Goal: Information Seeking & Learning: Learn about a topic

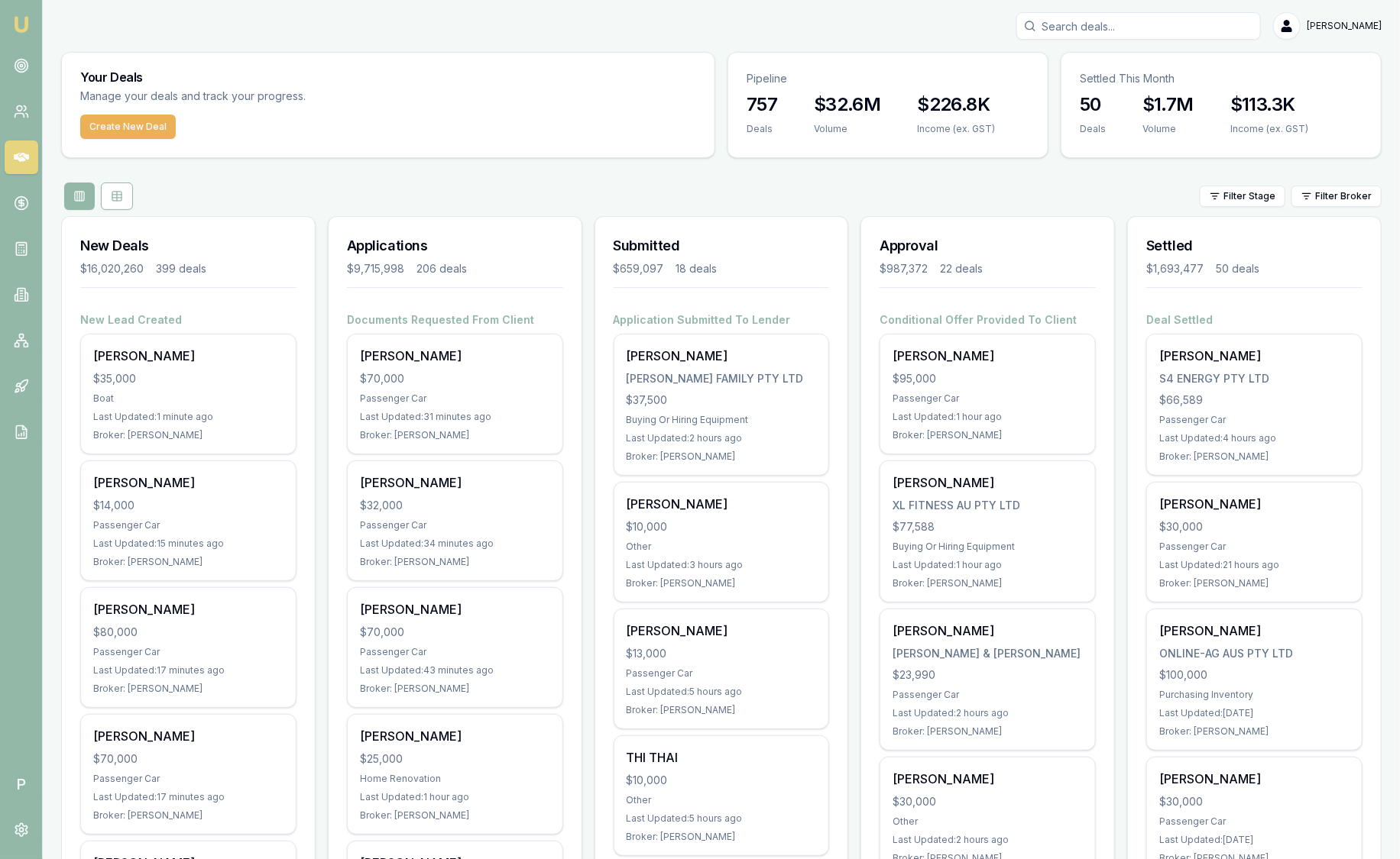
click at [1343, 192] on html "Emu Broker P Sam Crouch Toggle Menu Your Deals Manage your deals and track your…" at bounding box center [700, 429] width 1400 height 859
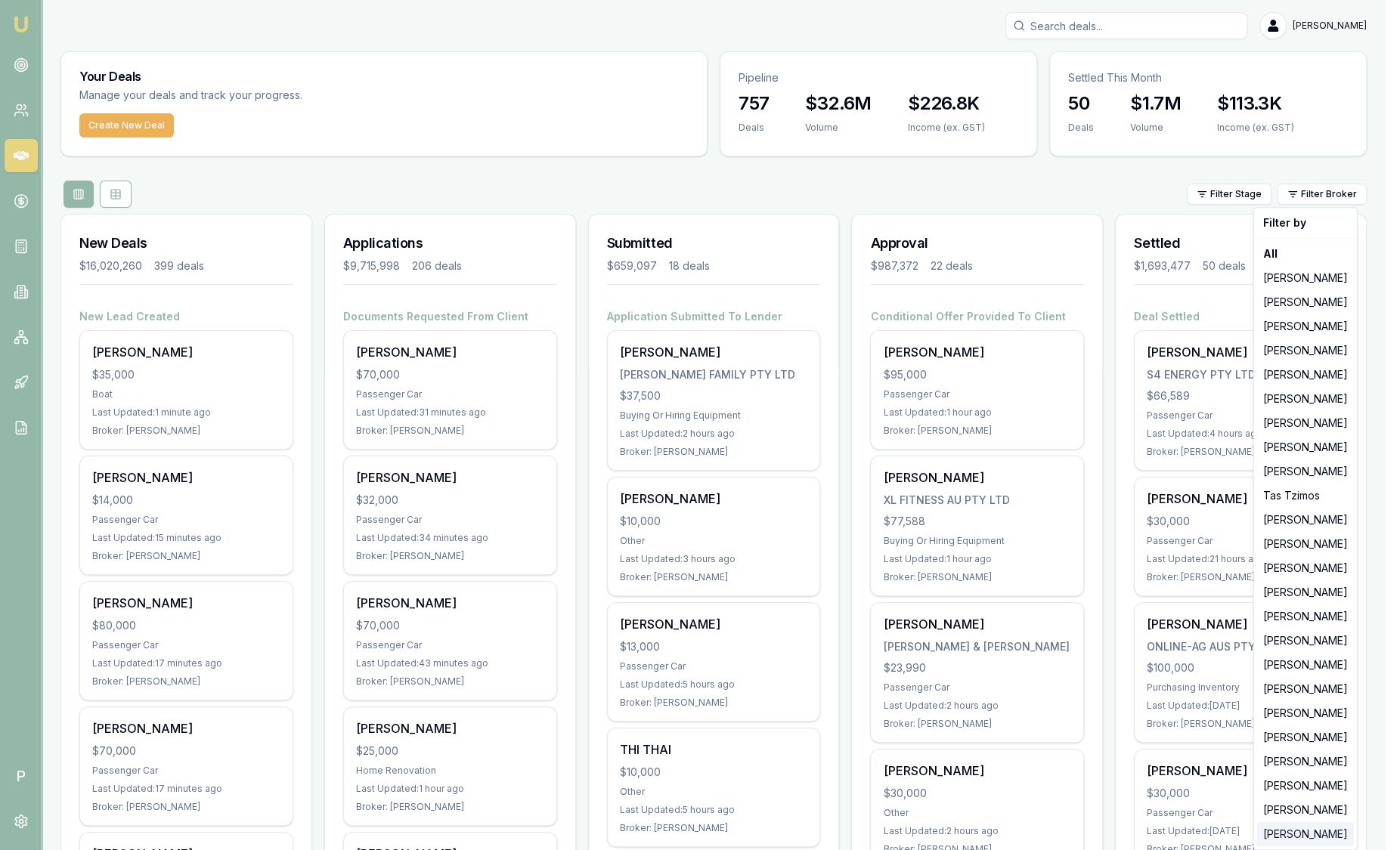
click at [1291, 832] on div "[PERSON_NAME]" at bounding box center [1306, 834] width 97 height 24
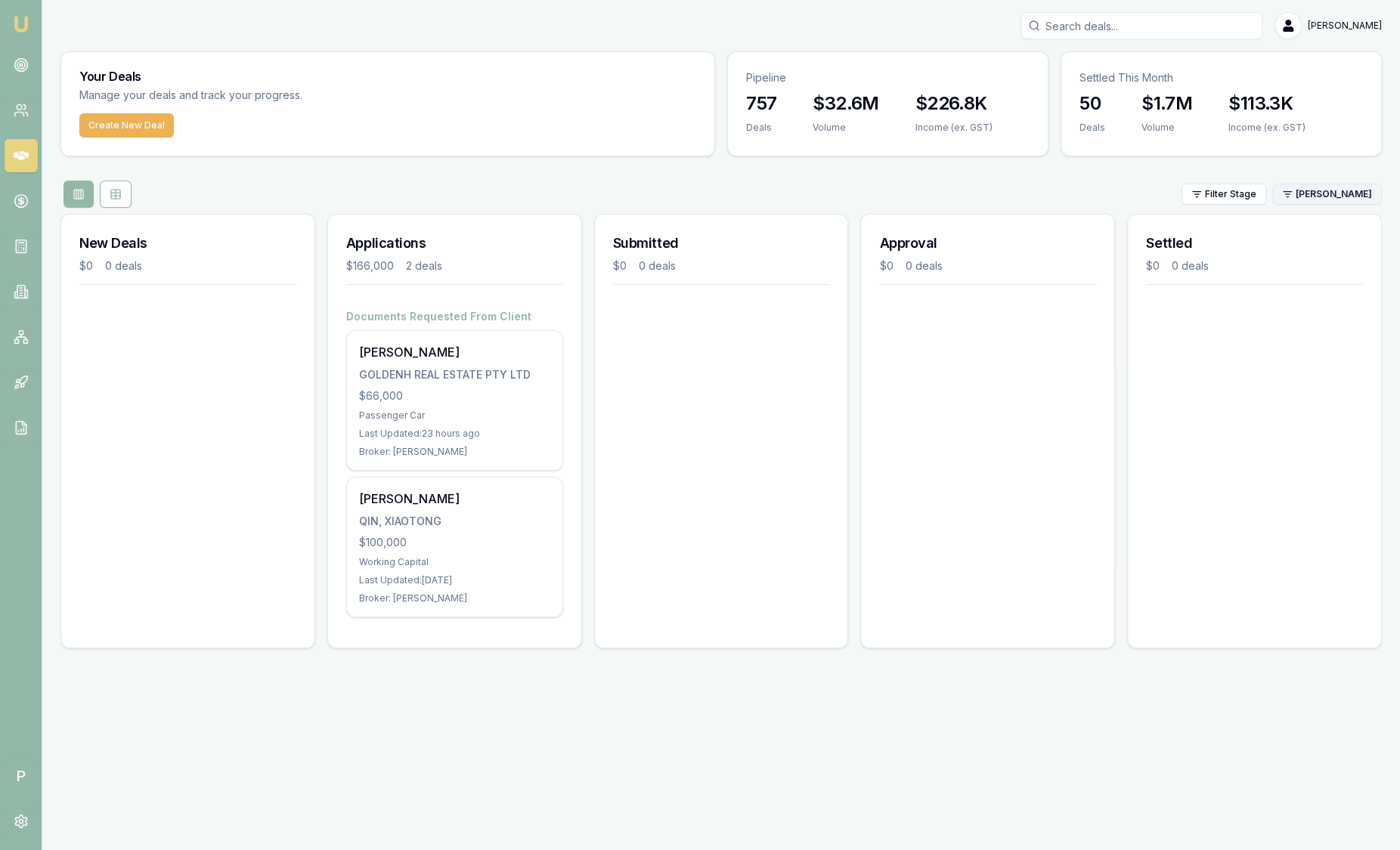
click at [1321, 194] on html "Emu Broker P Sam Crouch Toggle Menu Your Deals Manage your deals and track your…" at bounding box center [700, 425] width 1400 height 850
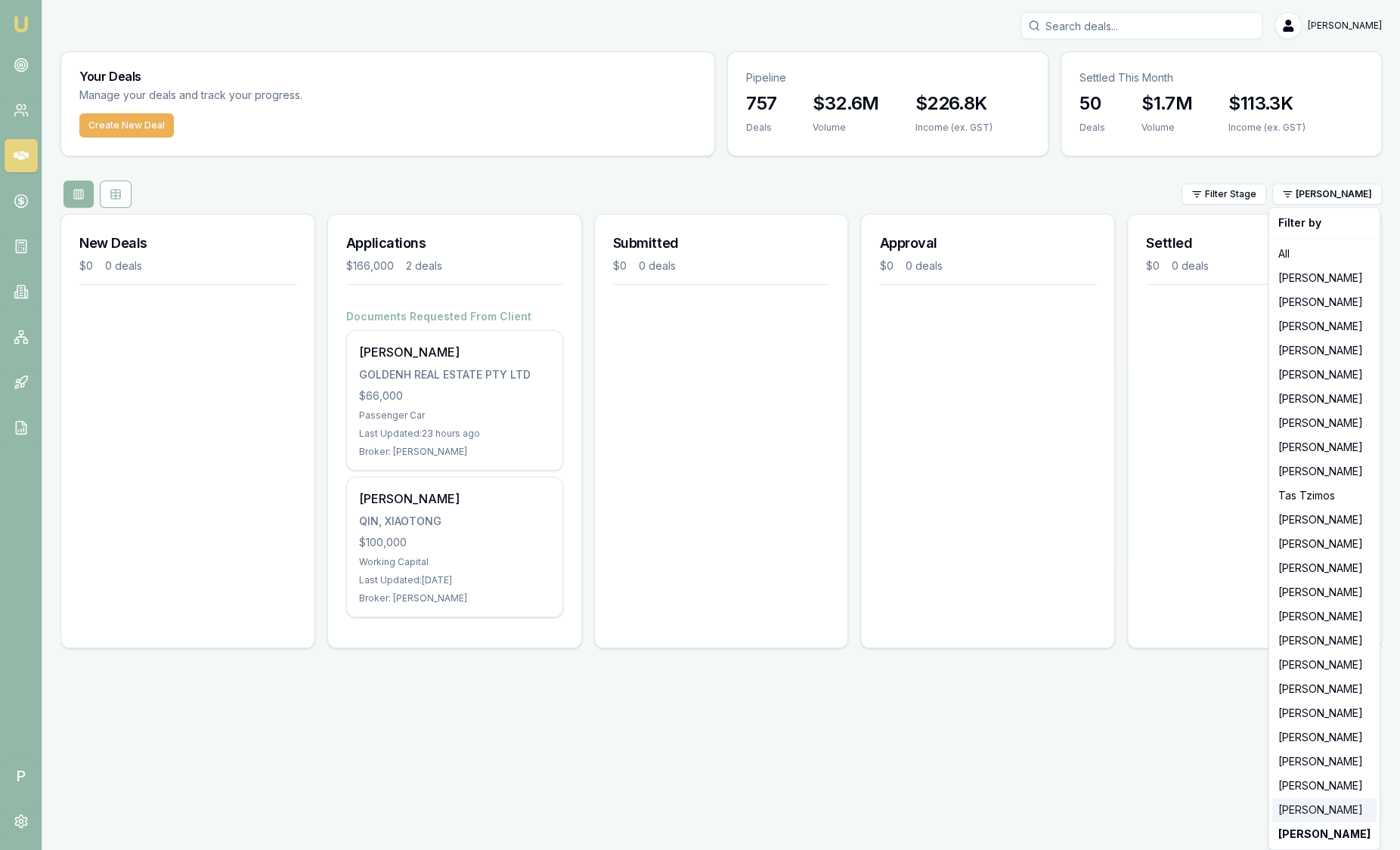
click at [1326, 809] on div "[PERSON_NAME]" at bounding box center [1324, 810] width 104 height 24
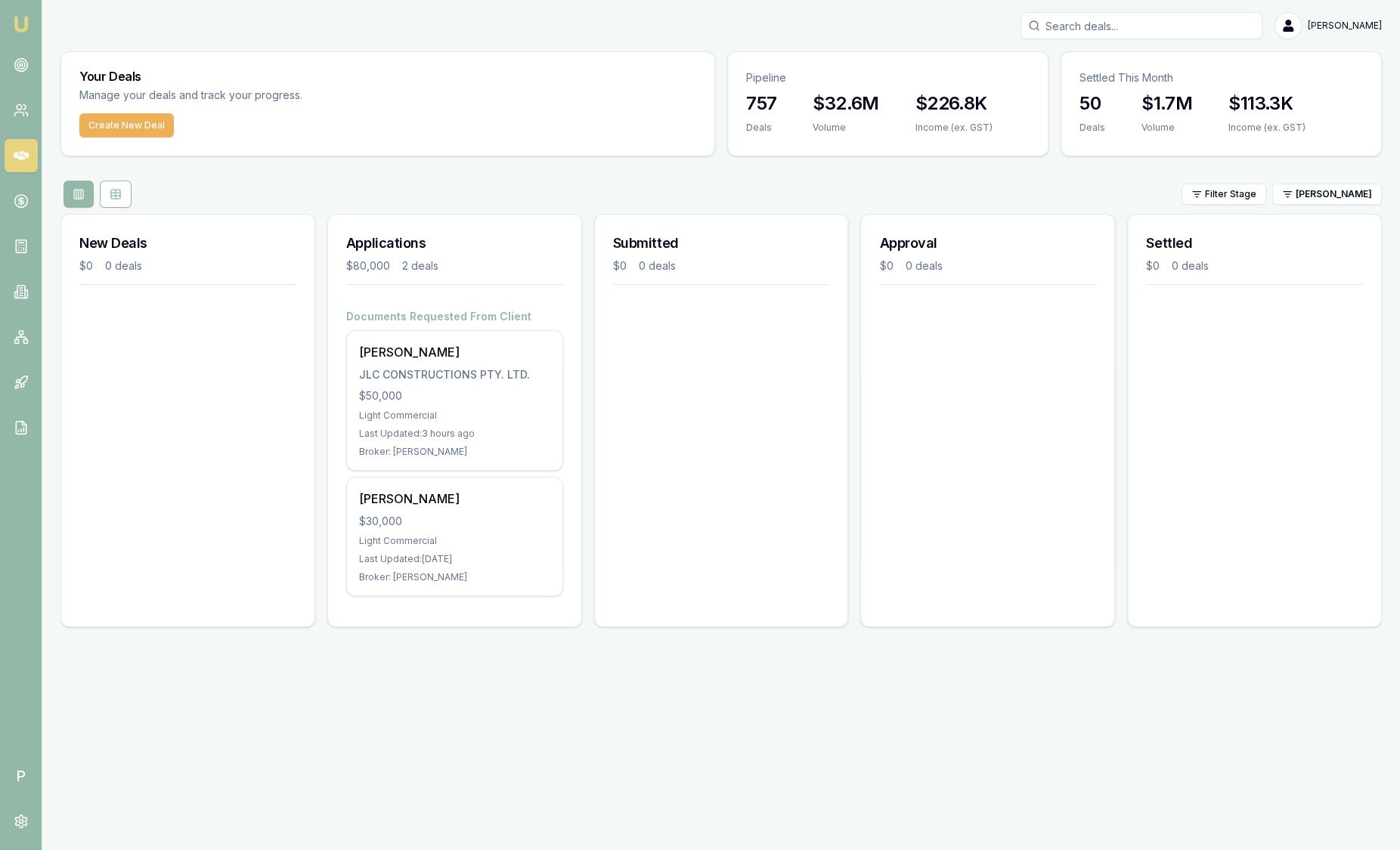
click at [26, 32] on img at bounding box center [21, 24] width 18 height 18
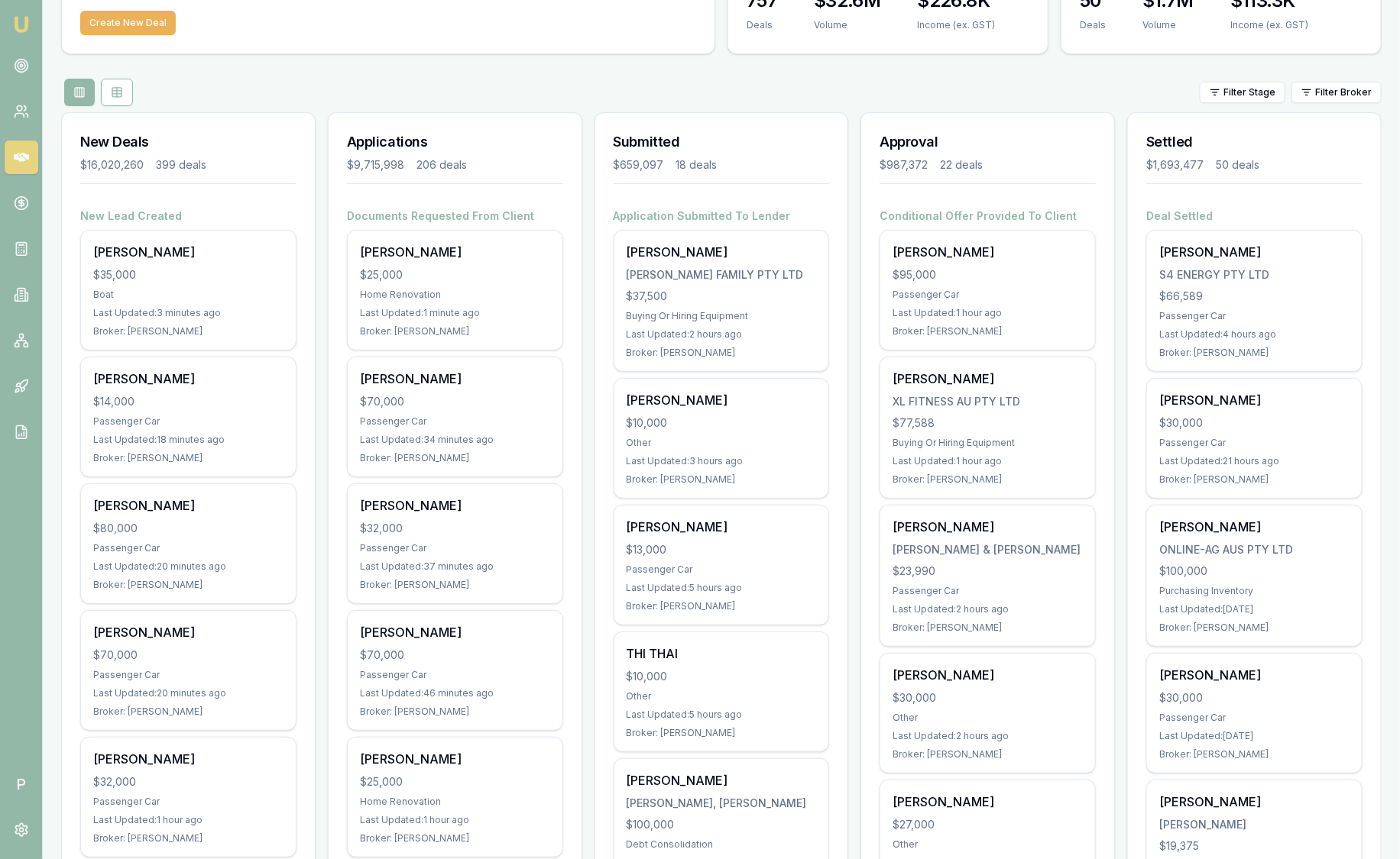
scroll to position [95, 0]
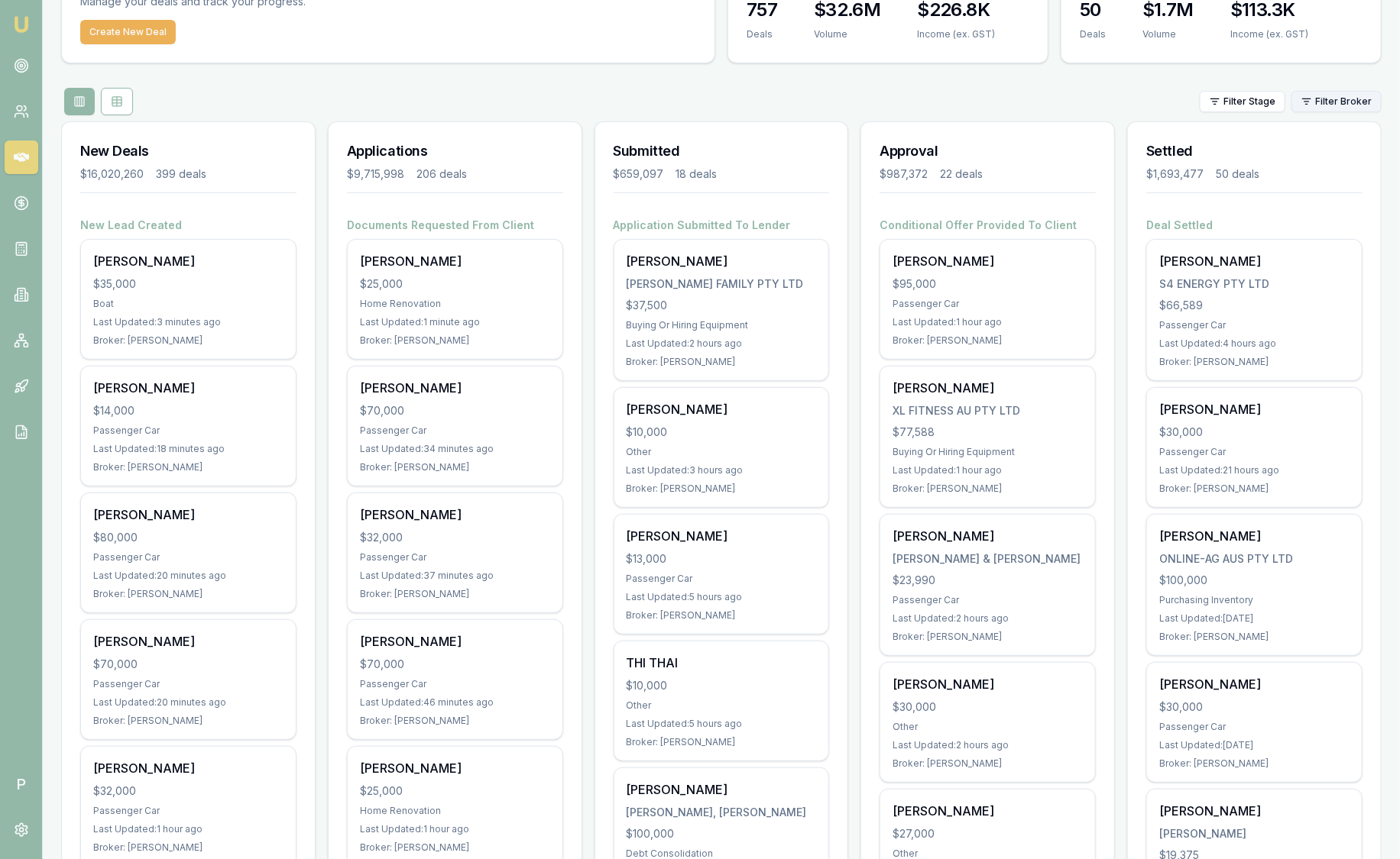
click at [1359, 97] on html "Emu Broker P Sam Crouch Toggle Menu Your Deals Manage your deals and track your…" at bounding box center [700, 334] width 1400 height 859
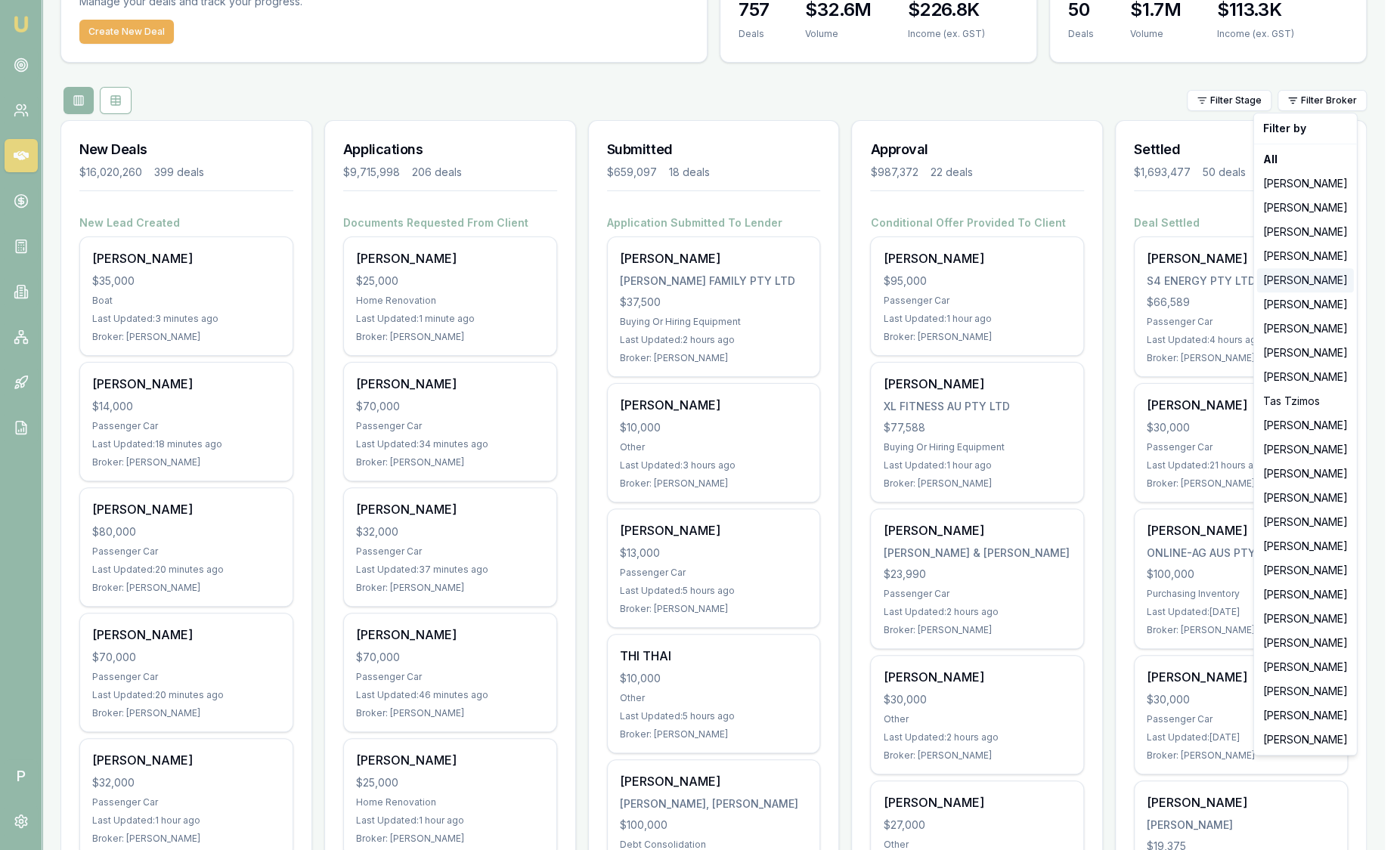
click at [1311, 277] on div "Evette Abdo" at bounding box center [1306, 280] width 97 height 24
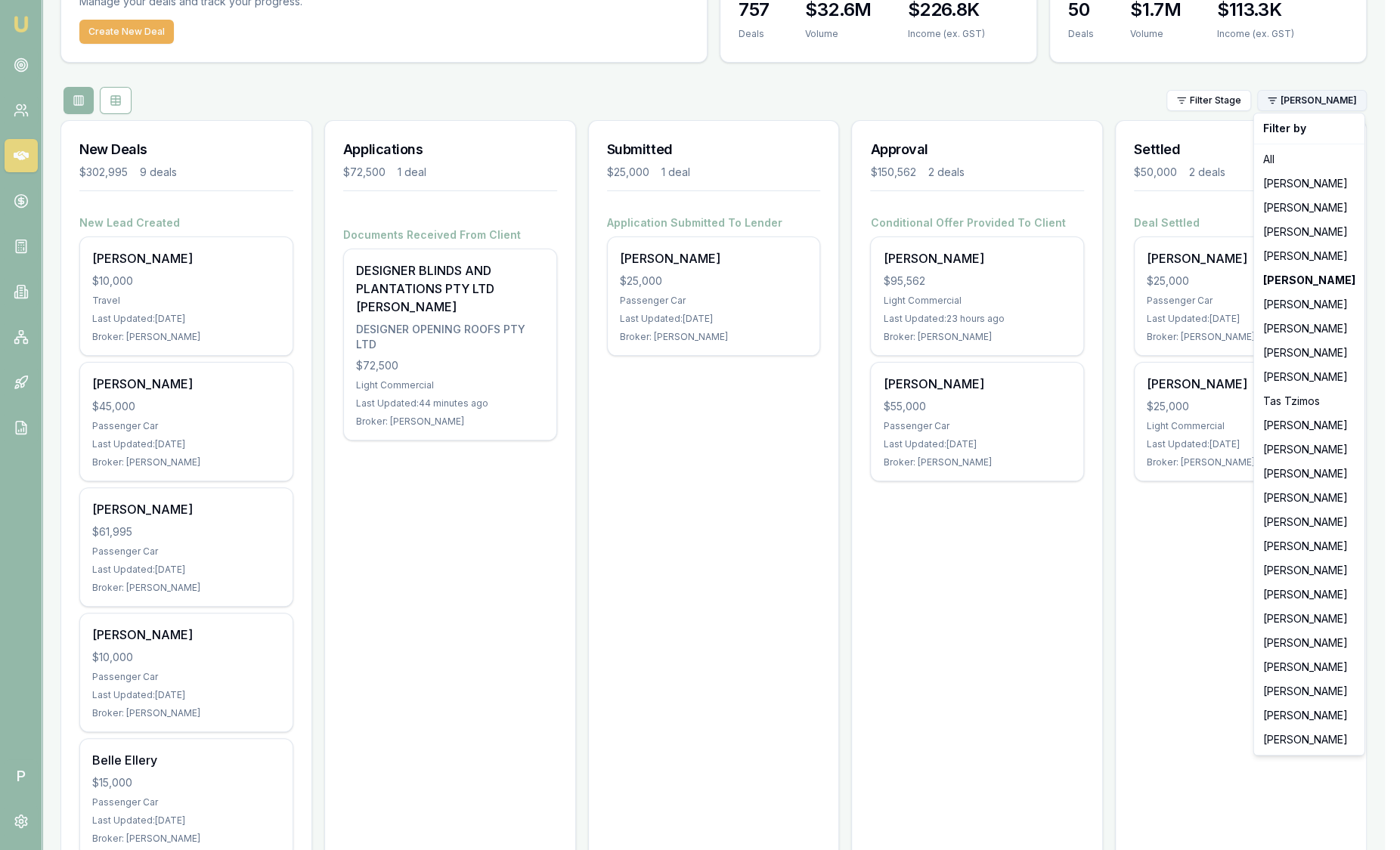
click at [1338, 101] on html "Emu Broker P Sam Crouch Toggle Menu Your Deals Manage your deals and track your…" at bounding box center [700, 331] width 1400 height 850
click at [1015, 80] on html "Emu Broker P Sam Crouch Toggle Menu Your Deals Manage your deals and track your…" at bounding box center [700, 331] width 1400 height 850
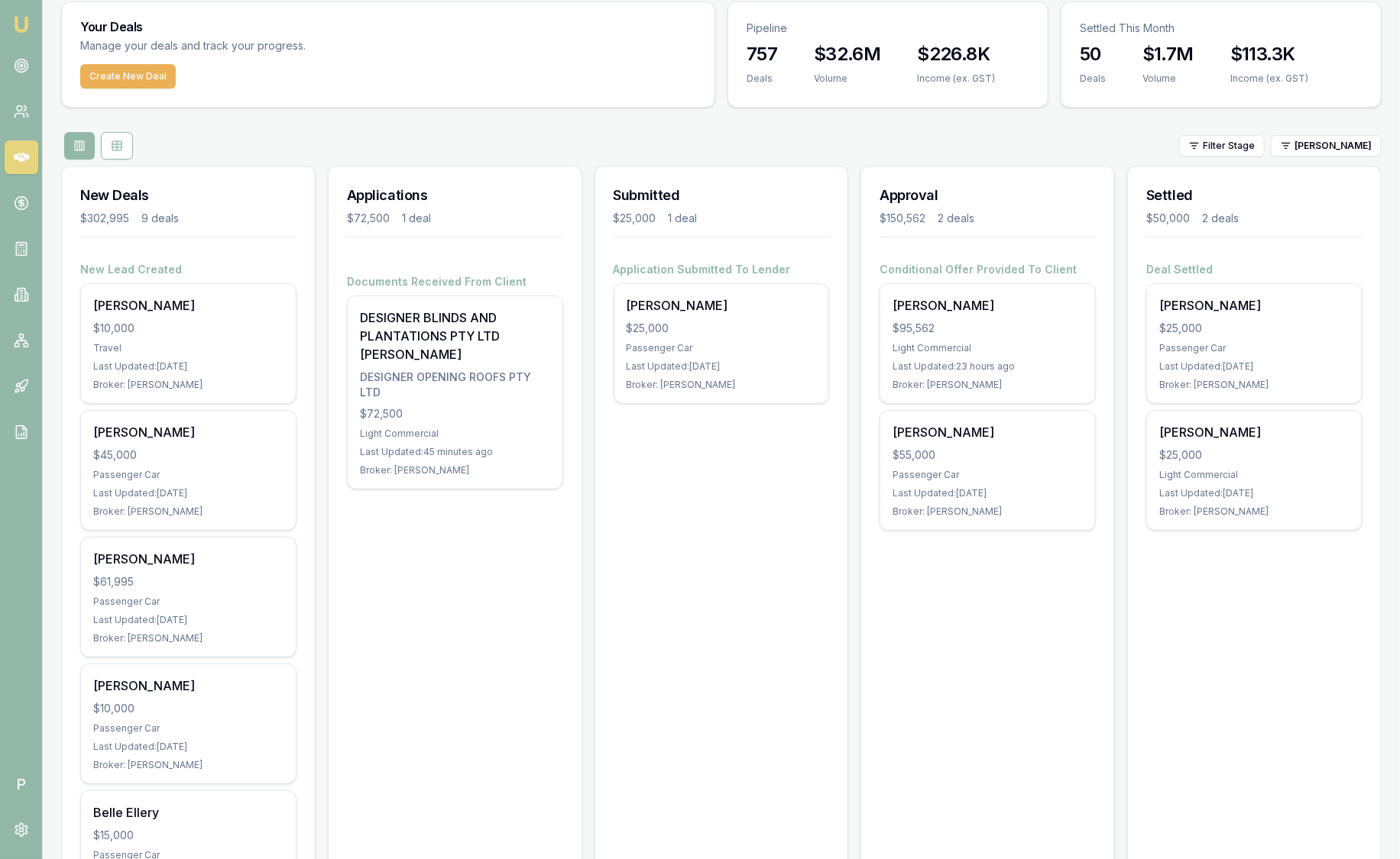
scroll to position [0, 0]
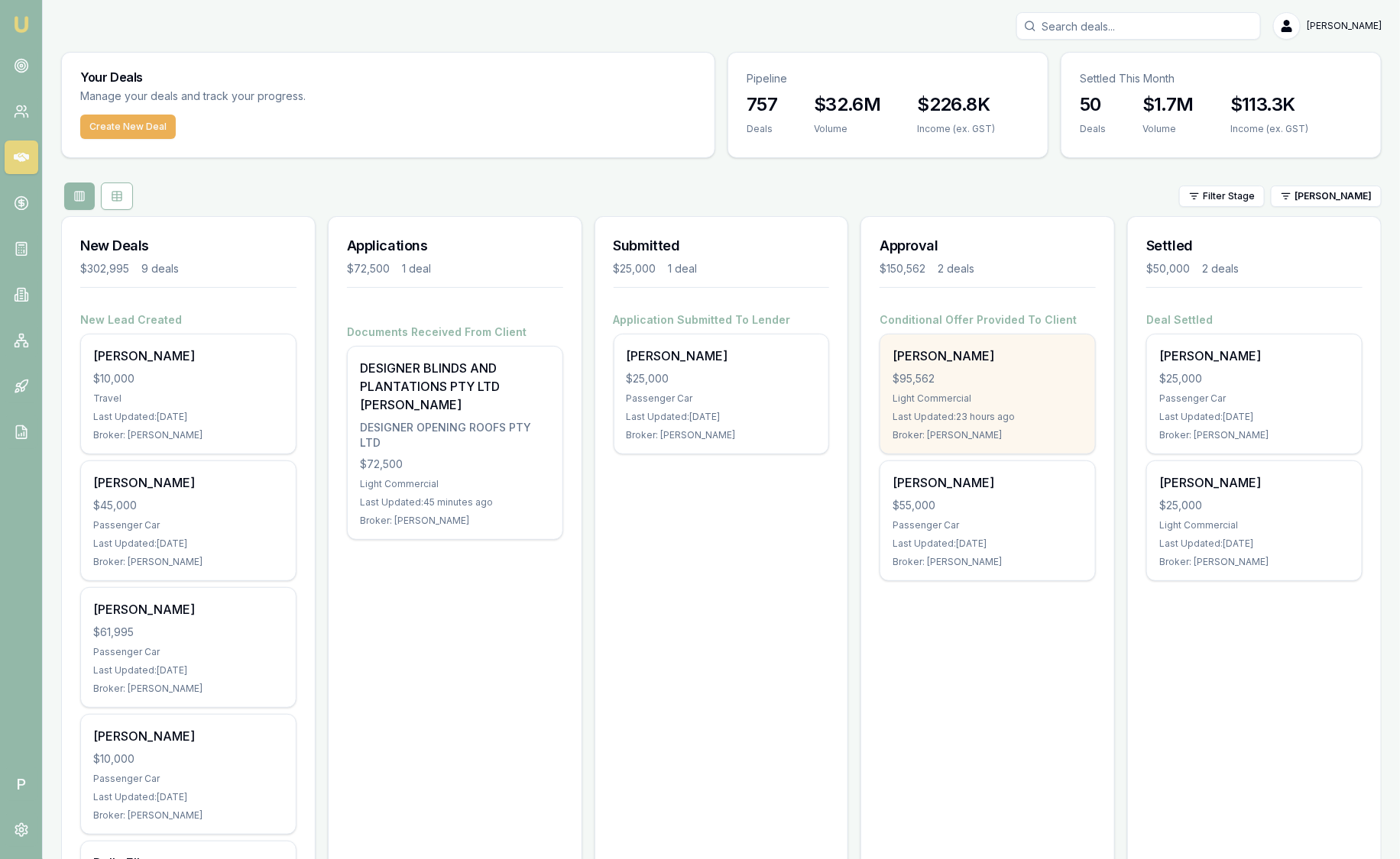
click at [1029, 347] on div "John Sudholz" at bounding box center [987, 356] width 190 height 19
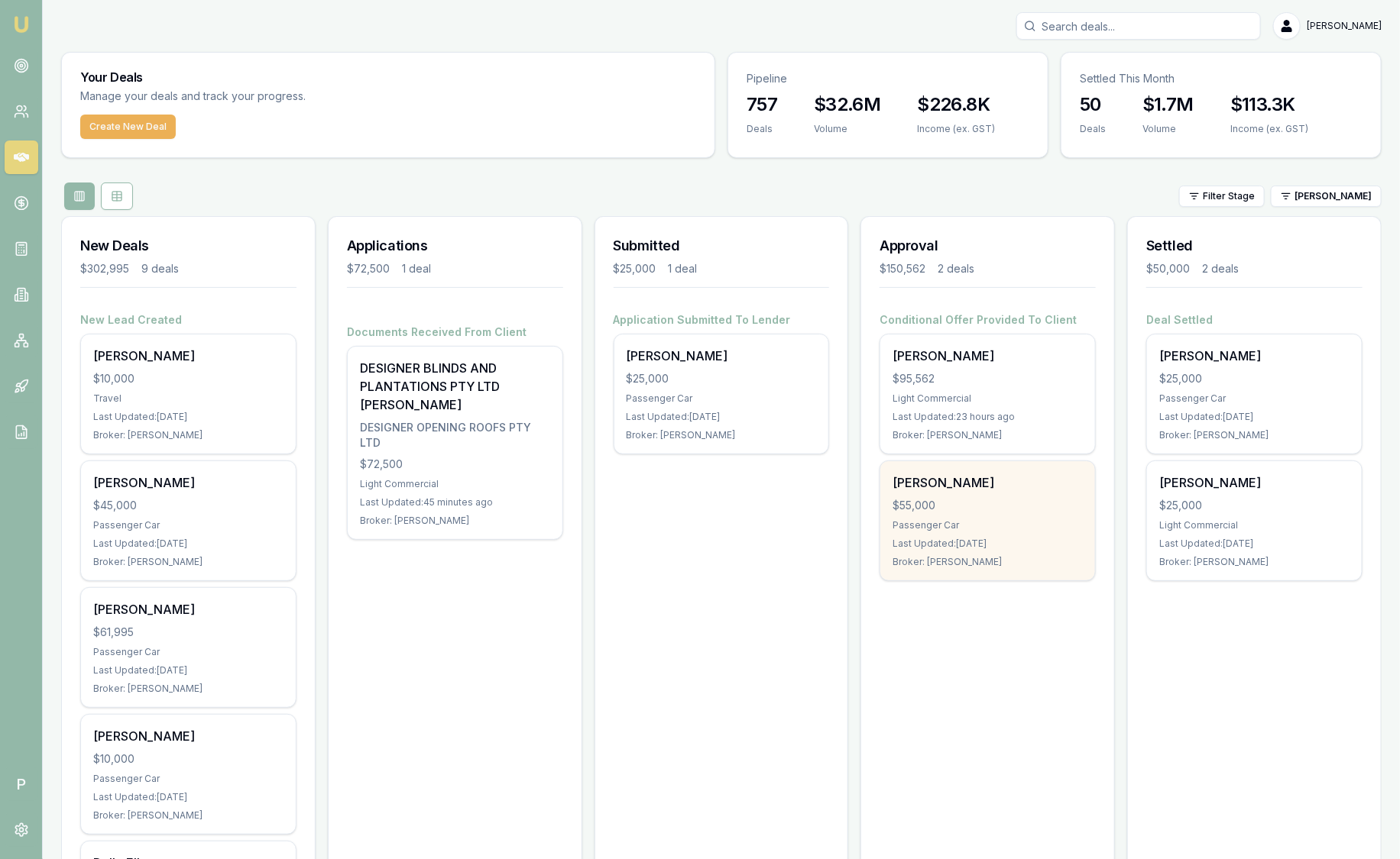
click at [1029, 519] on div "Passenger Car" at bounding box center [987, 525] width 190 height 12
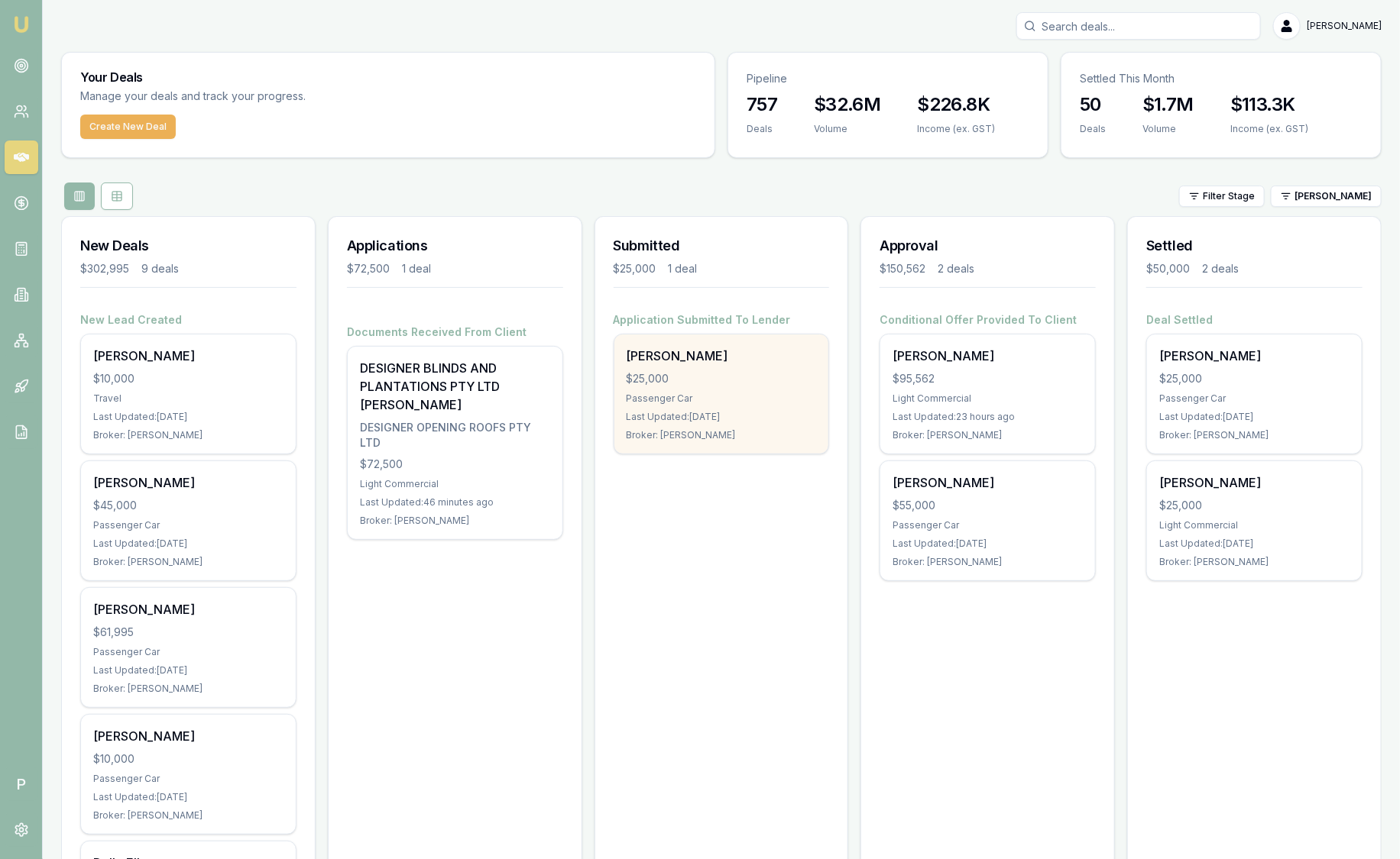
click at [703, 364] on div "Abdul Ajaj $25,000 Passenger Car Last Updated: 1 day ago Broker: Evette Abdo" at bounding box center [722, 394] width 215 height 119
click at [677, 357] on div "Abdul Ajaj" at bounding box center [721, 356] width 190 height 19
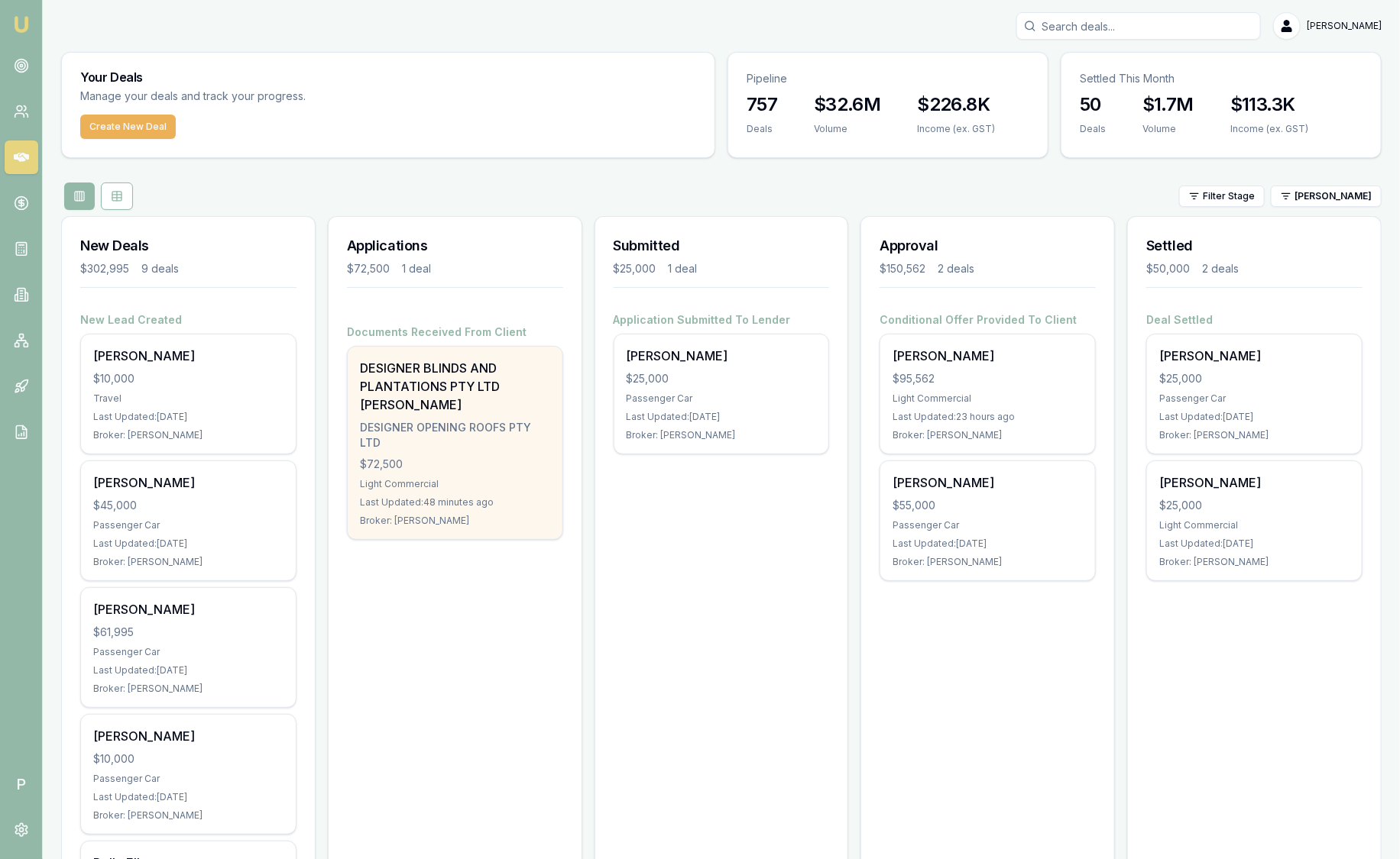
click at [537, 393] on div "DESIGNER BLINDS AND PLANTATIONS PTY LTD TRISTAN Williams" at bounding box center [455, 386] width 190 height 55
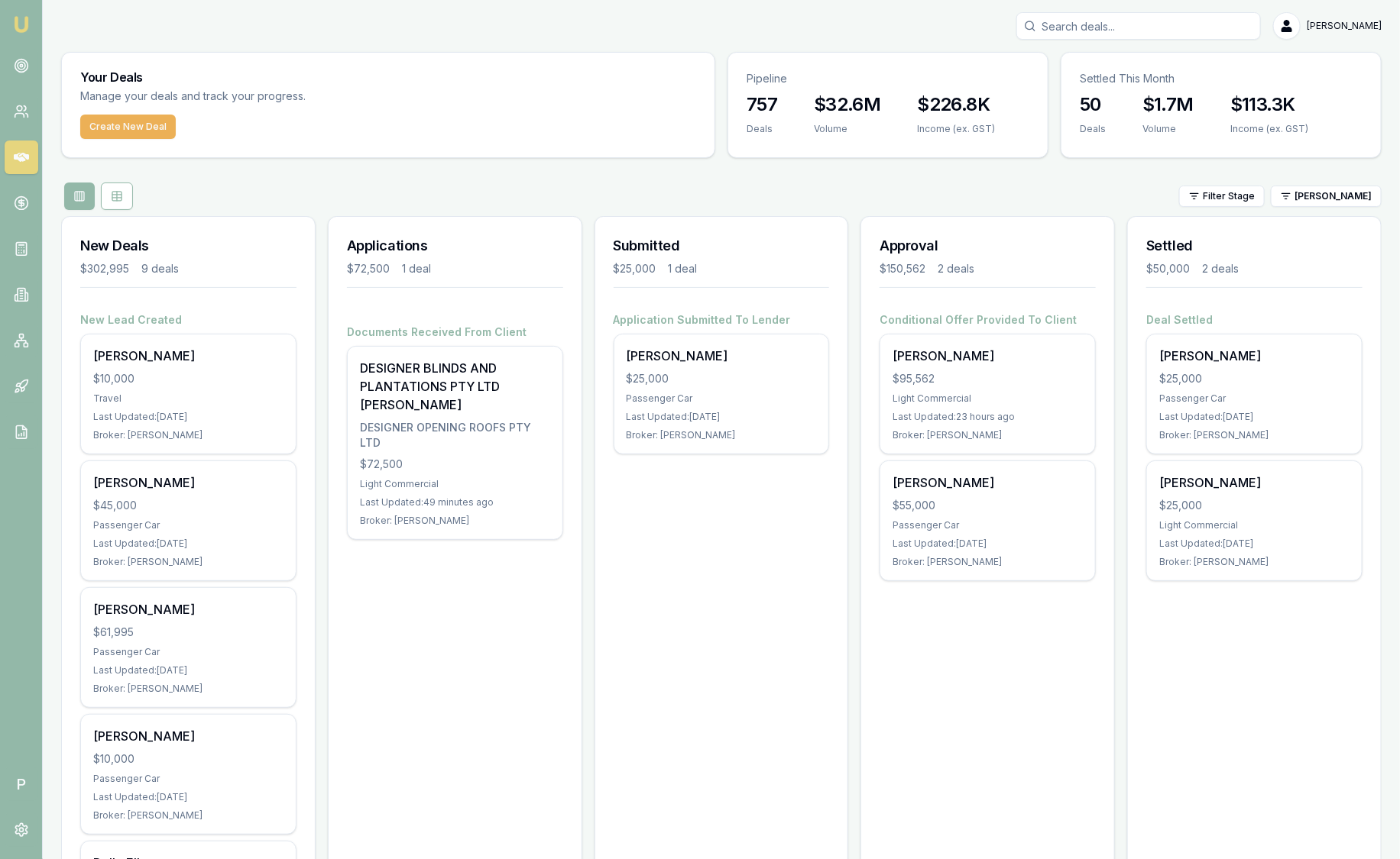
click at [653, 210] on div "Your Deals Manage your deals and track your progress. Create New Deal Pipeline …" at bounding box center [721, 781] width 1321 height 1460
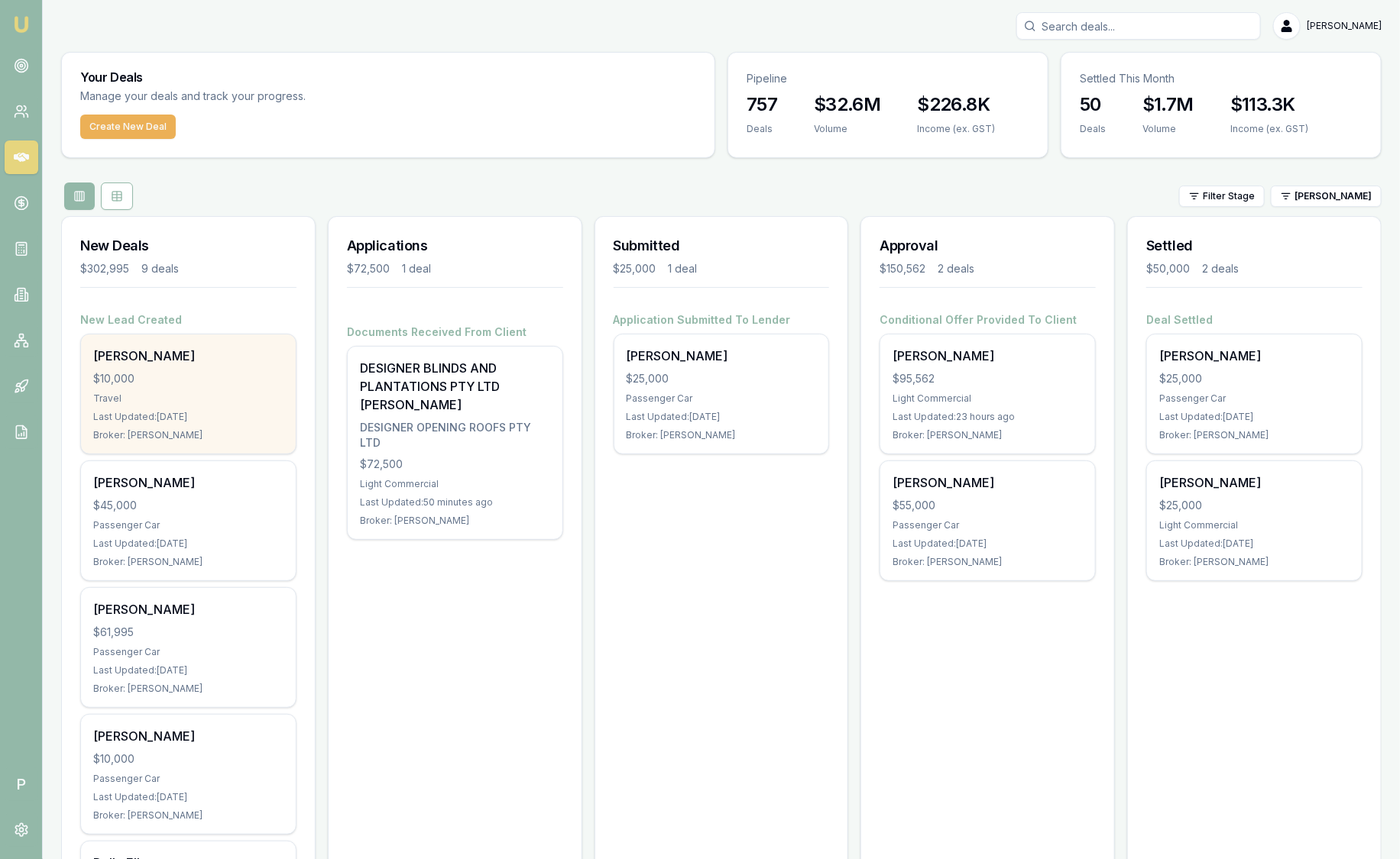
click at [157, 372] on div "$10,000" at bounding box center [188, 378] width 190 height 15
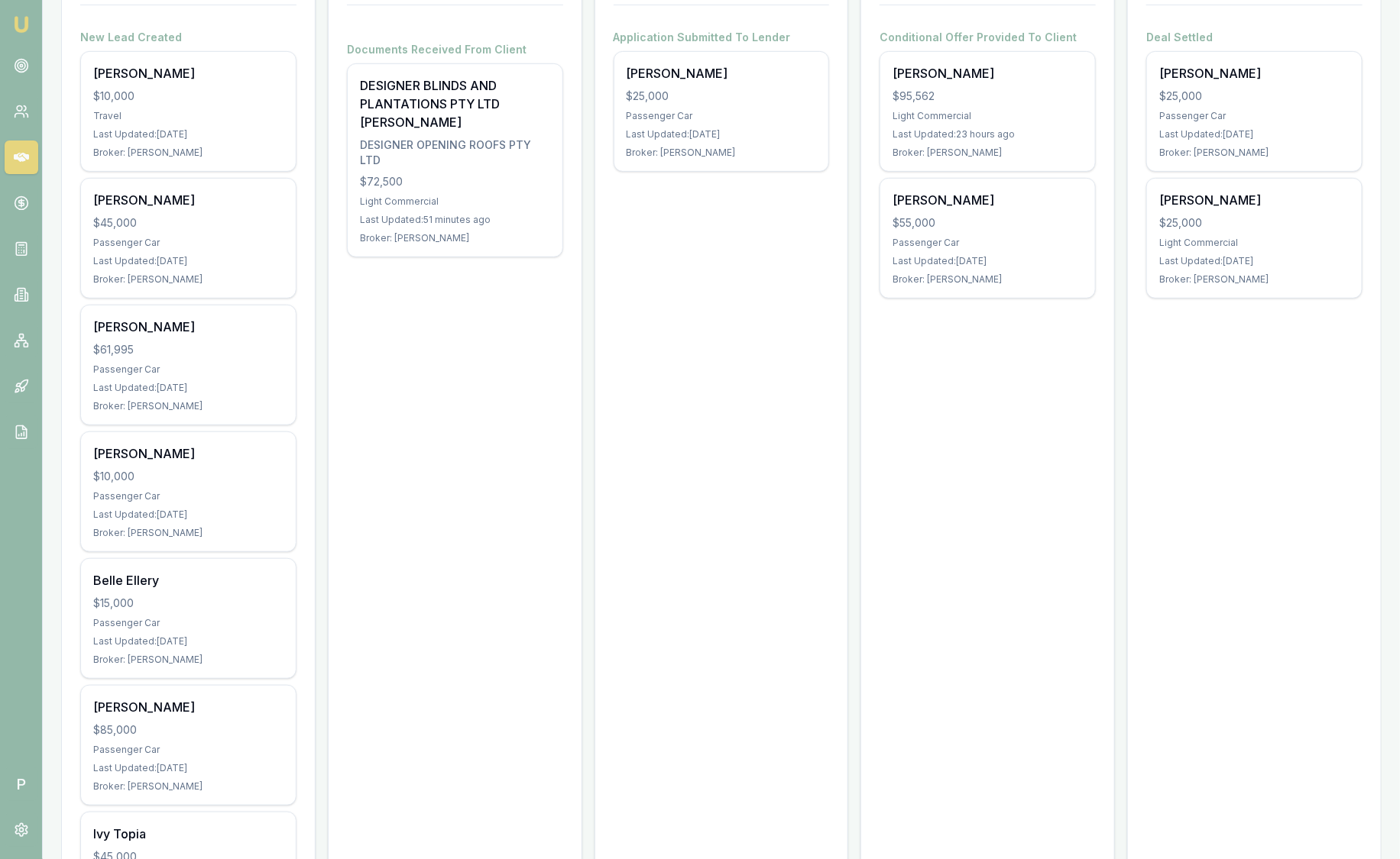
scroll to position [286, 0]
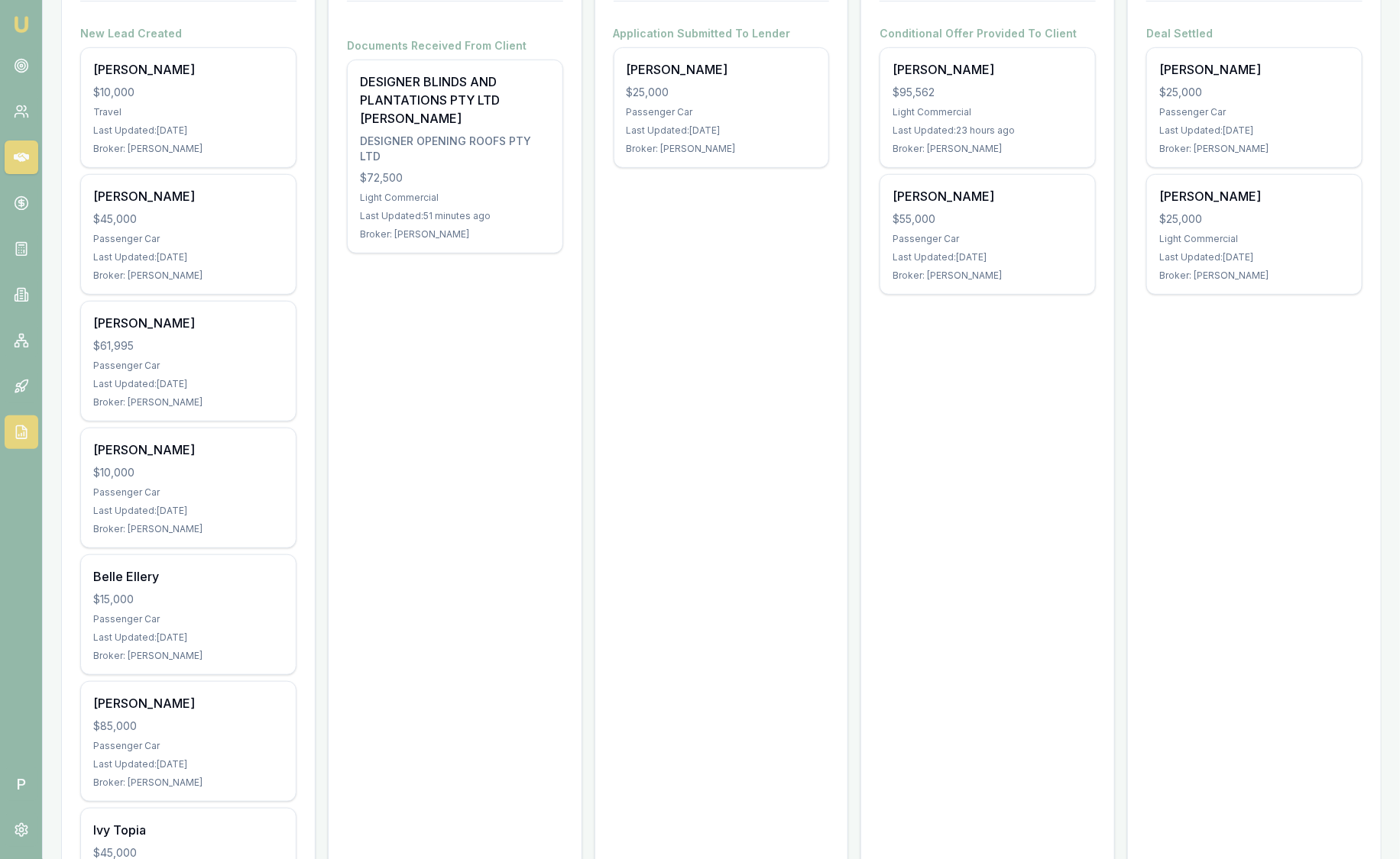
click at [24, 432] on icon at bounding box center [21, 432] width 15 height 15
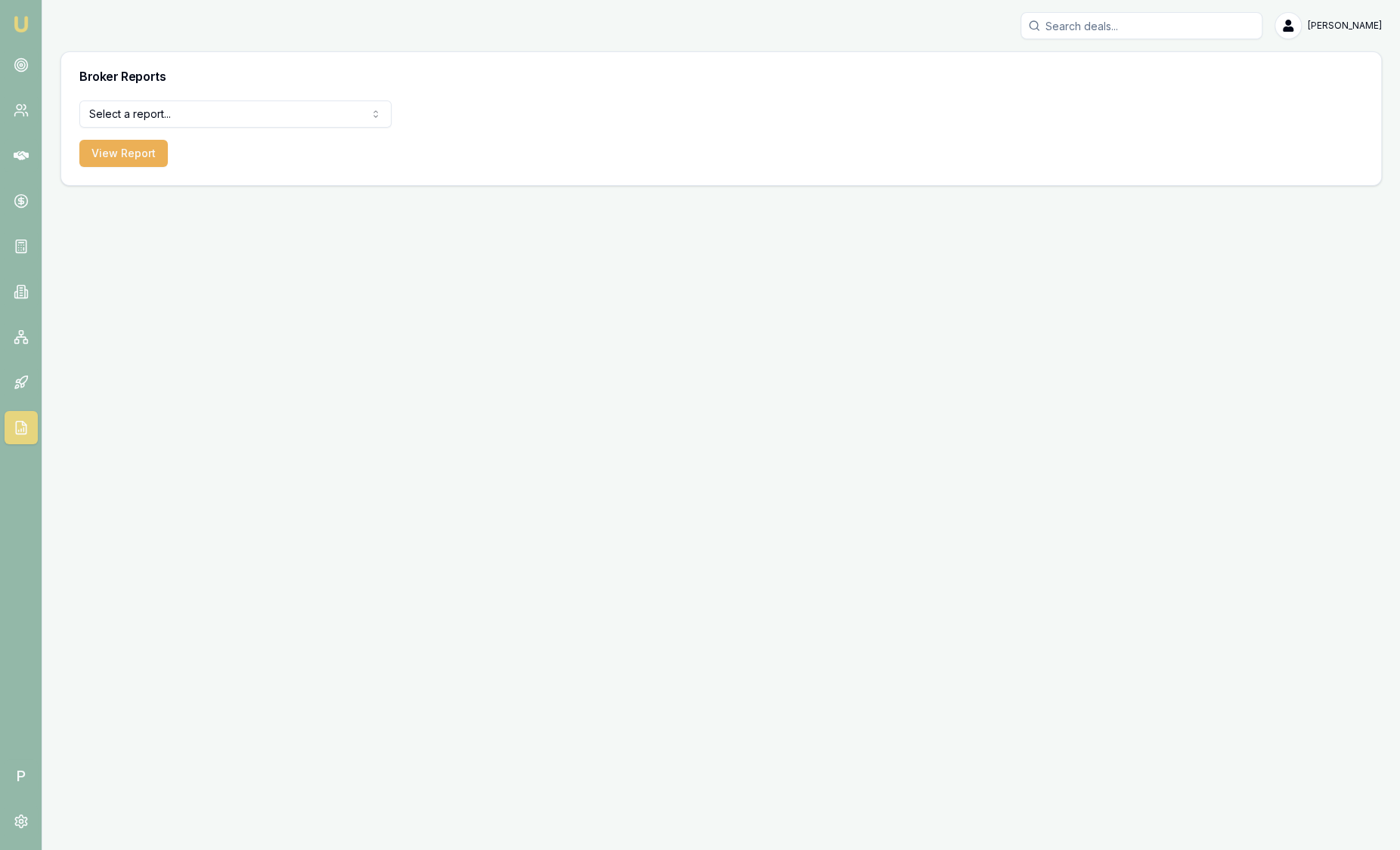
click at [191, 108] on html "Emu Broker P Sam Crouch Toggle Menu Broker Reports Select a report... All Deals…" at bounding box center [700, 425] width 1400 height 850
click at [121, 145] on button "View Report" at bounding box center [124, 153] width 89 height 28
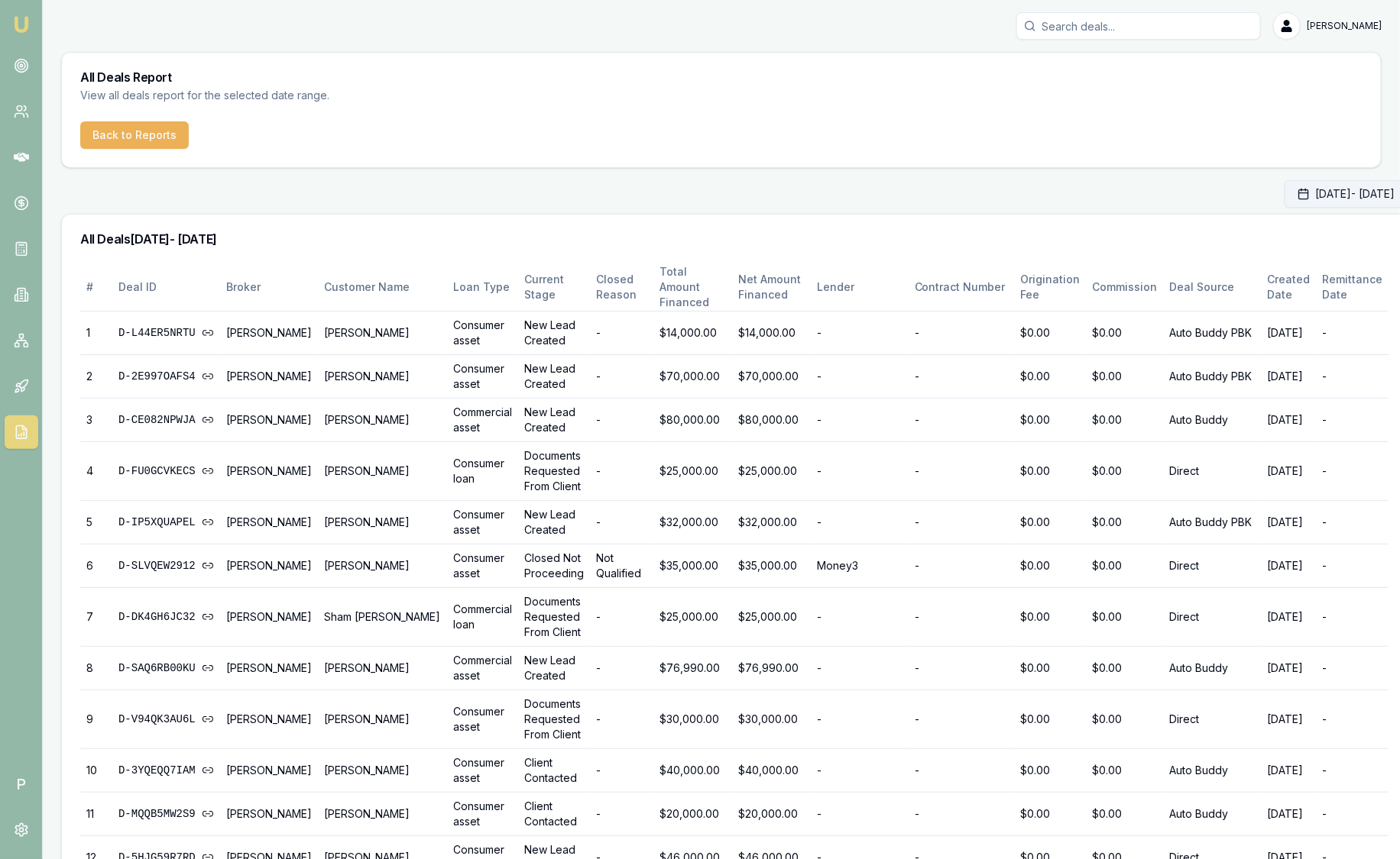
click at [1302, 188] on button "Sep 01, 2025 - Sep 30, 2025" at bounding box center [1346, 193] width 123 height 28
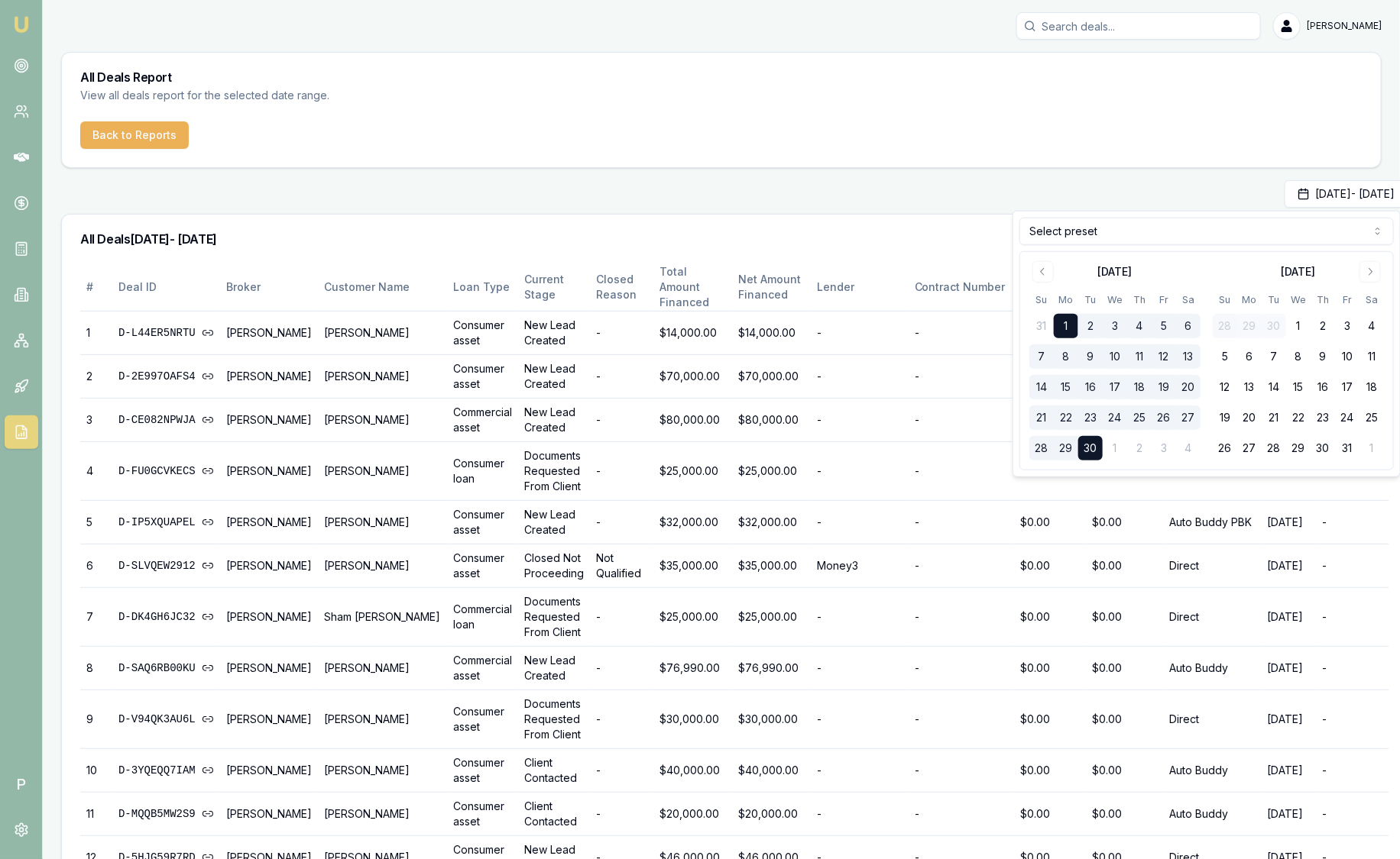
click at [1041, 390] on button "14" at bounding box center [1041, 387] width 25 height 24
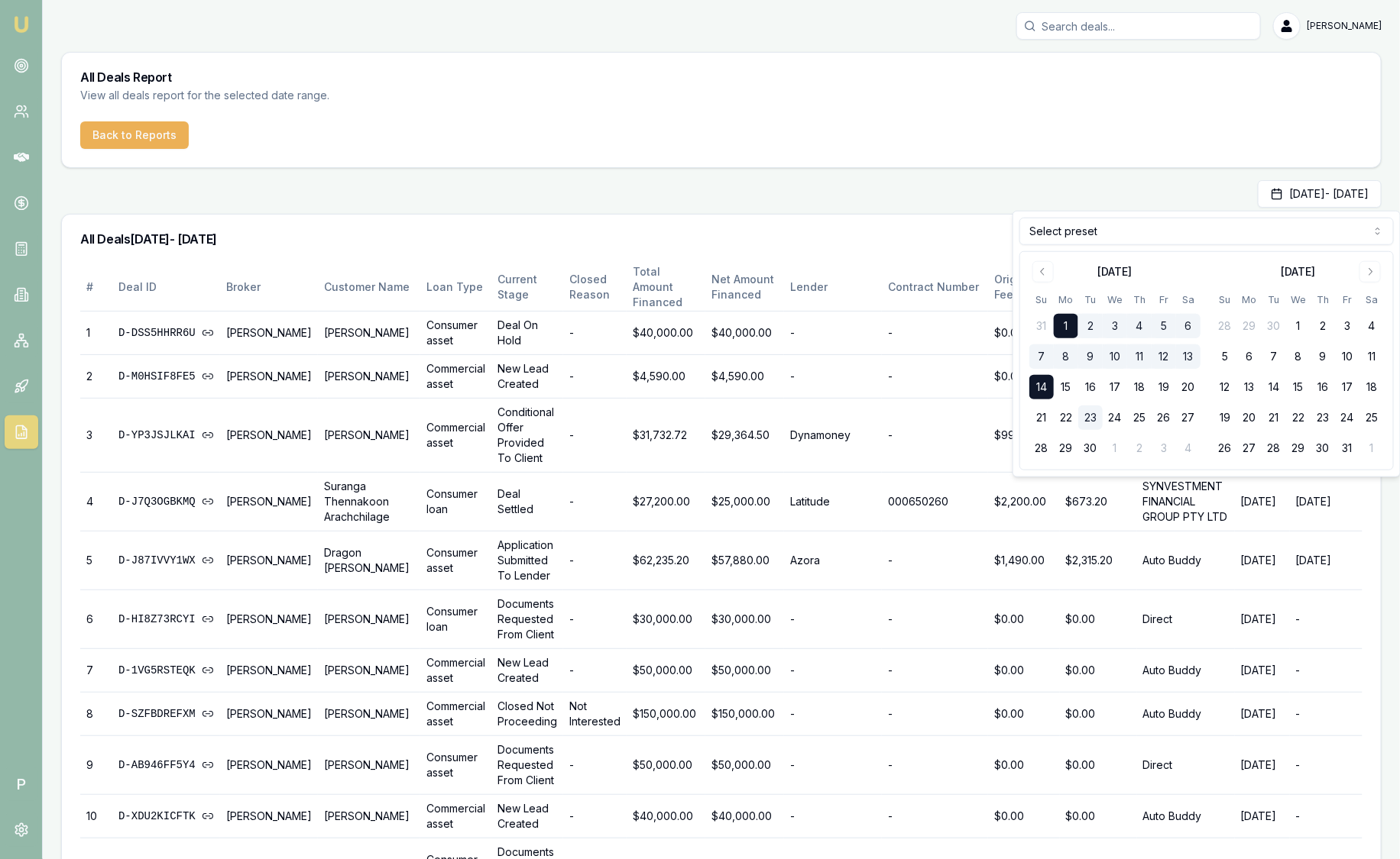
click at [701, 206] on div "Sep 01, 2025 - Sep 14, 2025" at bounding box center [721, 193] width 1321 height 28
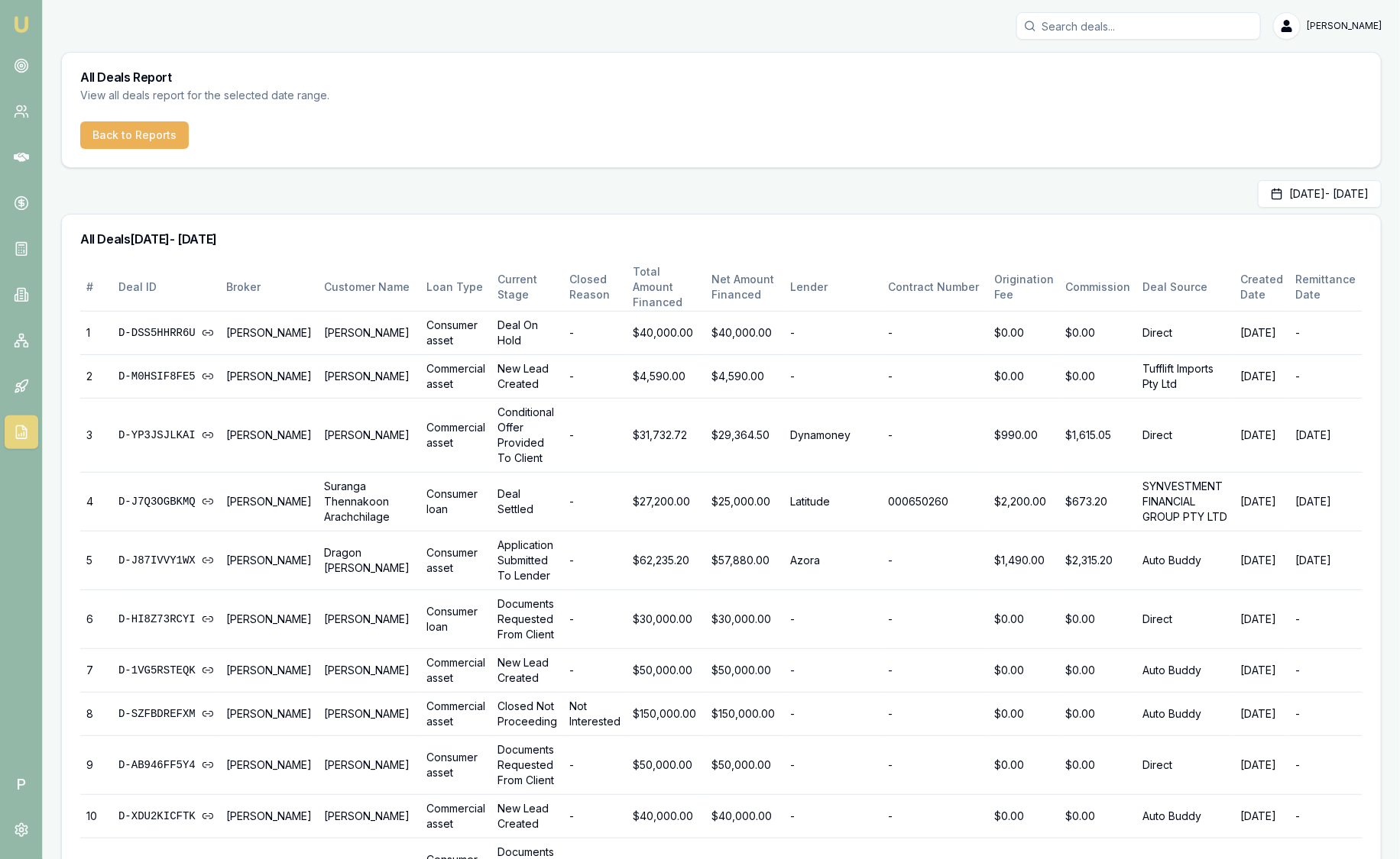
click at [29, 27] on img at bounding box center [21, 24] width 19 height 19
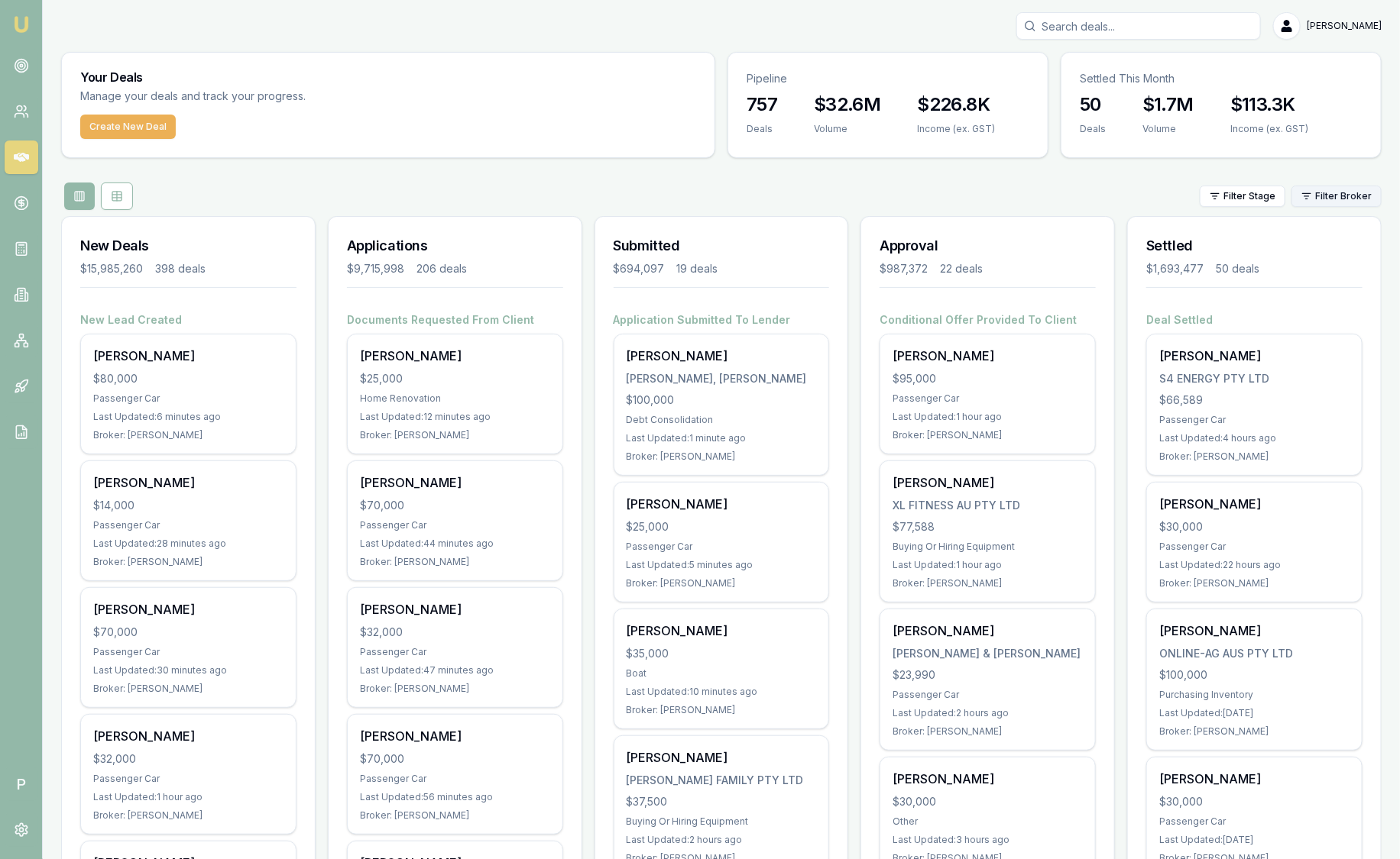
click at [1321, 204] on html "Emu Broker P Sam Crouch Toggle Menu Your Deals Manage your deals and track your…" at bounding box center [700, 429] width 1400 height 859
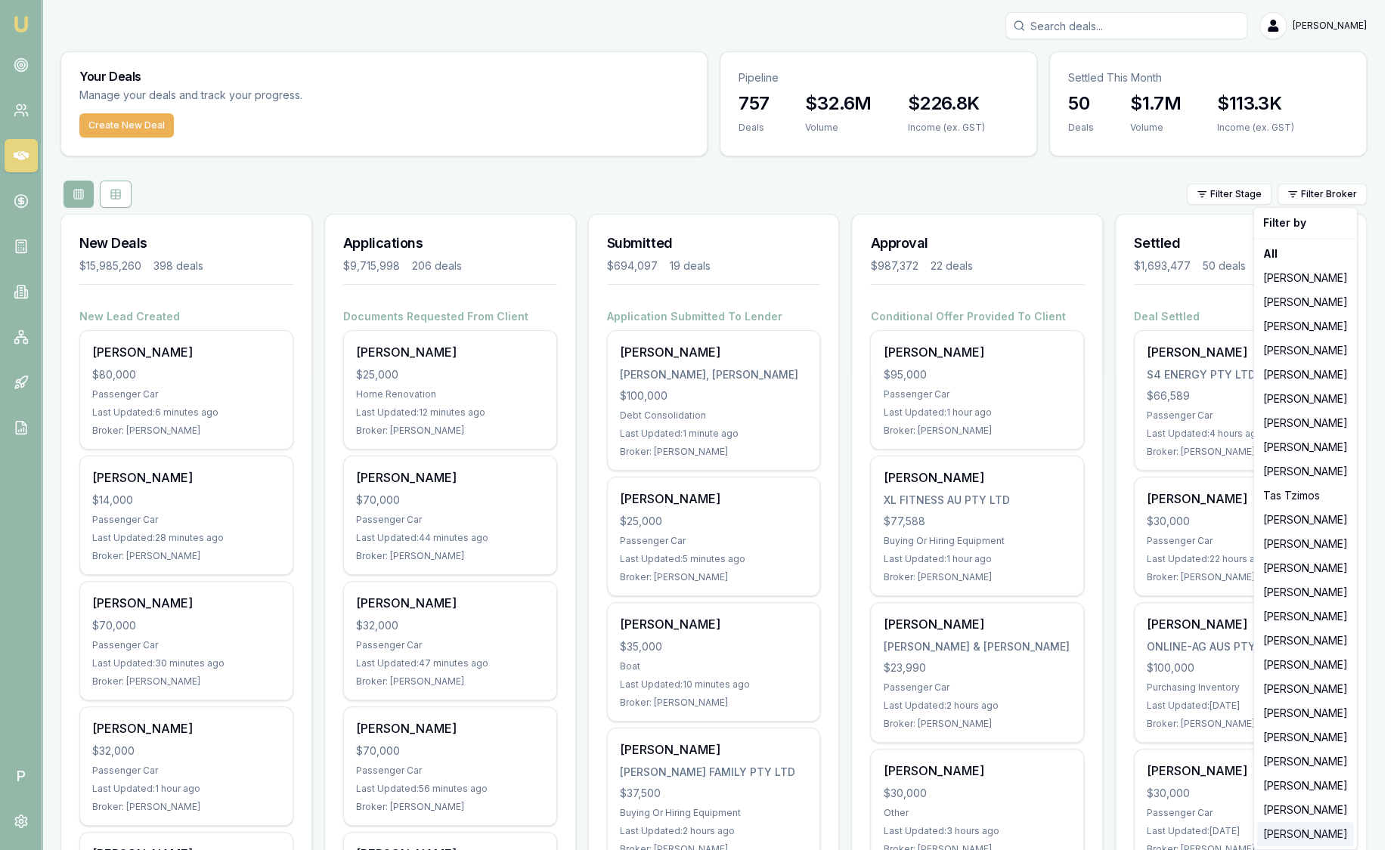
drag, startPoint x: 1298, startPoint y: 831, endPoint x: 1312, endPoint y: 699, distance: 132.7
click at [1298, 831] on div "[PERSON_NAME]" at bounding box center [1306, 834] width 97 height 24
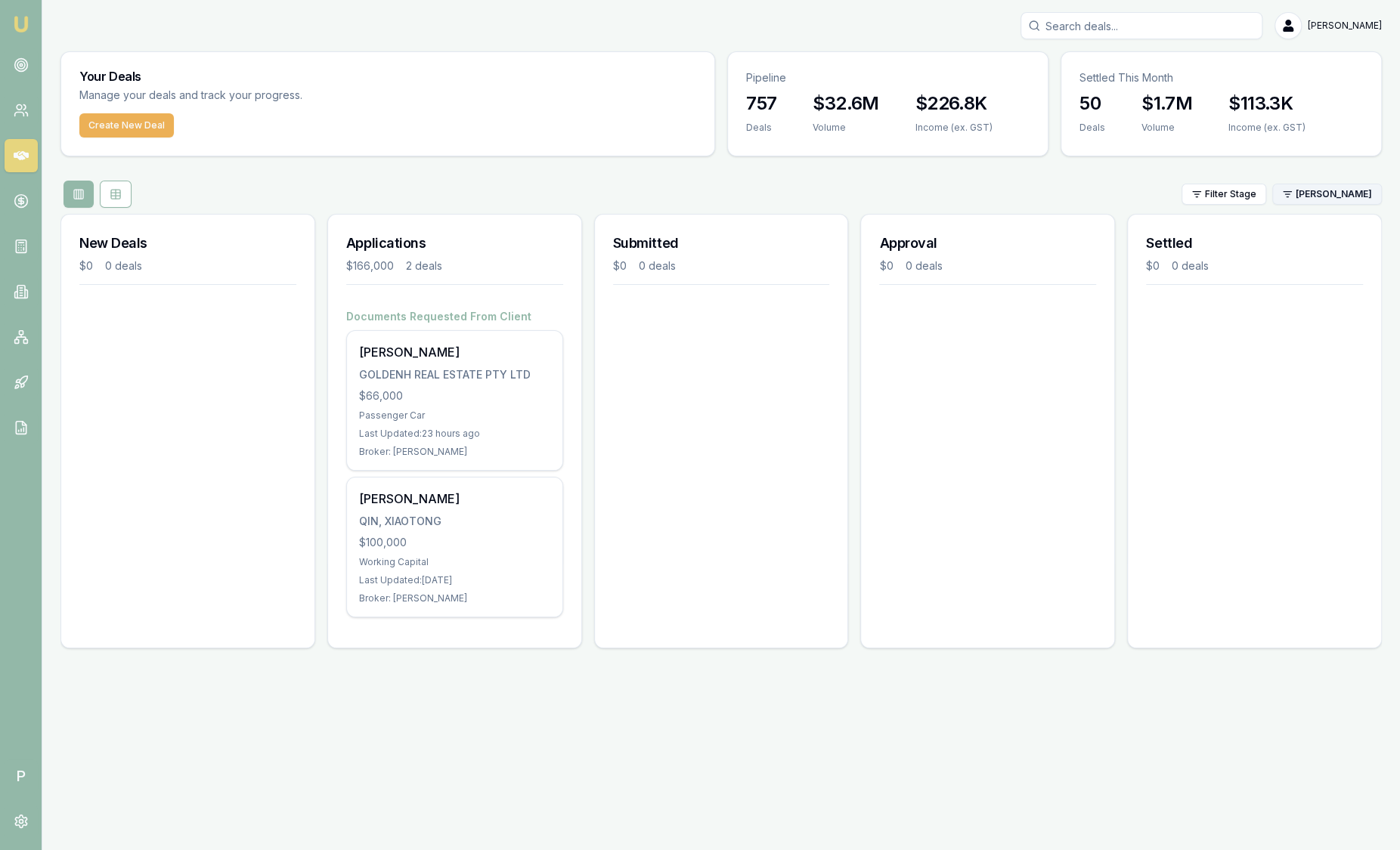
click at [1339, 198] on html "Emu Broker P Sam Crouch Toggle Menu Your Deals Manage your deals and track your…" at bounding box center [700, 425] width 1400 height 850
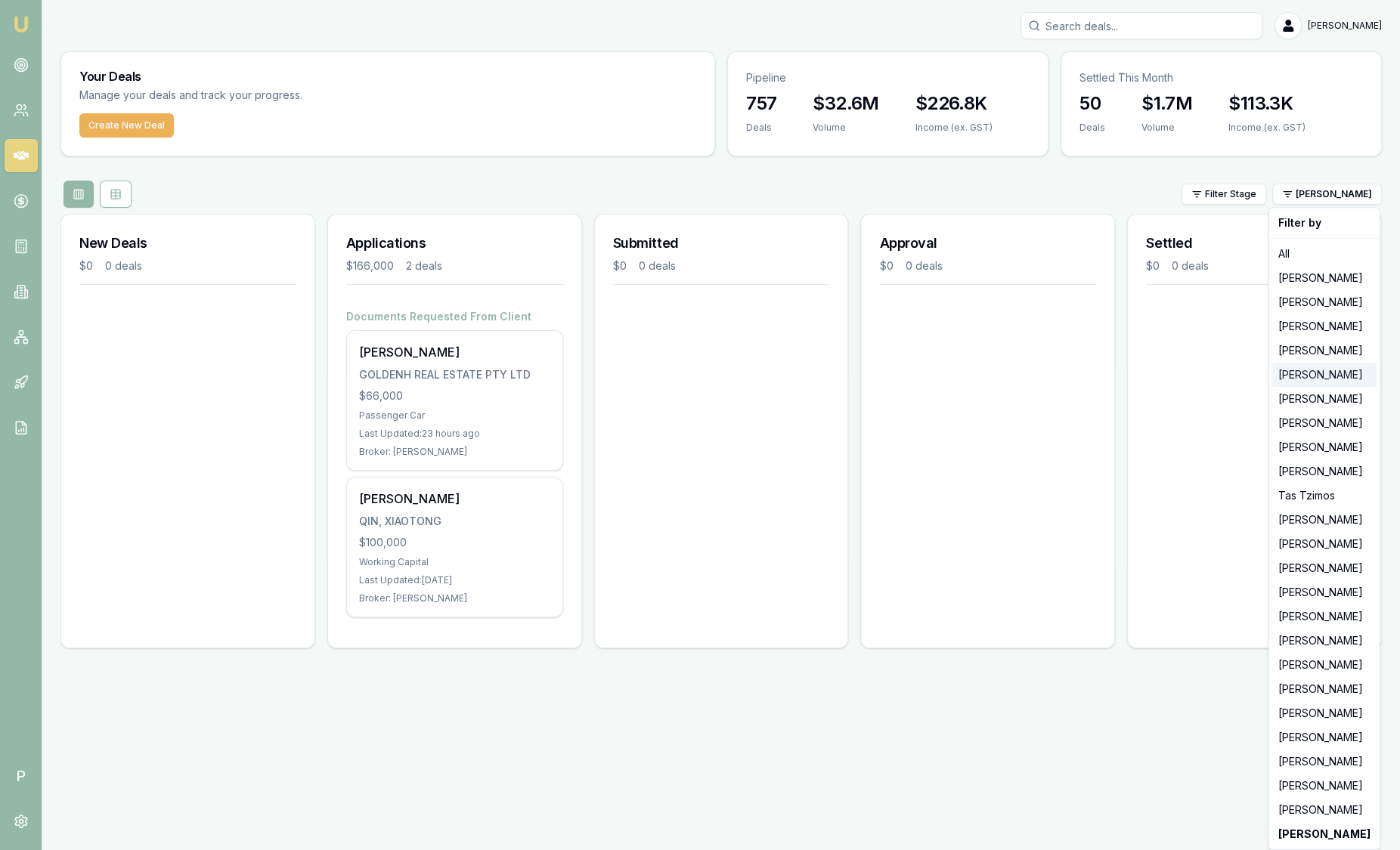
click at [1321, 383] on div "[PERSON_NAME]" at bounding box center [1324, 374] width 104 height 24
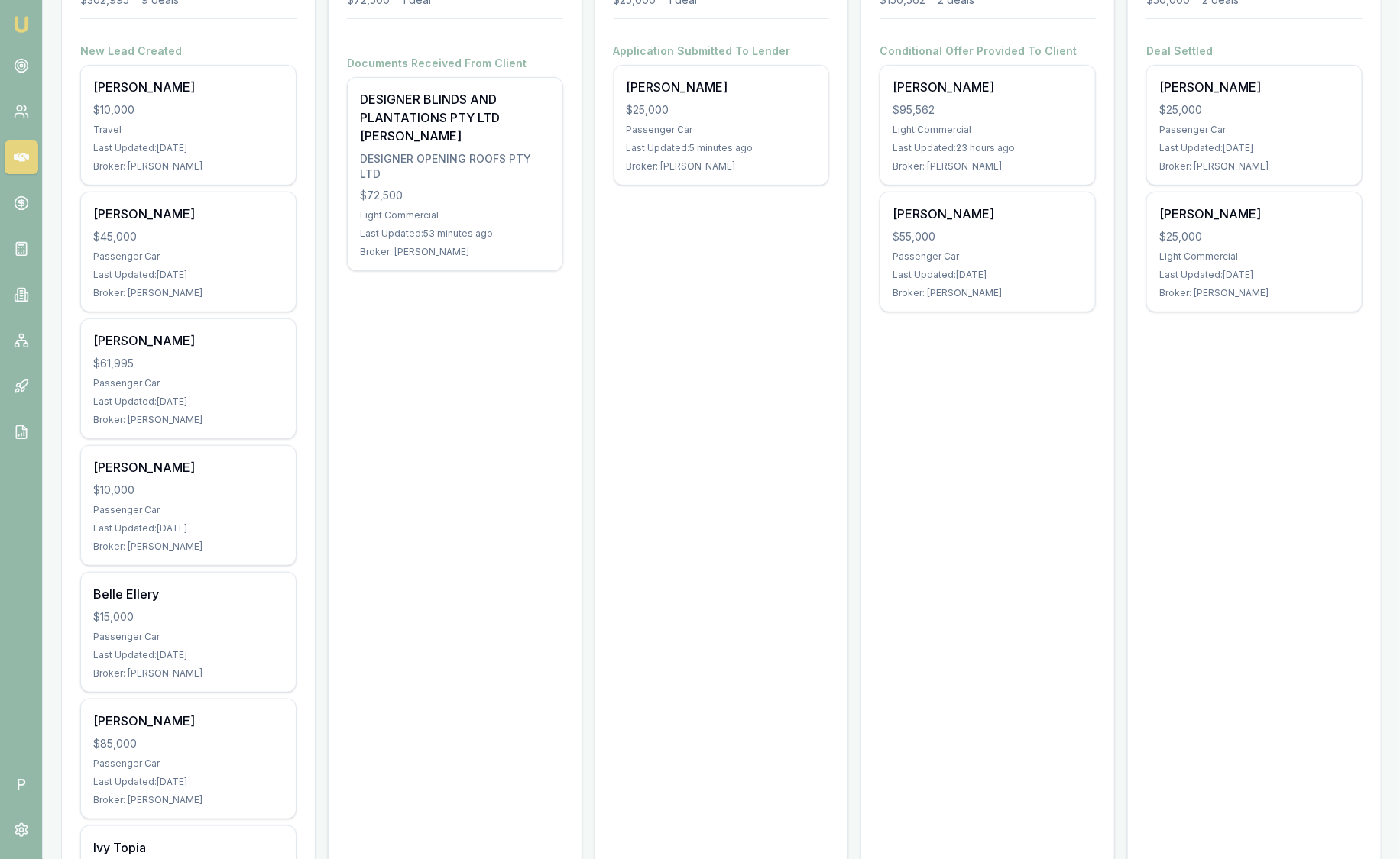
scroll to position [286, 0]
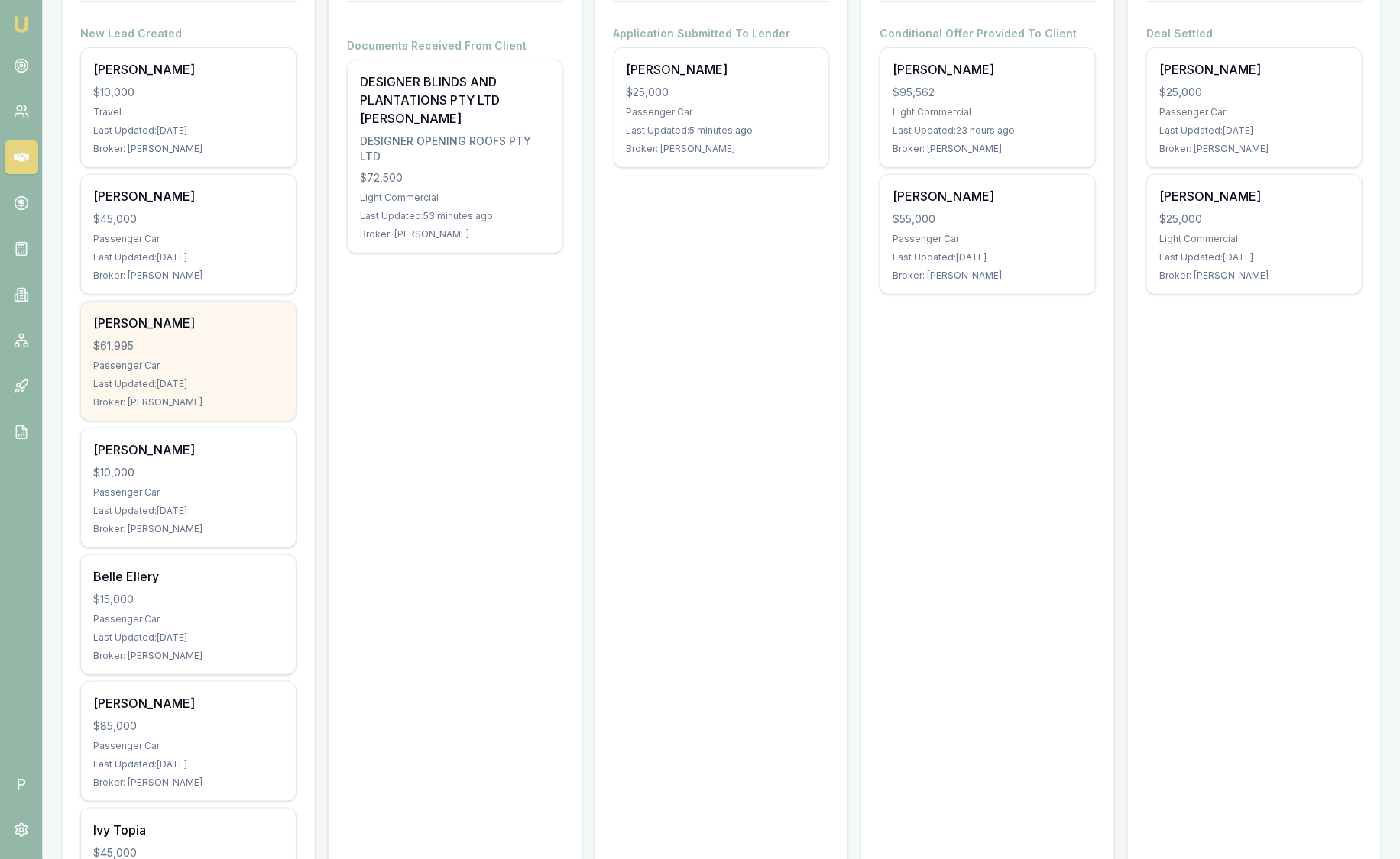
click at [183, 365] on div "Passenger Car" at bounding box center [188, 366] width 190 height 12
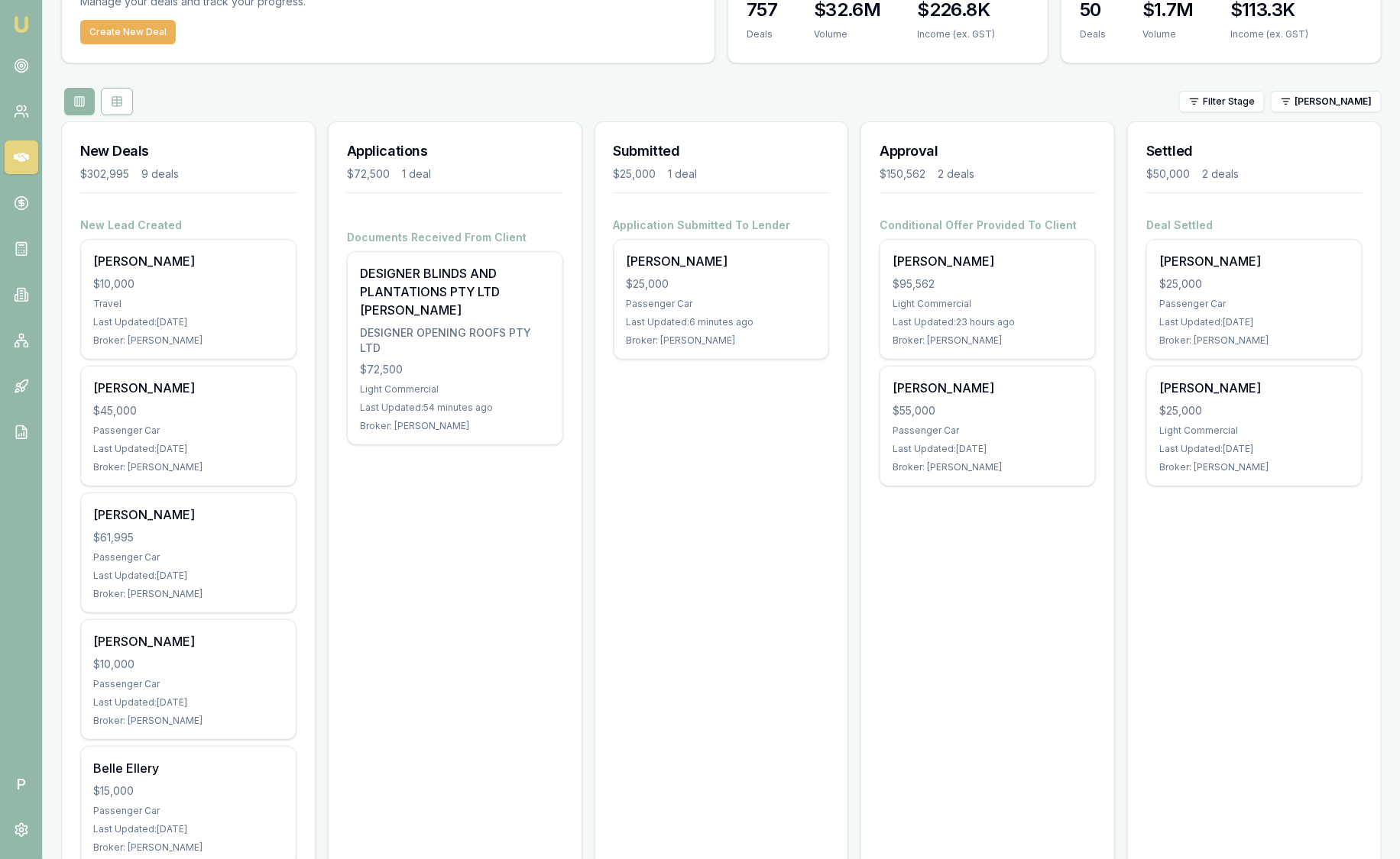
scroll to position [661, 0]
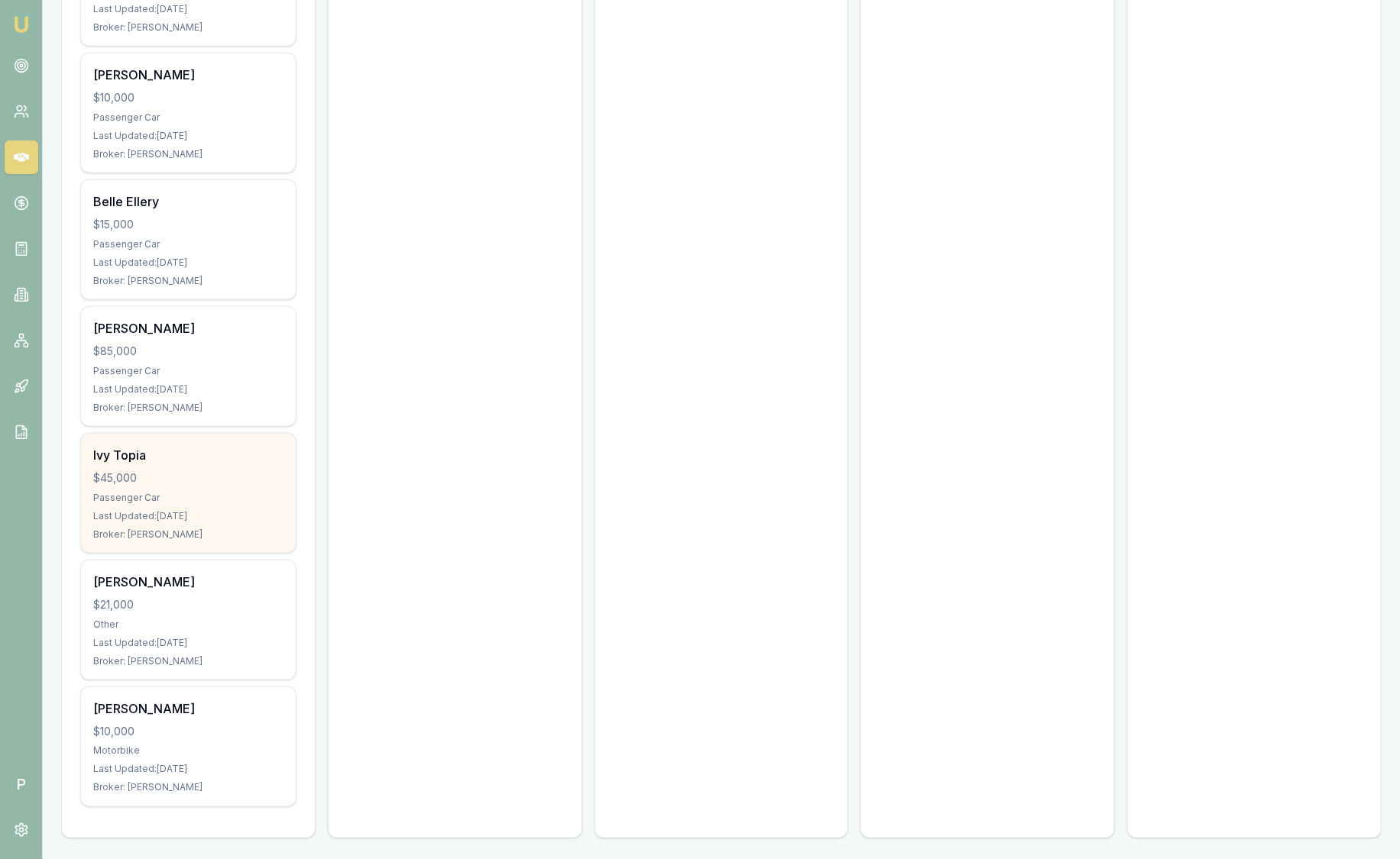
click at [204, 481] on div "$45,000" at bounding box center [188, 478] width 190 height 15
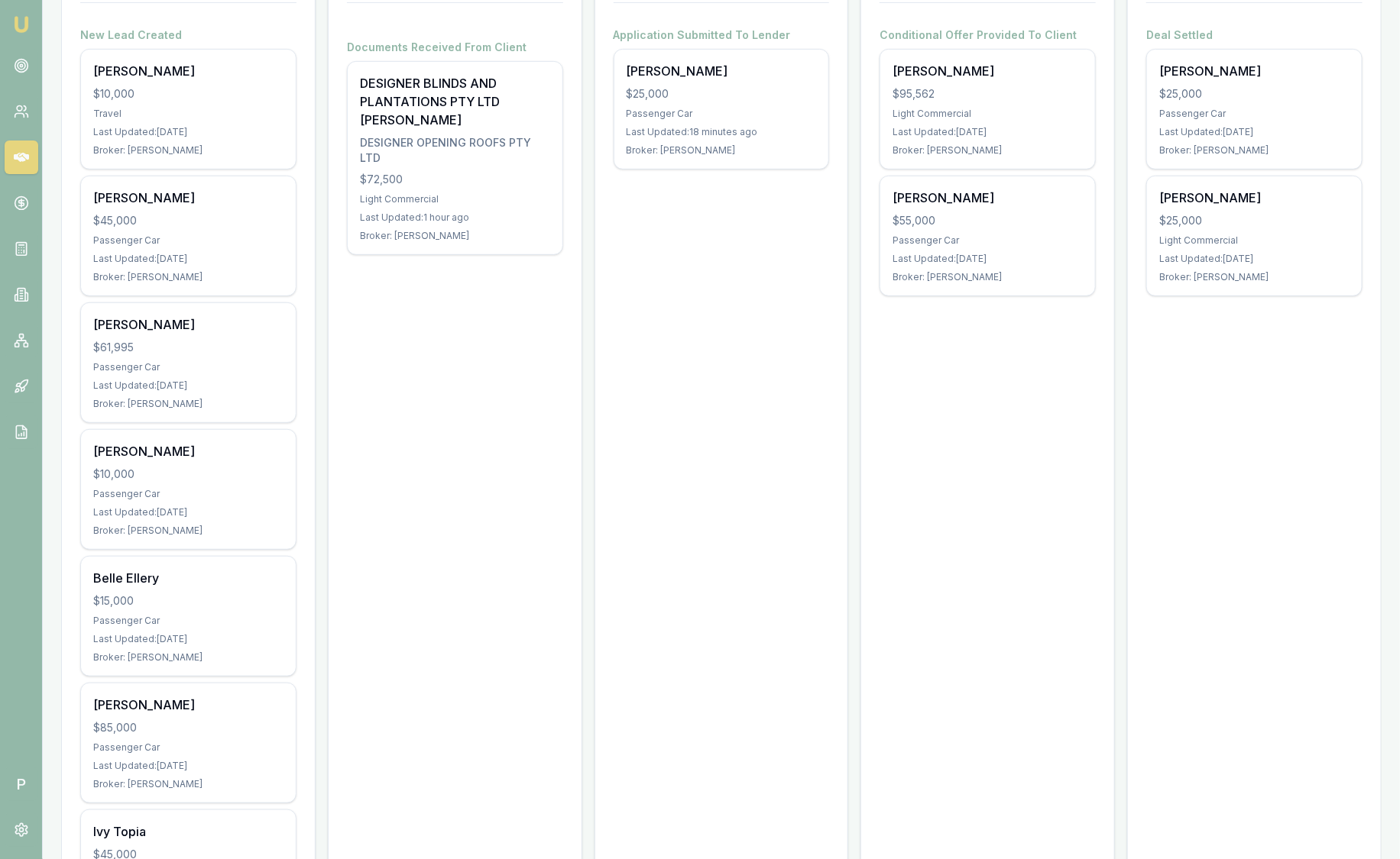
scroll to position [0, 0]
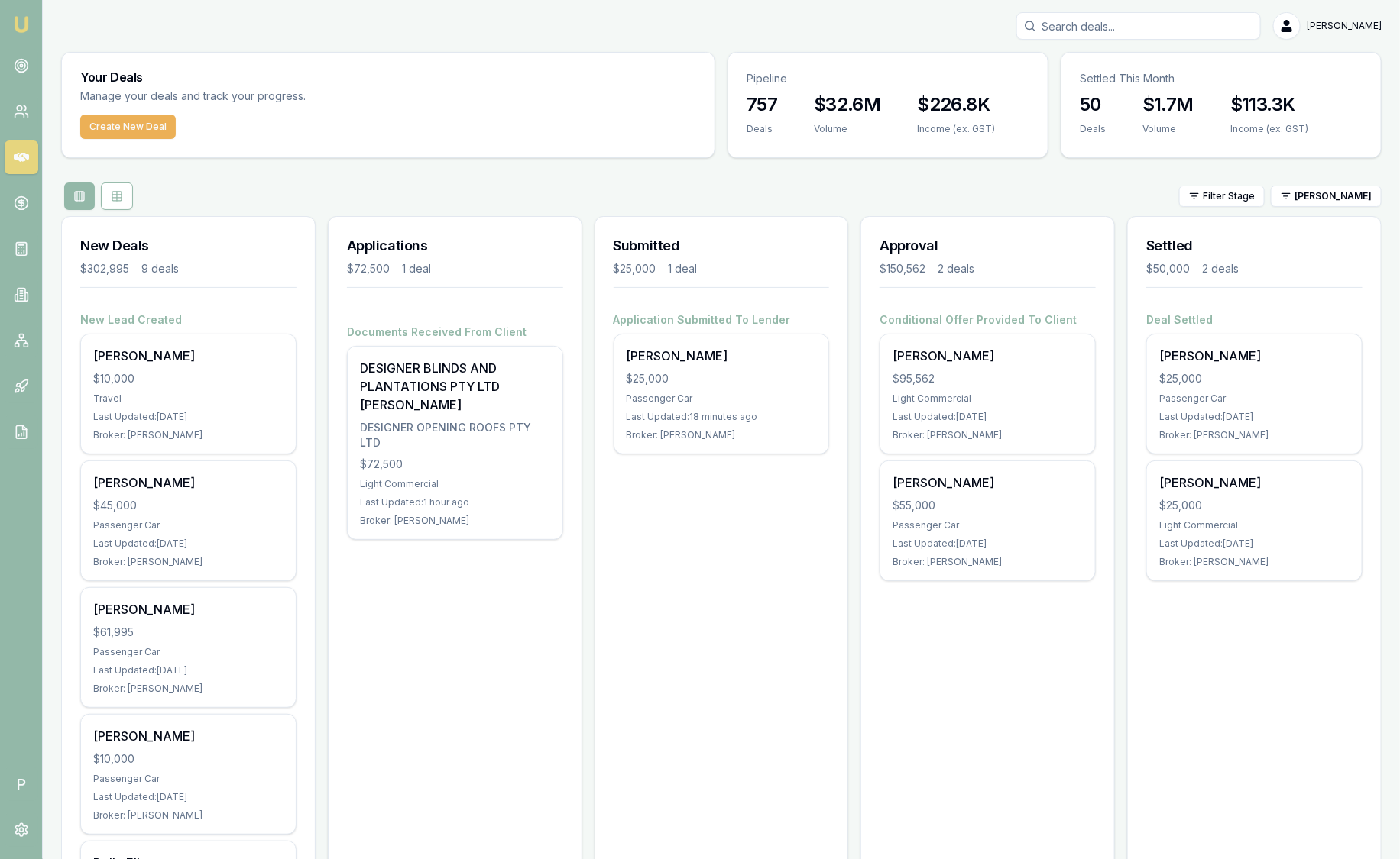
click at [19, 22] on img at bounding box center [21, 24] width 19 height 19
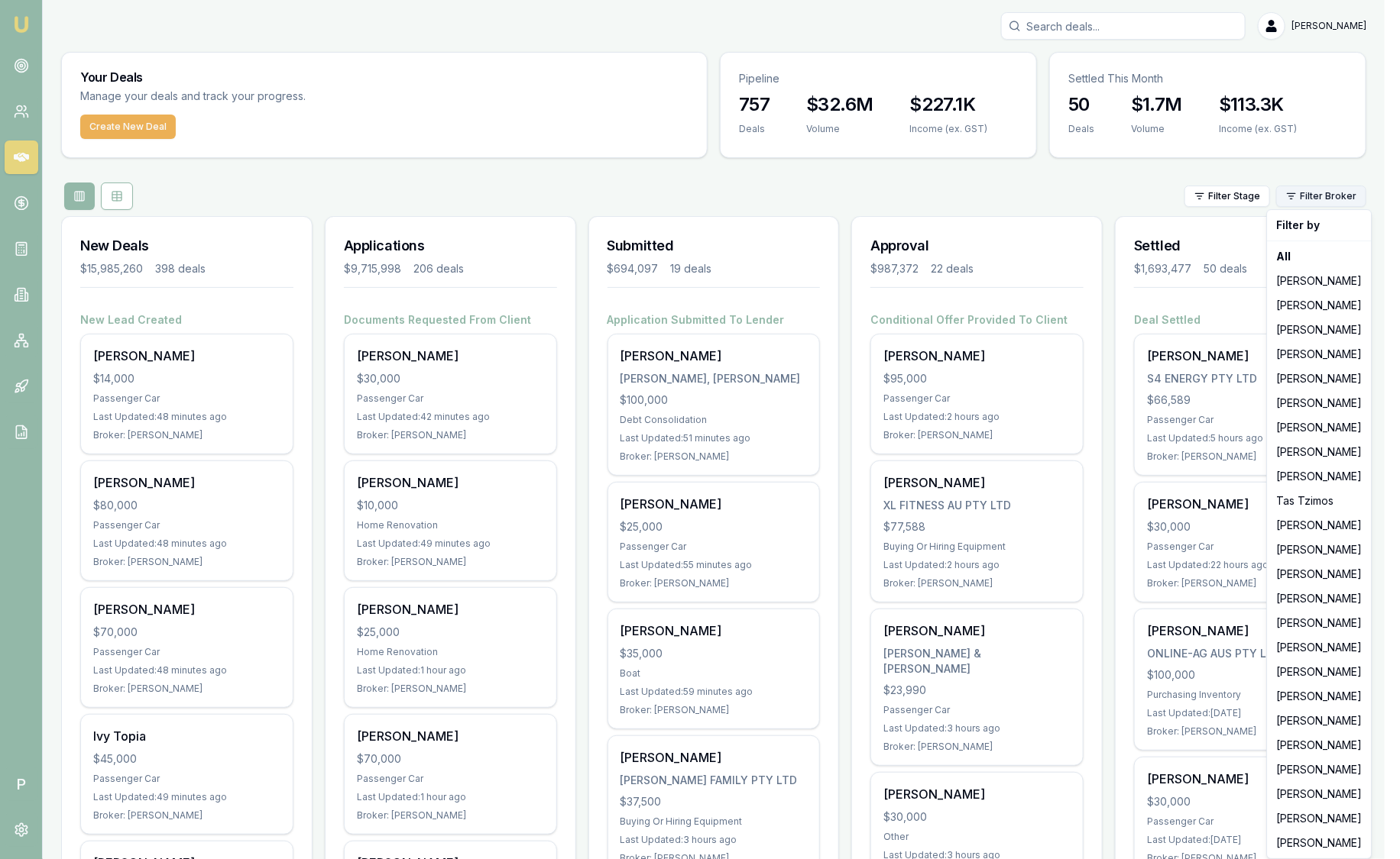
click at [1354, 196] on html "Emu Broker P Sam Crouch Toggle Menu Your Deals Manage your deals and track your…" at bounding box center [700, 429] width 1400 height 859
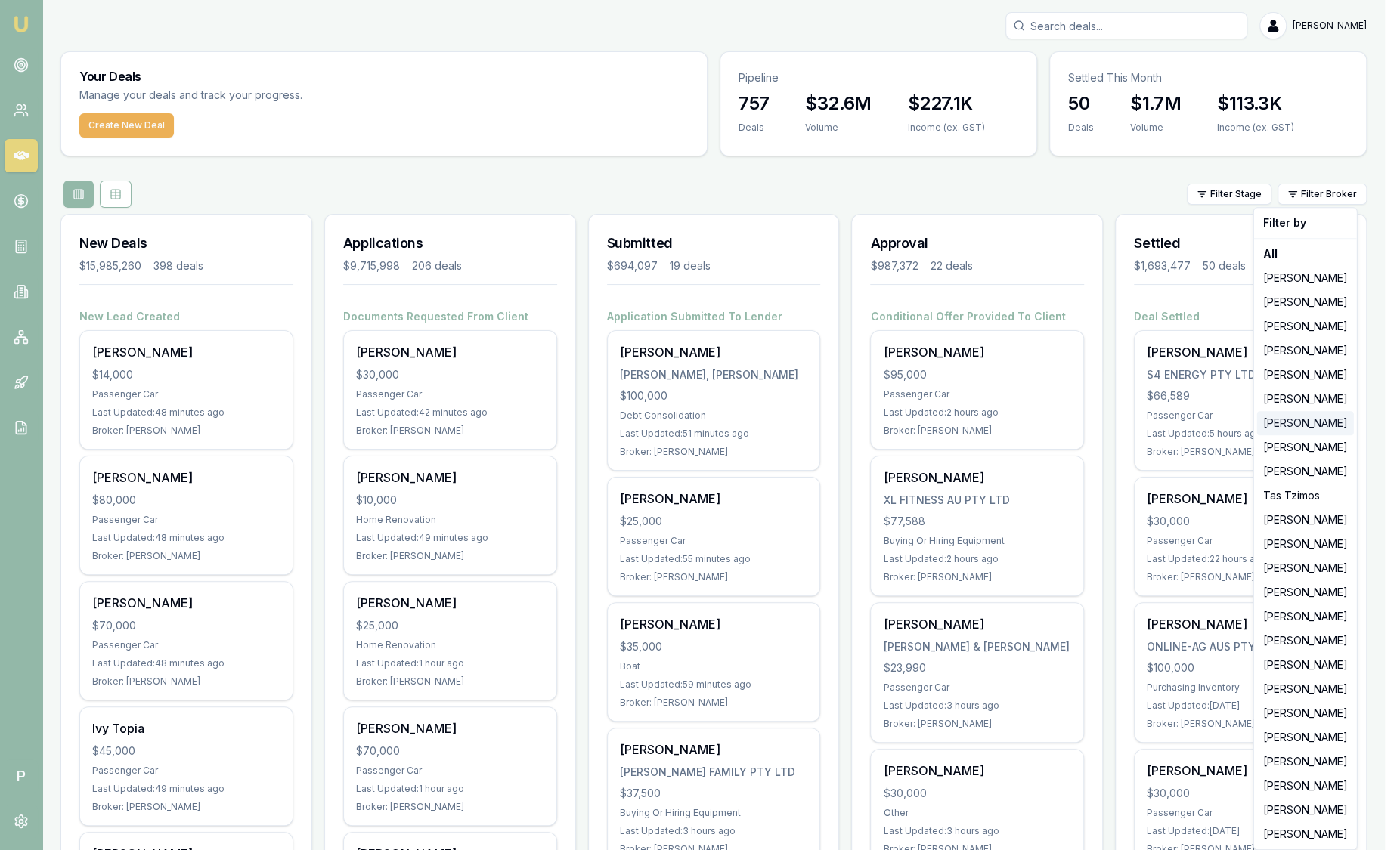
click at [1301, 426] on div "[PERSON_NAME]" at bounding box center [1306, 423] width 97 height 24
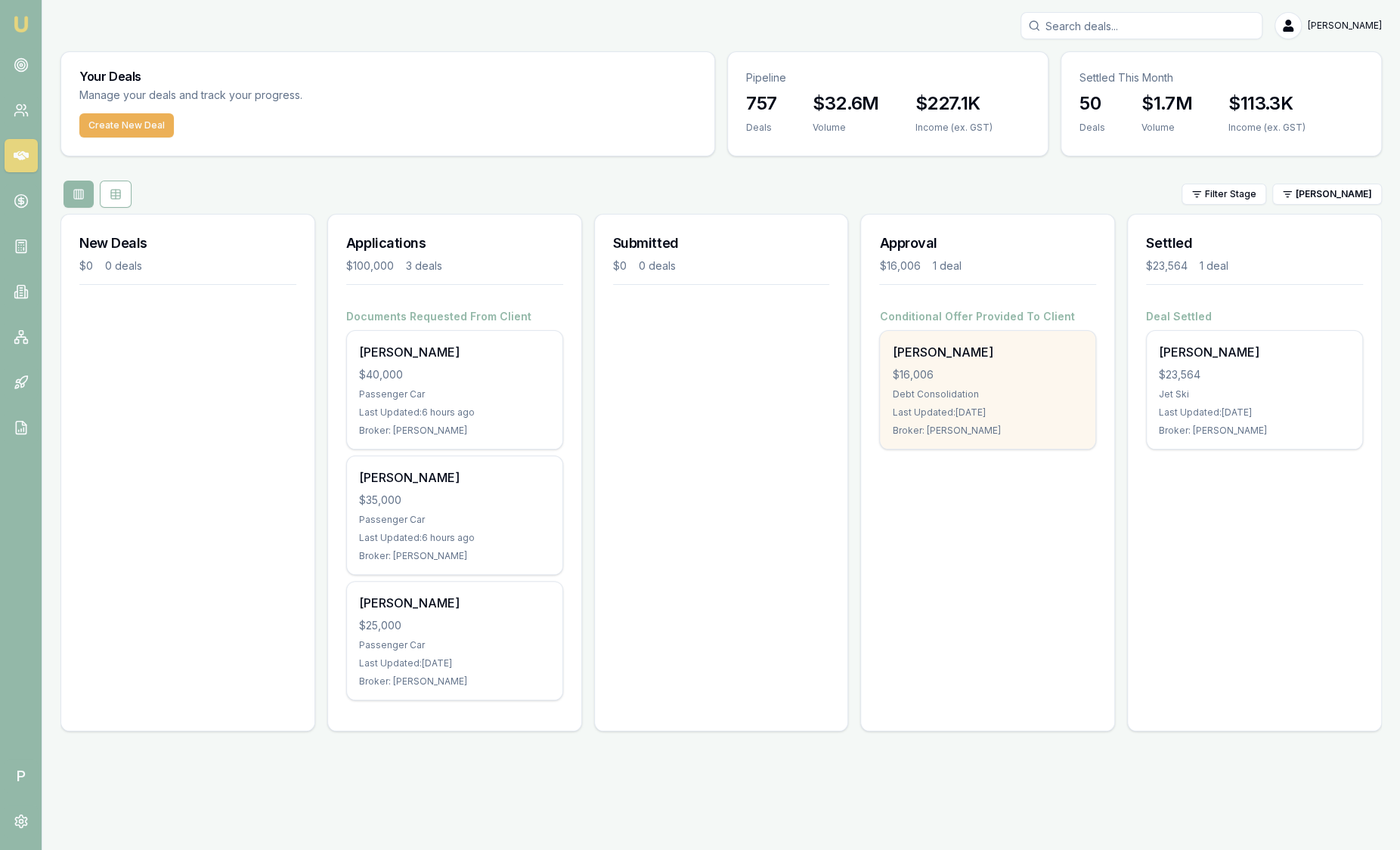
click at [944, 368] on div "$16,006" at bounding box center [987, 374] width 191 height 15
click at [1037, 391] on div "Debt Consolidation" at bounding box center [987, 394] width 191 height 12
click at [975, 408] on div "Last Updated: 4 days ago" at bounding box center [987, 412] width 191 height 12
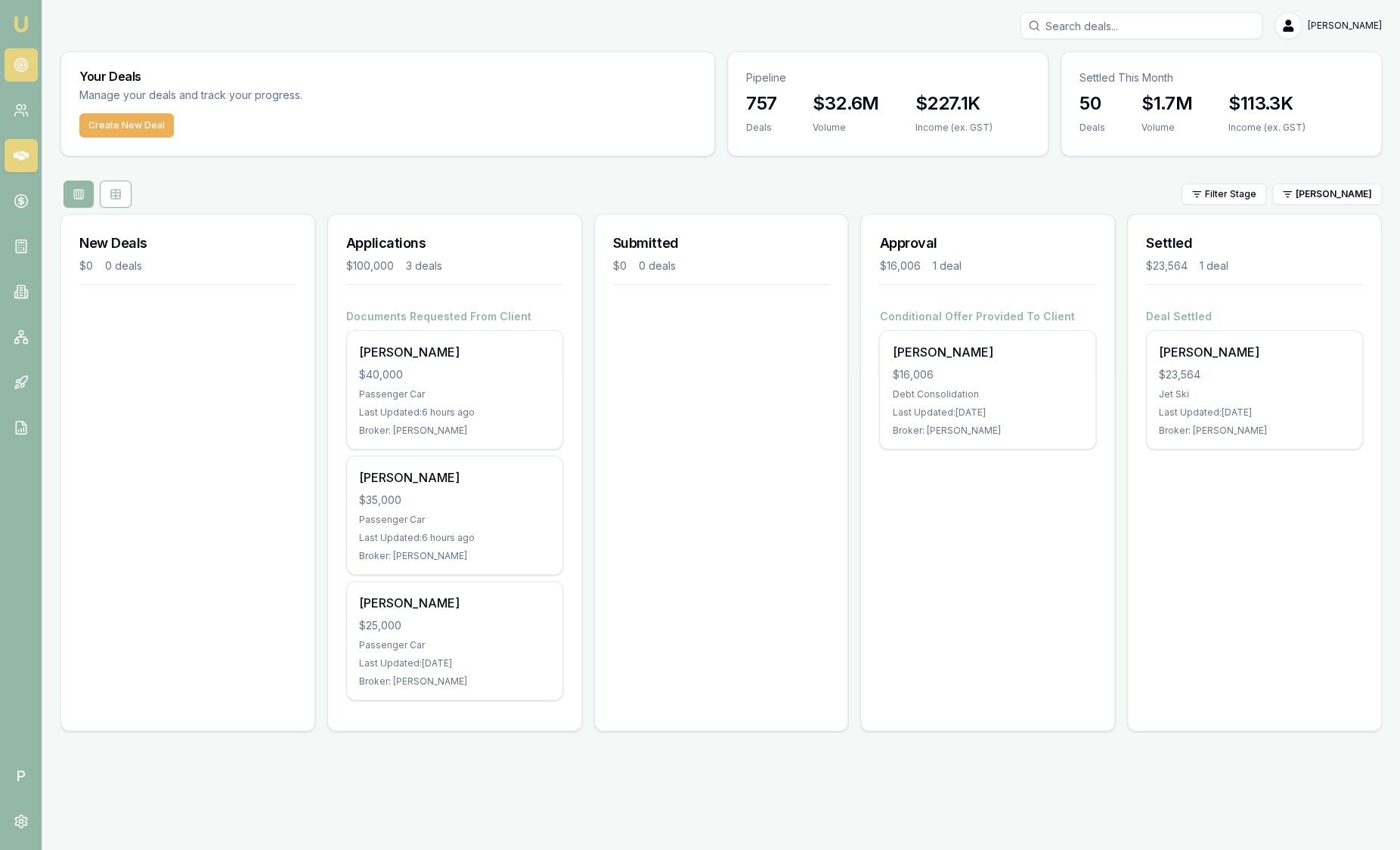
click at [29, 63] on link at bounding box center [21, 65] width 33 height 33
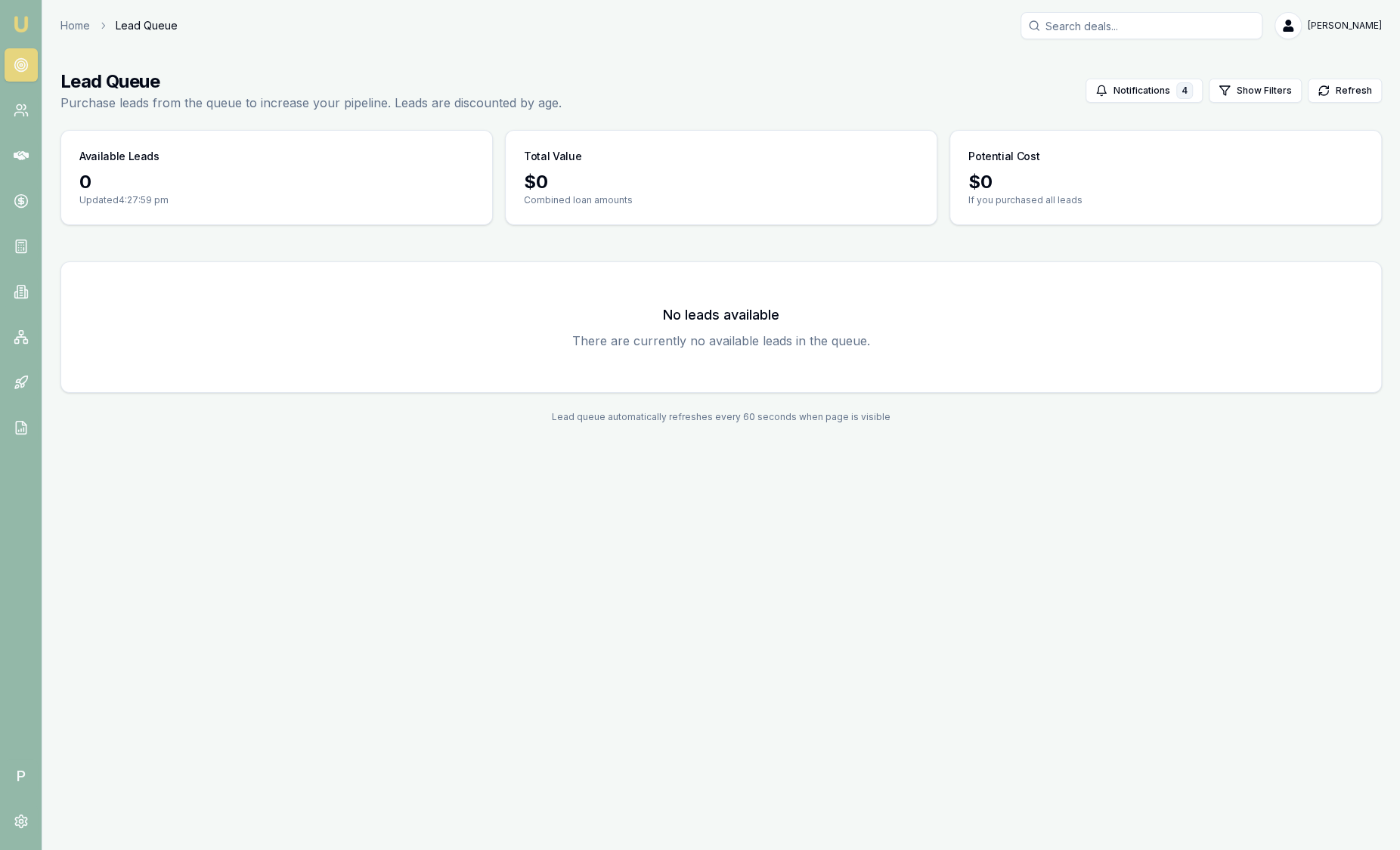
click at [13, 24] on img at bounding box center [21, 24] width 18 height 18
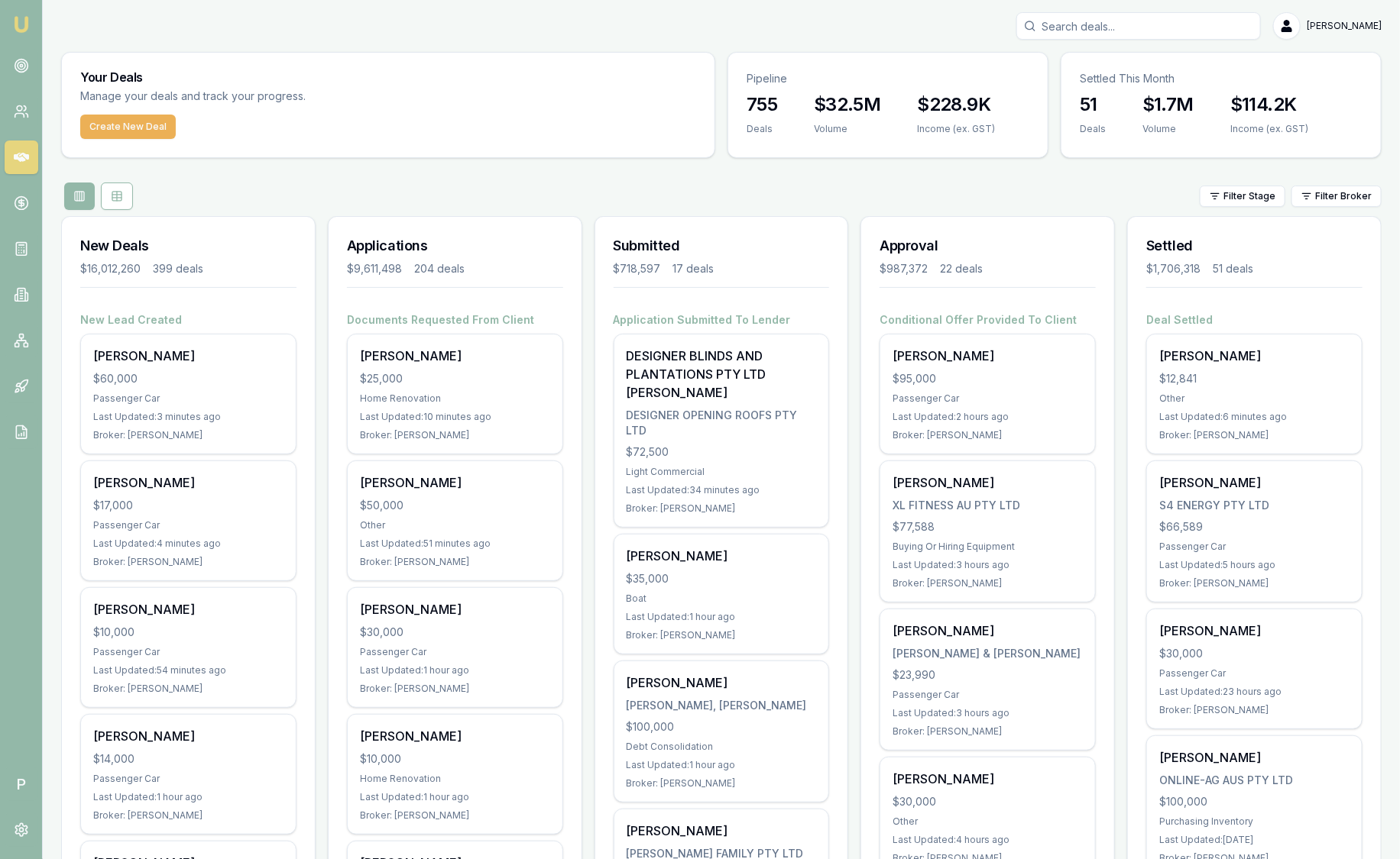
click at [635, 198] on div "Filter Stage Filter Broker" at bounding box center [721, 196] width 1321 height 28
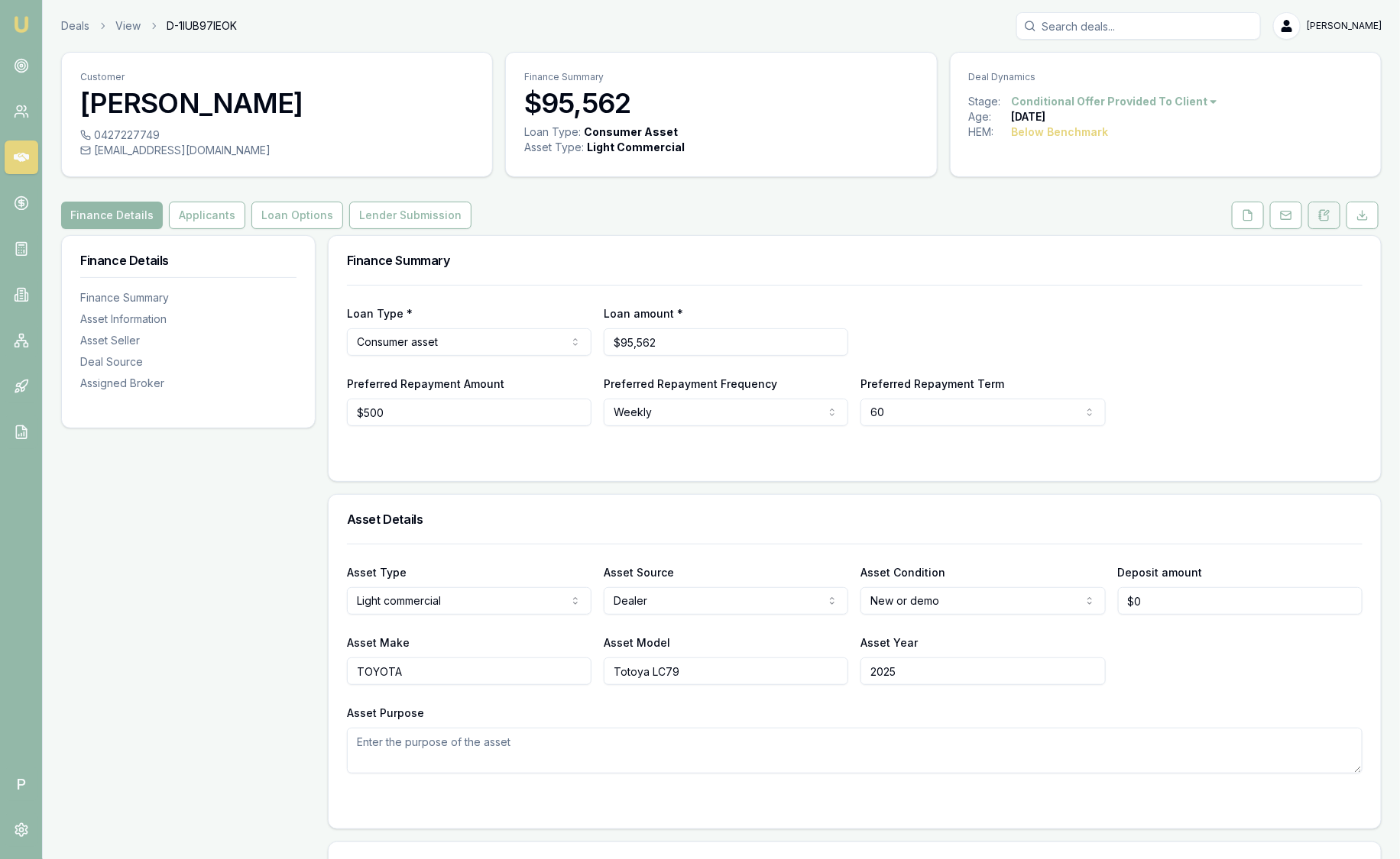
click at [1325, 218] on icon at bounding box center [1324, 215] width 12 height 12
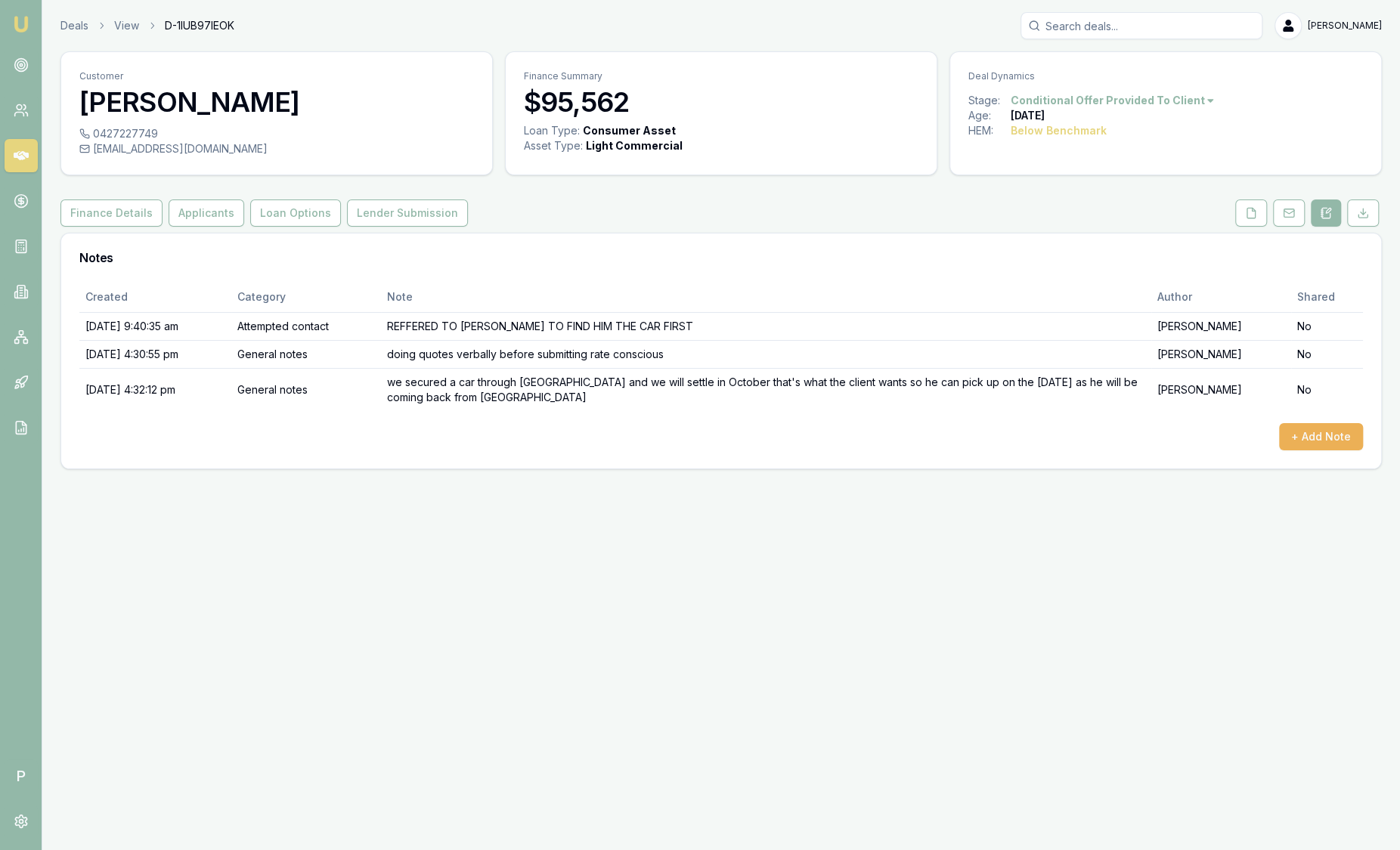
click at [13, 19] on img at bounding box center [21, 24] width 18 height 18
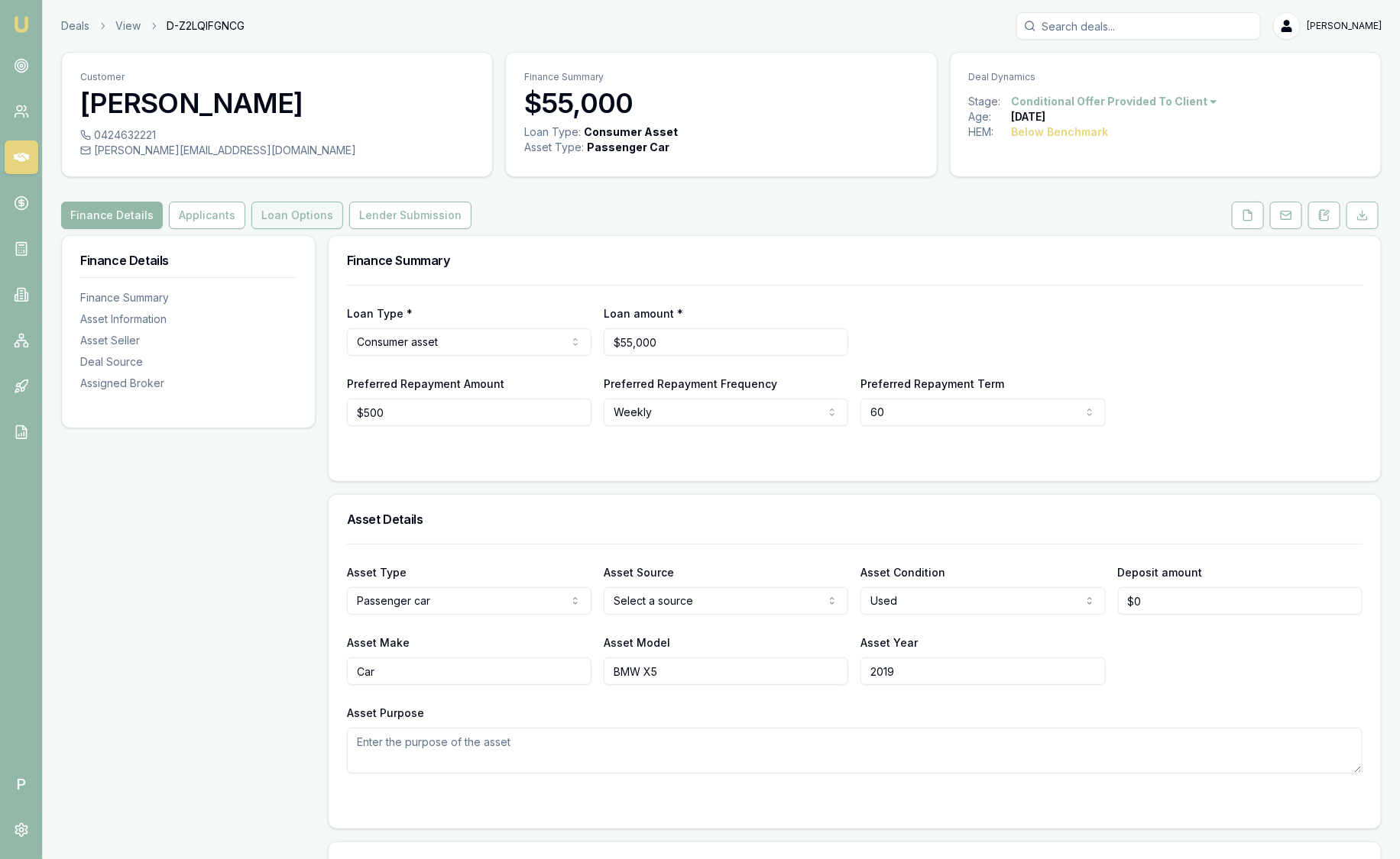
click at [302, 214] on button "Loan Options" at bounding box center [297, 215] width 92 height 28
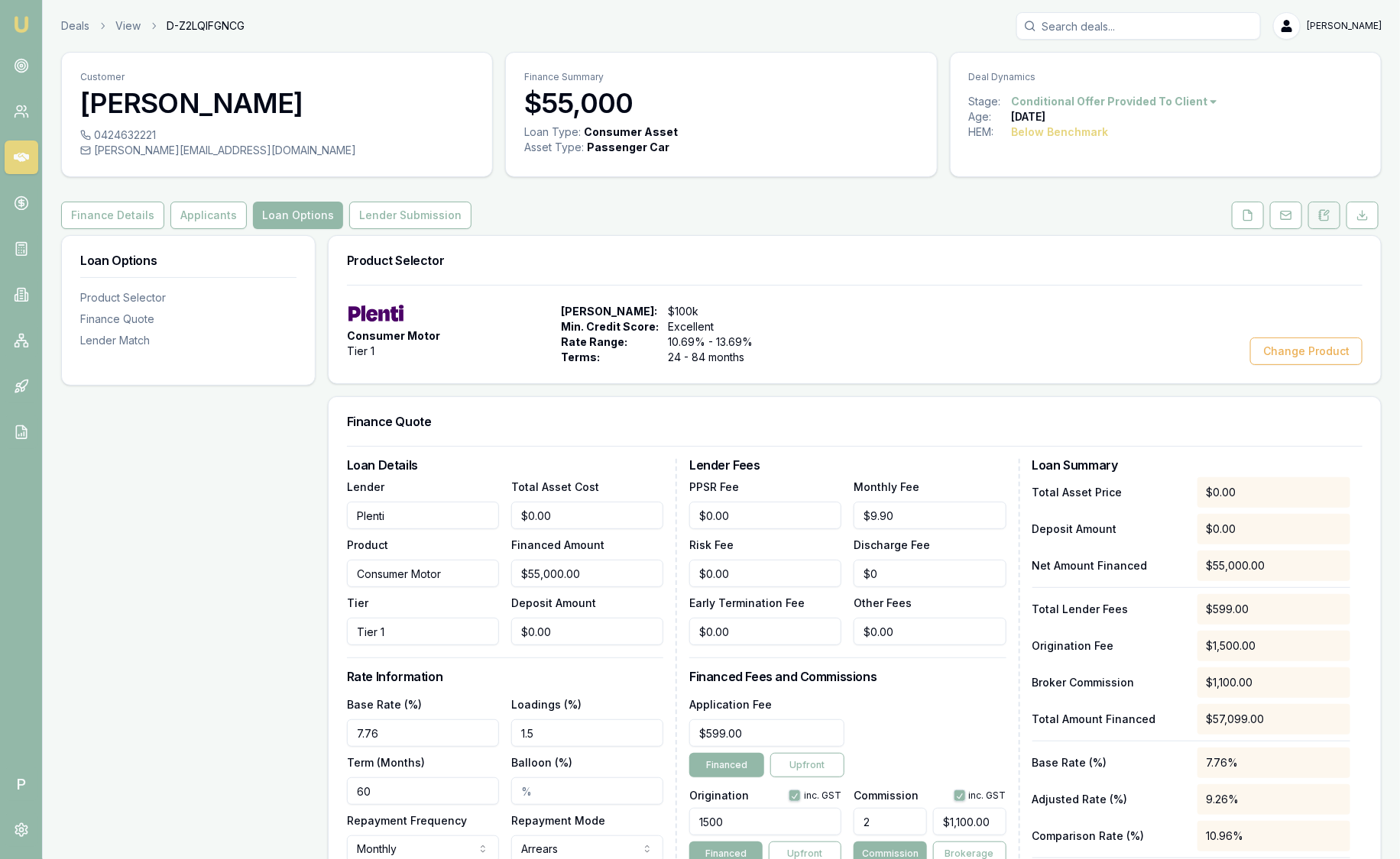
click at [1323, 215] on icon at bounding box center [1324, 215] width 12 height 12
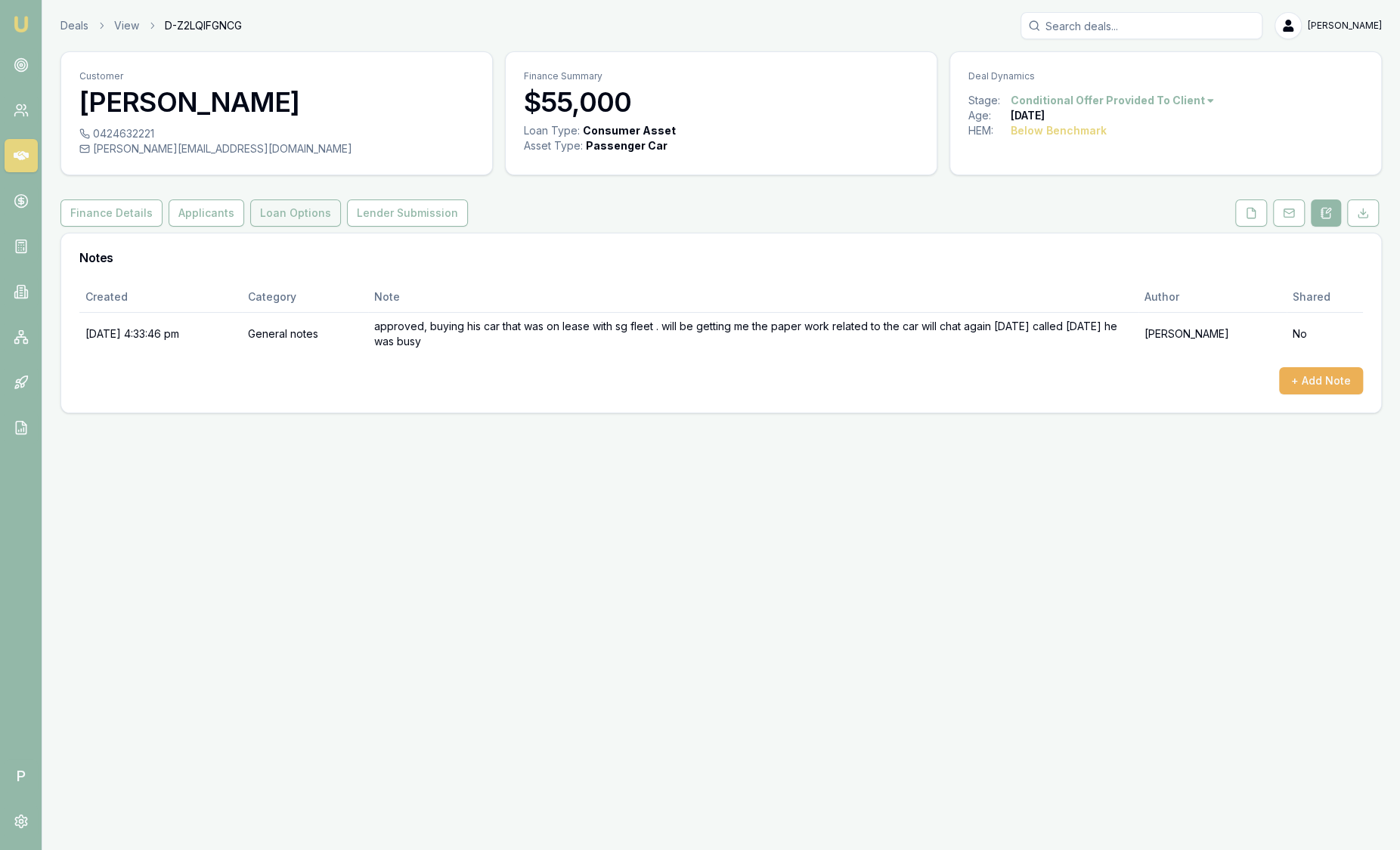
click at [296, 216] on button "Loan Options" at bounding box center [295, 213] width 91 height 28
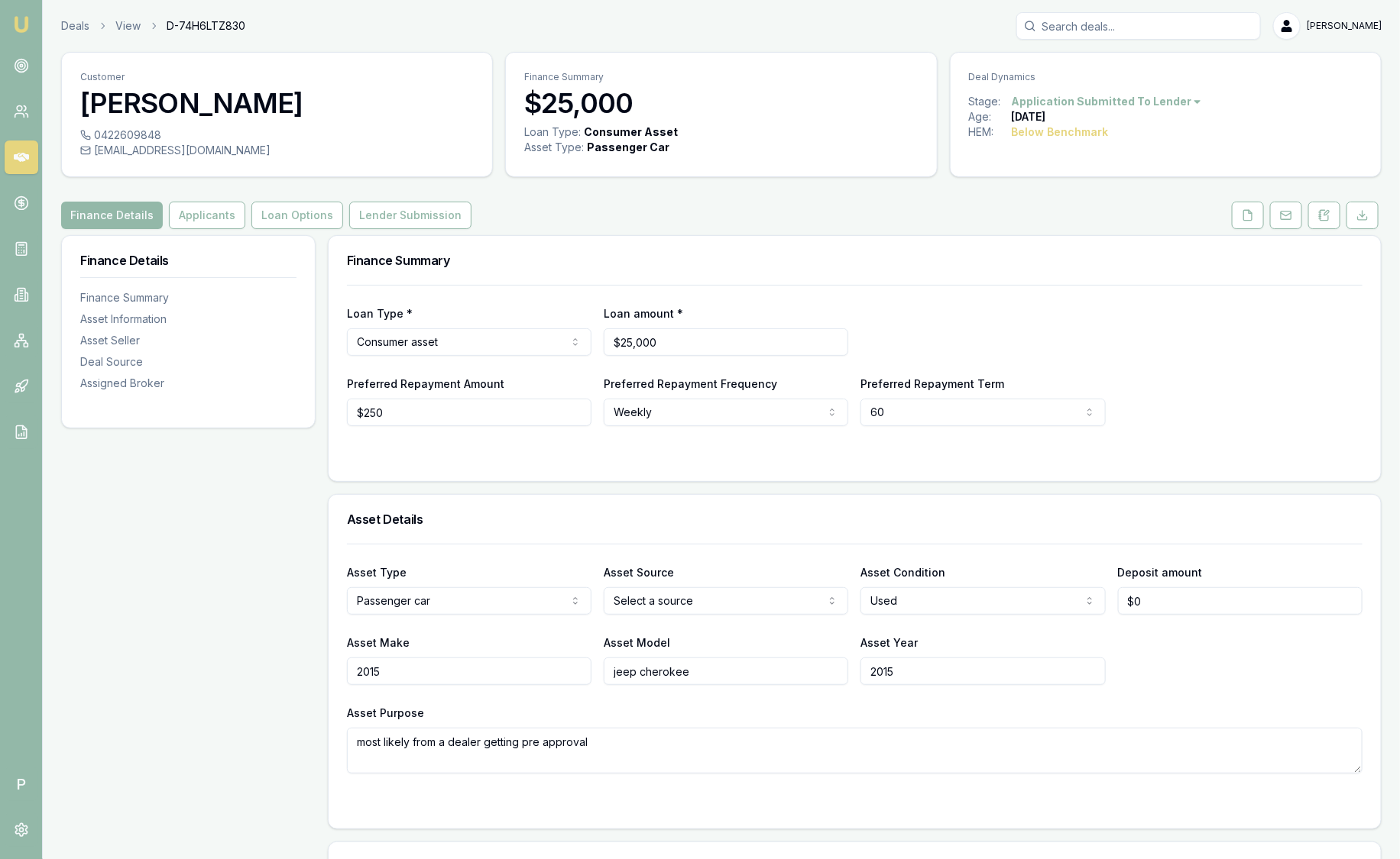
click at [170, 231] on div "Customer Abdul Ajaj 0422609848 abdulajaj@outlook.com Finance Summary $25,000 Lo…" at bounding box center [721, 868] width 1321 height 1634
click at [186, 225] on button "Applicants" at bounding box center [207, 215] width 76 height 28
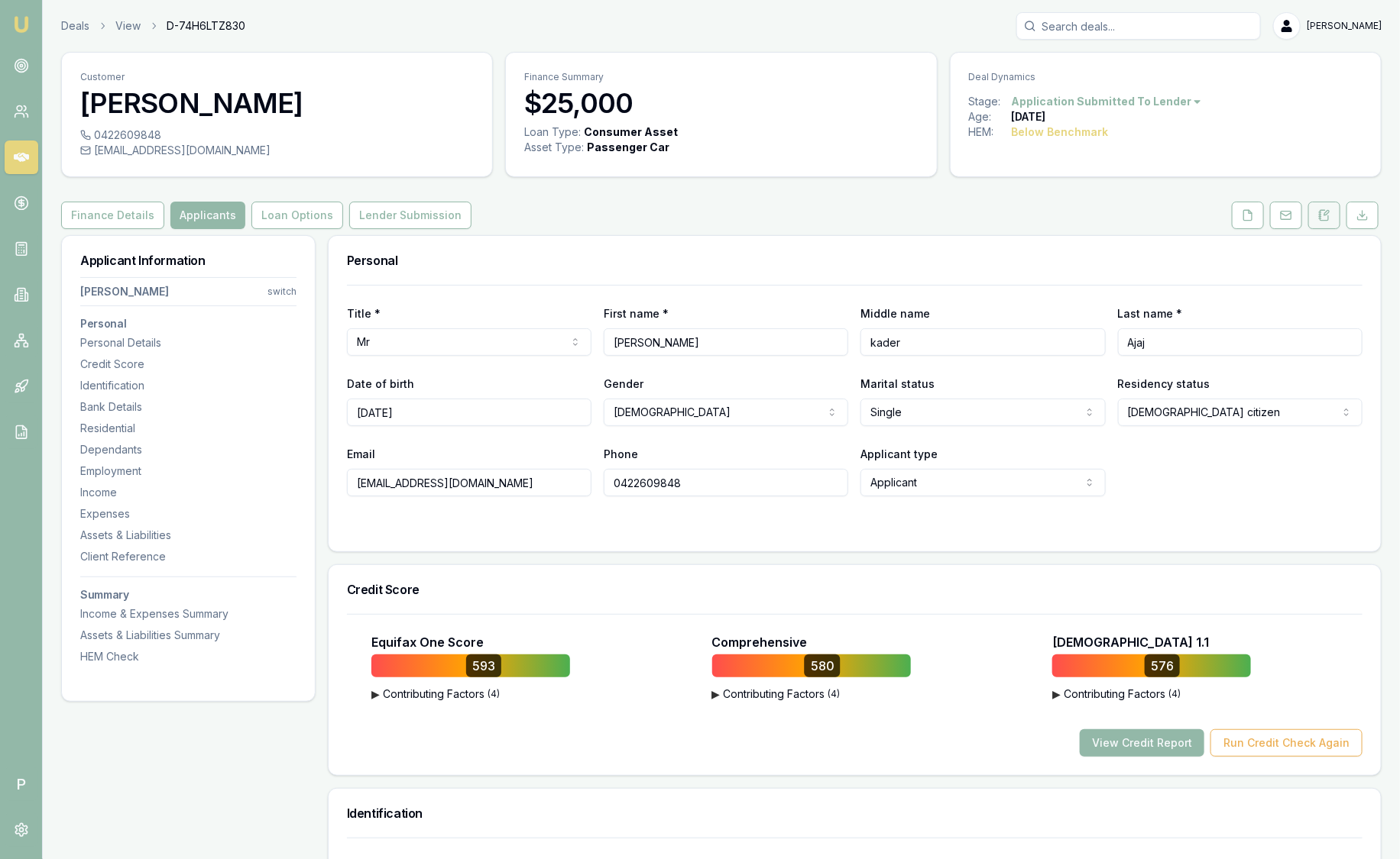
click at [1329, 224] on button at bounding box center [1324, 215] width 32 height 28
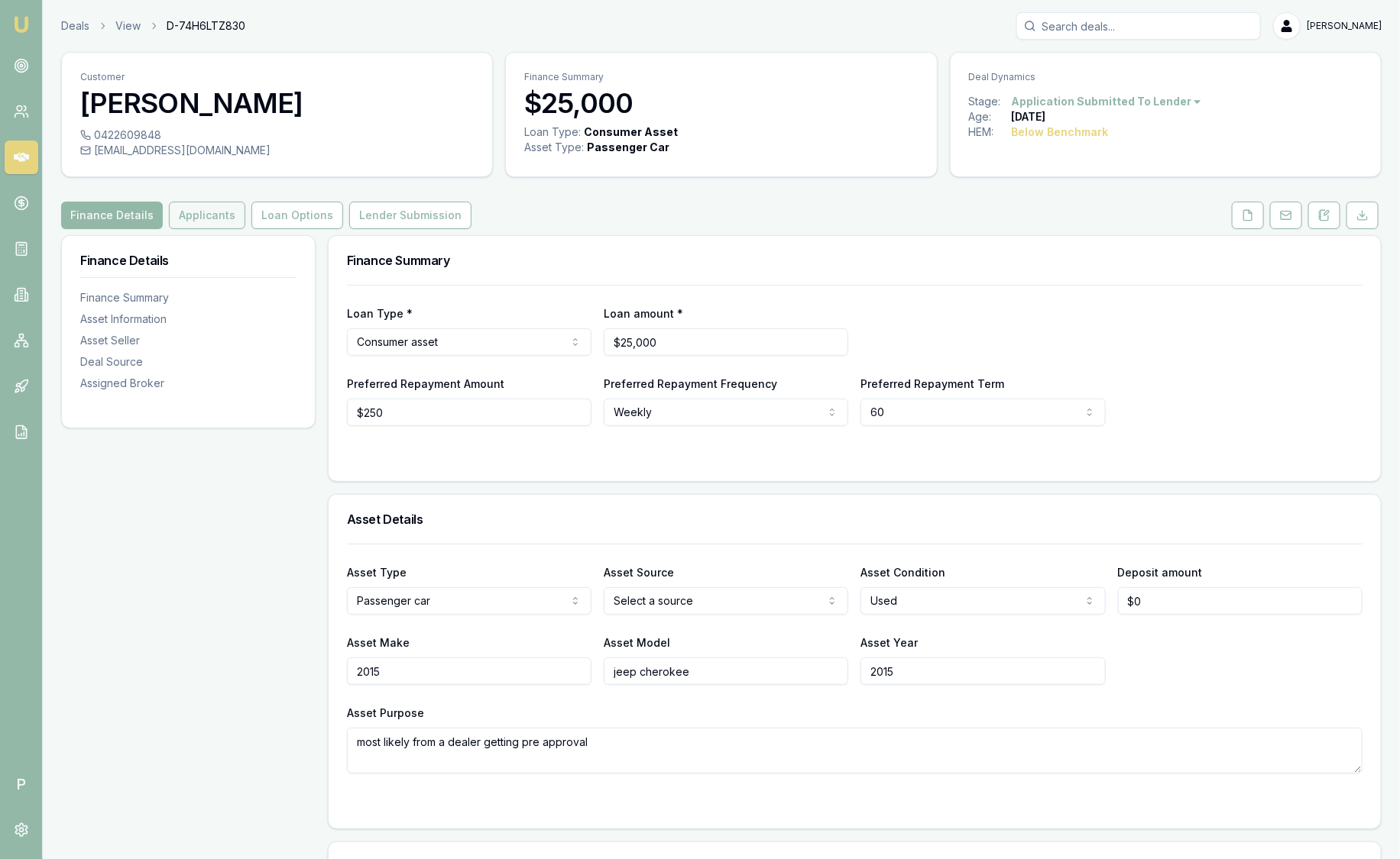
click at [210, 225] on button "Applicants" at bounding box center [207, 215] width 76 height 28
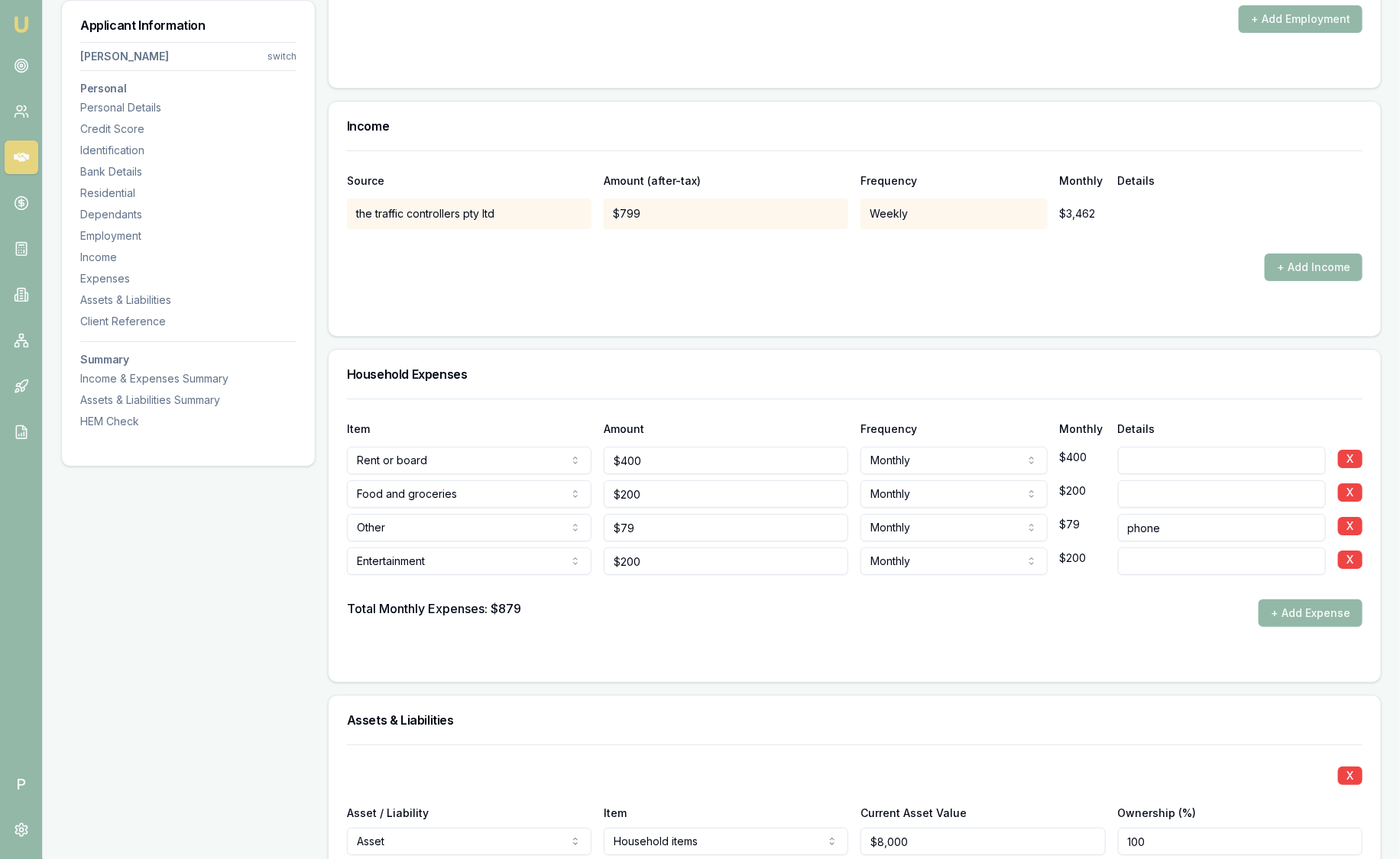
scroll to position [2577, 0]
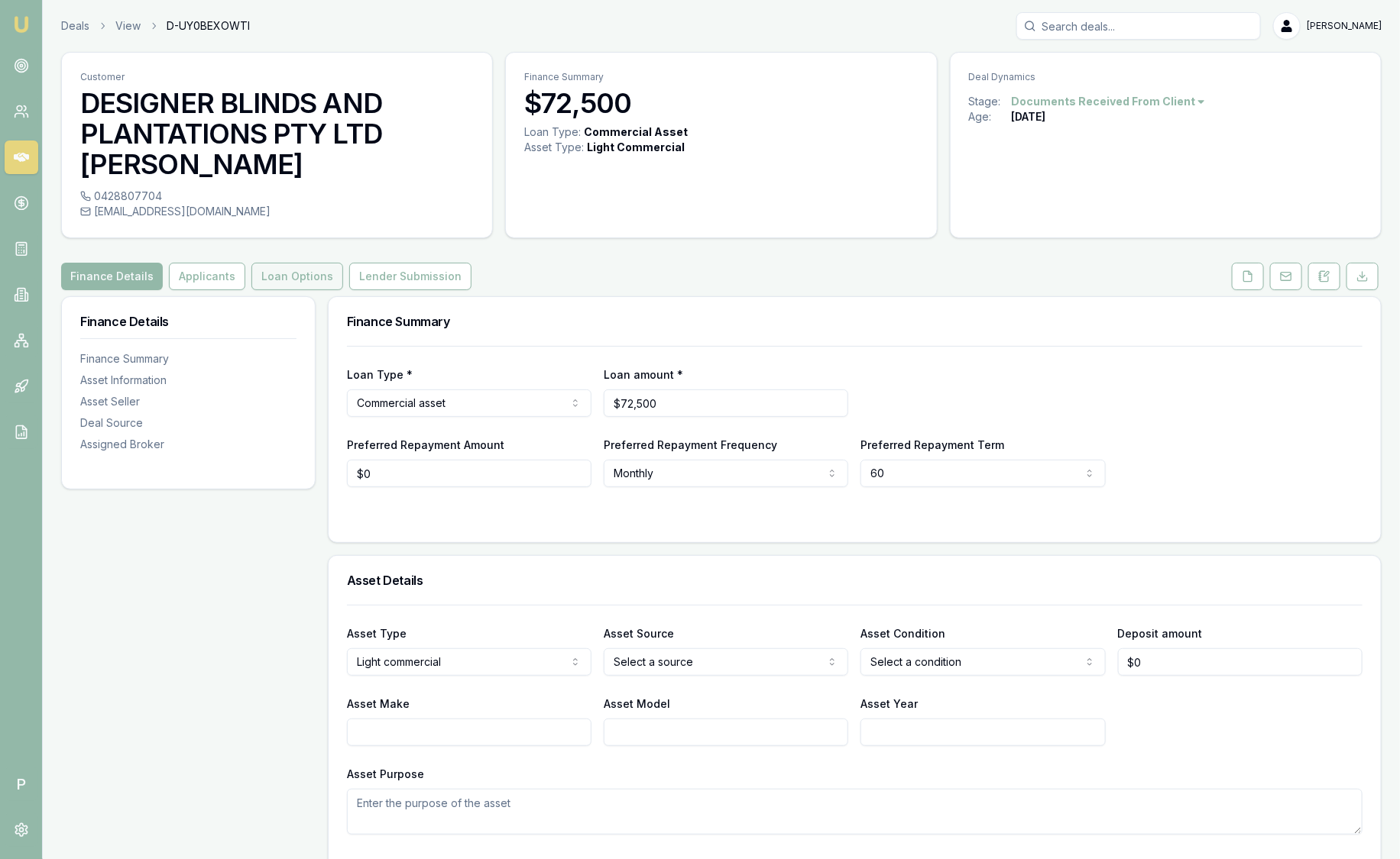
click at [252, 271] on button "Loan Options" at bounding box center [297, 276] width 92 height 28
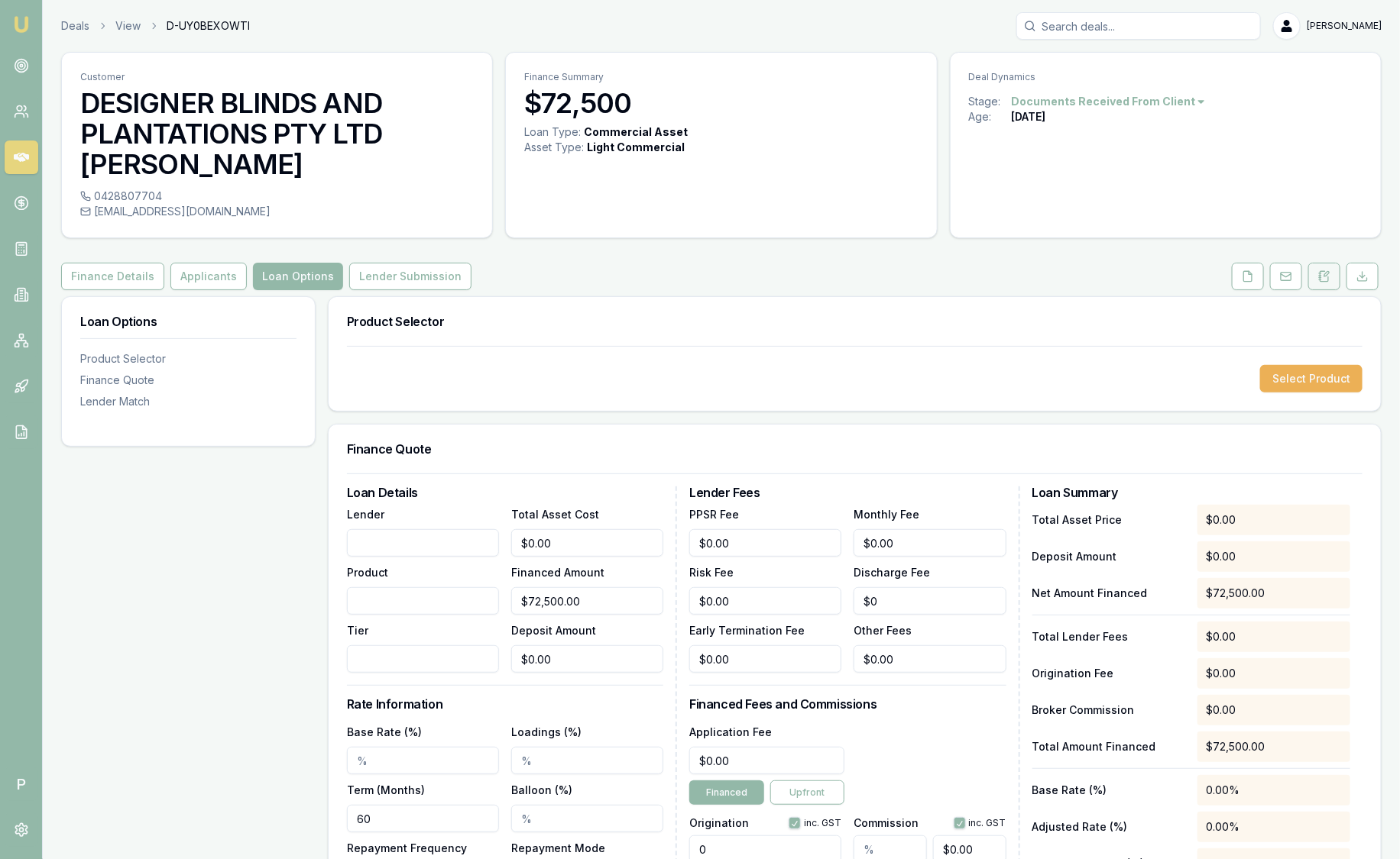
click at [1333, 269] on button at bounding box center [1324, 276] width 32 height 28
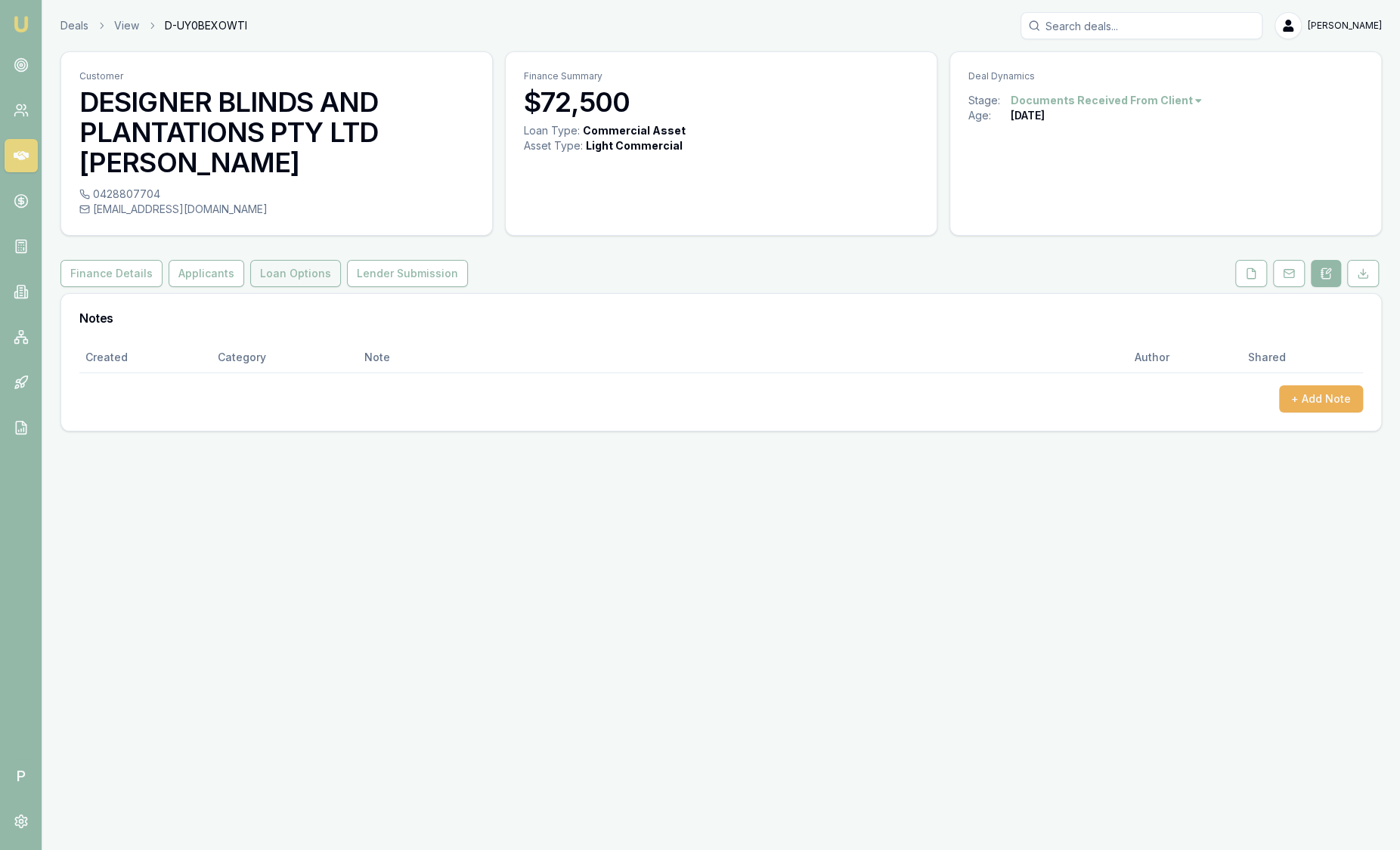
click at [263, 270] on button "Loan Options" at bounding box center [295, 273] width 91 height 28
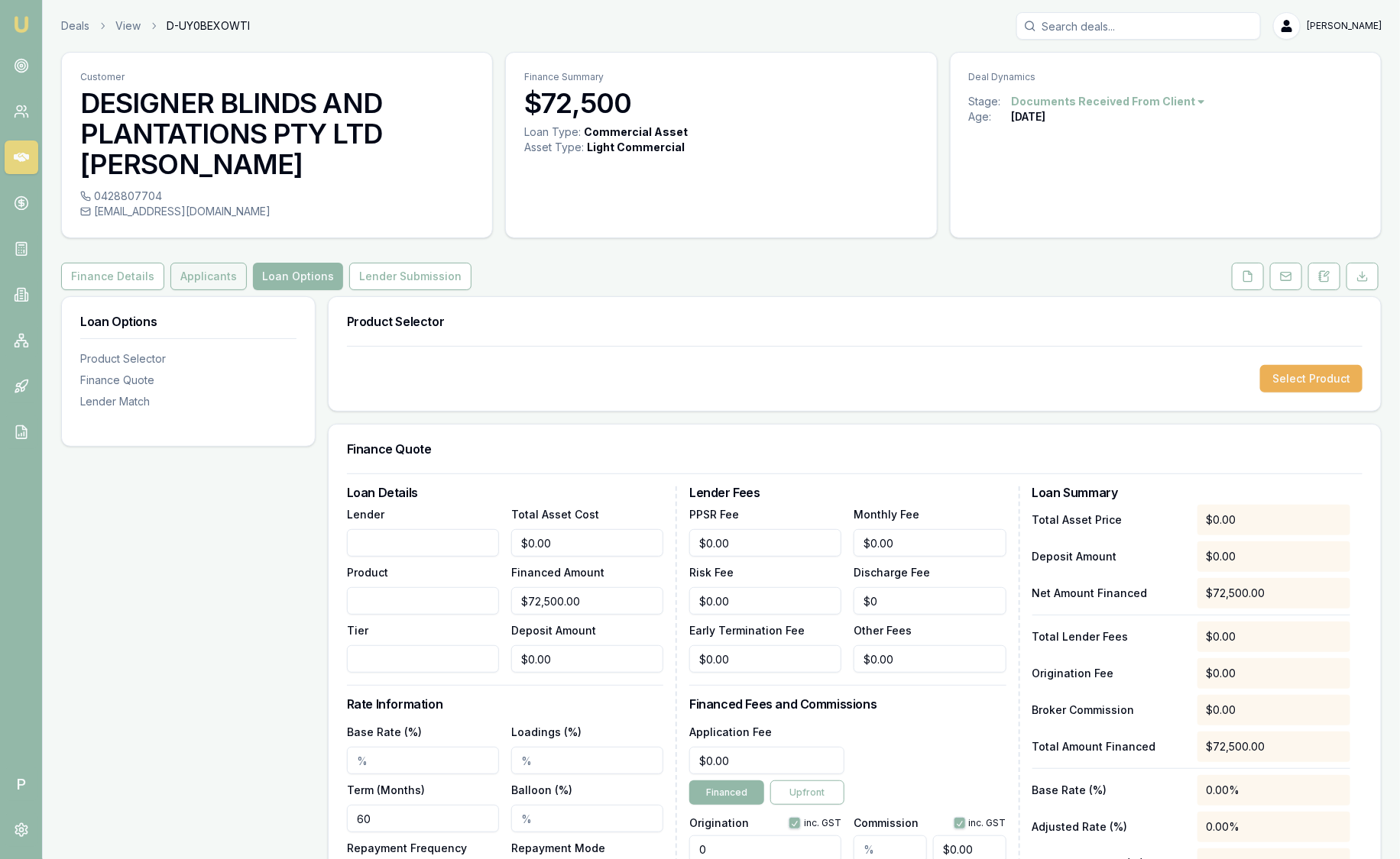
click at [223, 275] on button "Applicants" at bounding box center [209, 276] width 76 height 28
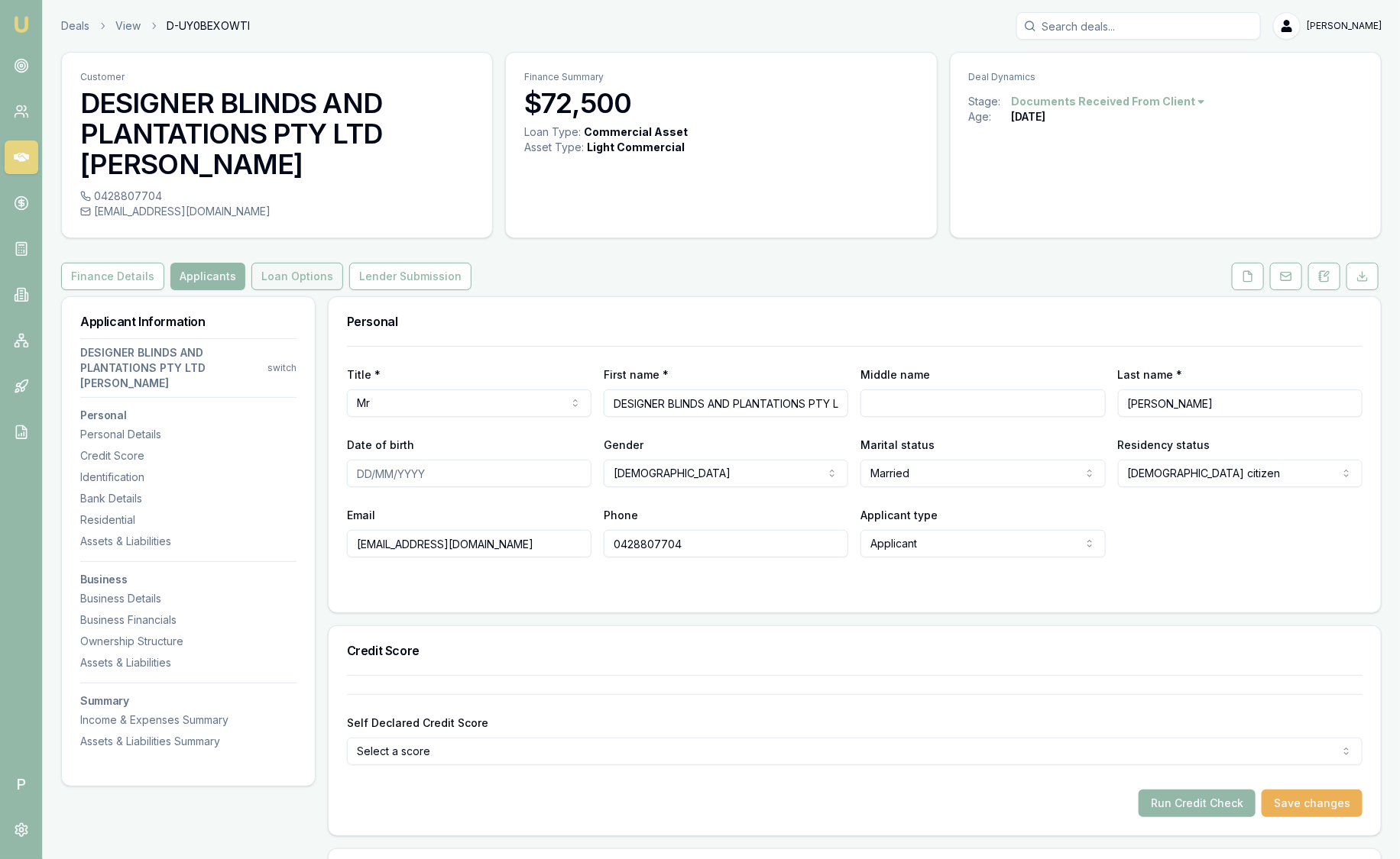
click at [296, 281] on button "Loan Options" at bounding box center [297, 276] width 92 height 28
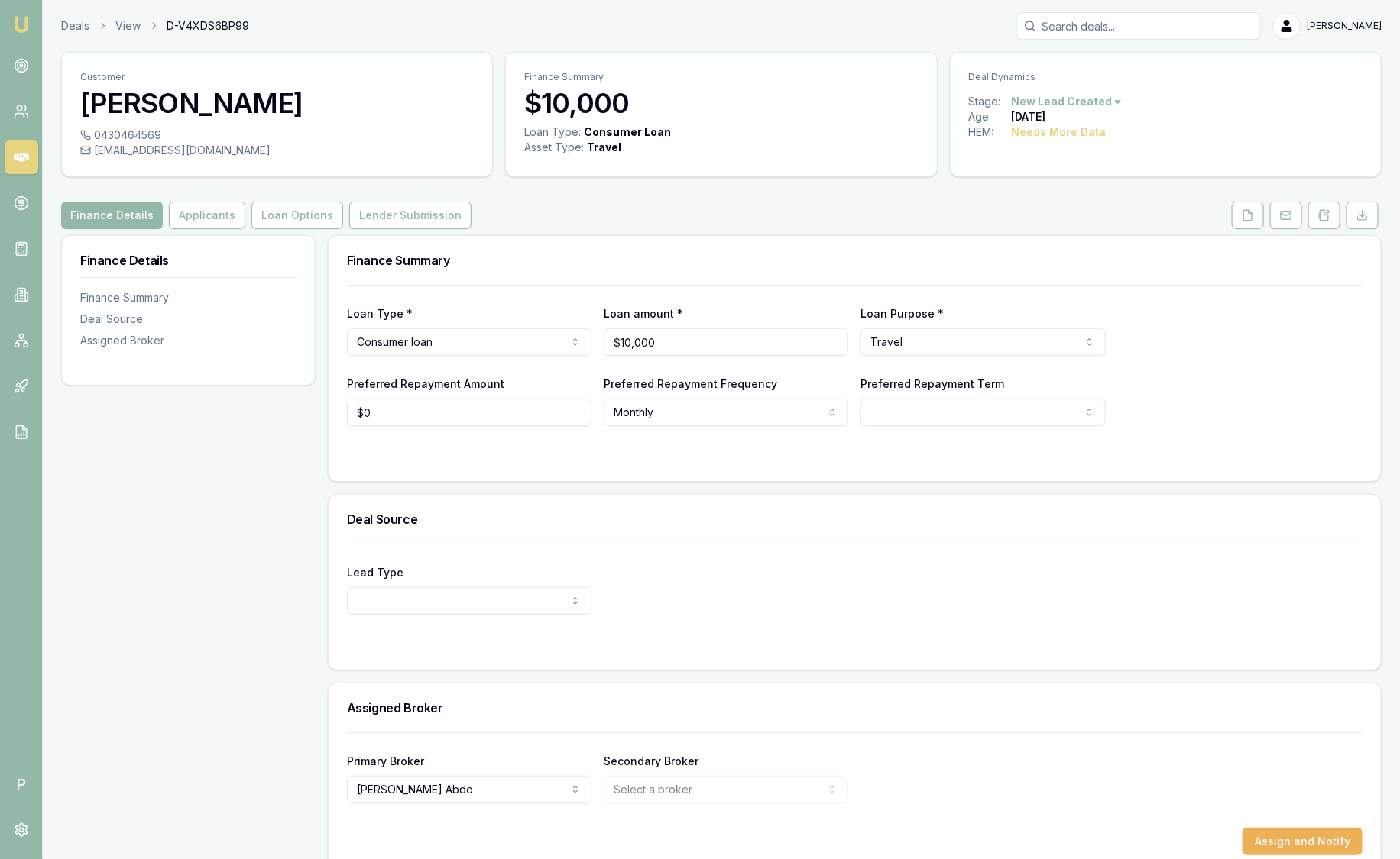
scroll to position [26, 0]
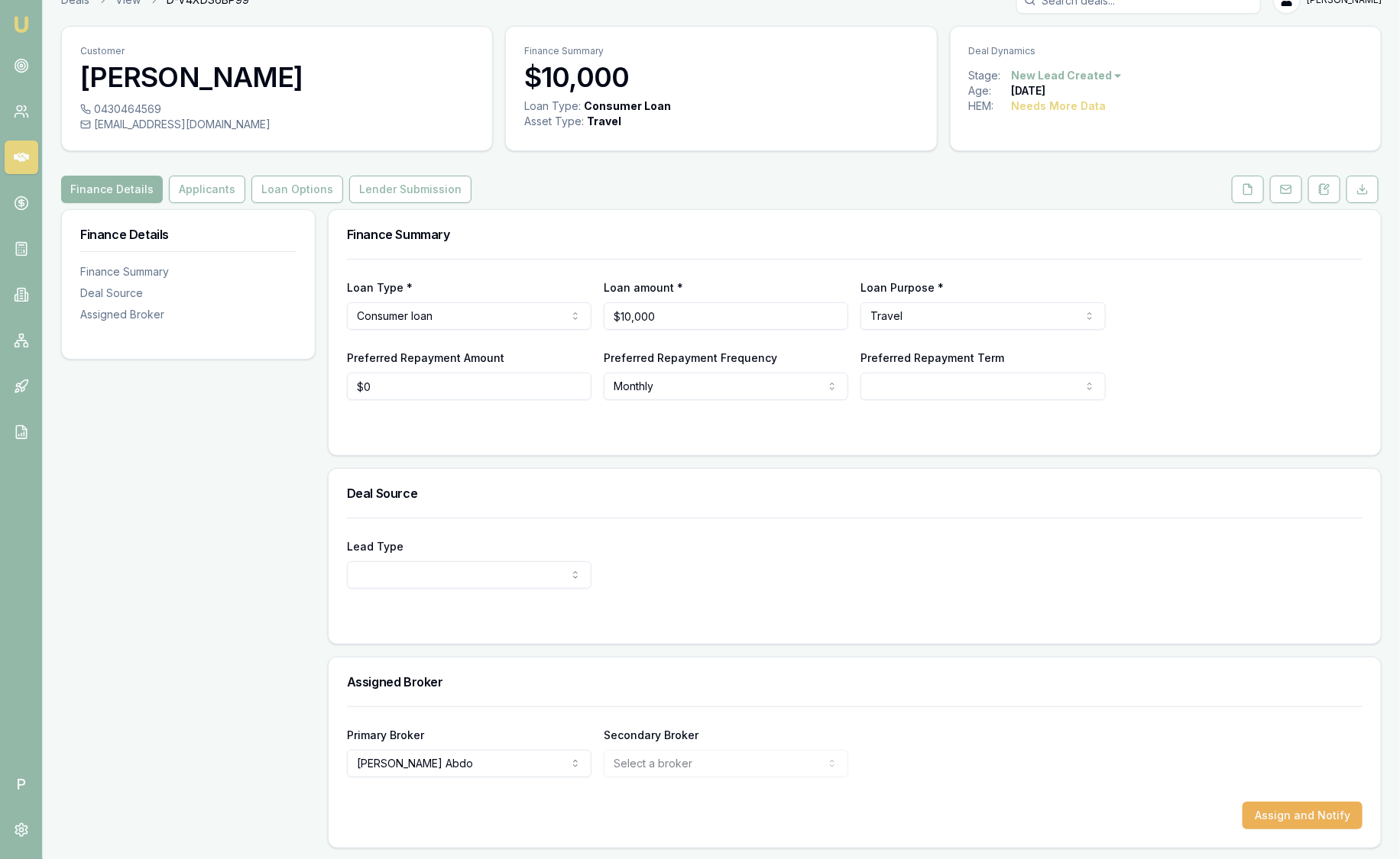
click at [302, 206] on div "Customer [PERSON_NAME] 0430464569 [EMAIL_ADDRESS][DOMAIN_NAME] Finance Summary …" at bounding box center [721, 438] width 1321 height 823
click at [302, 188] on button "Loan Options" at bounding box center [297, 189] width 92 height 28
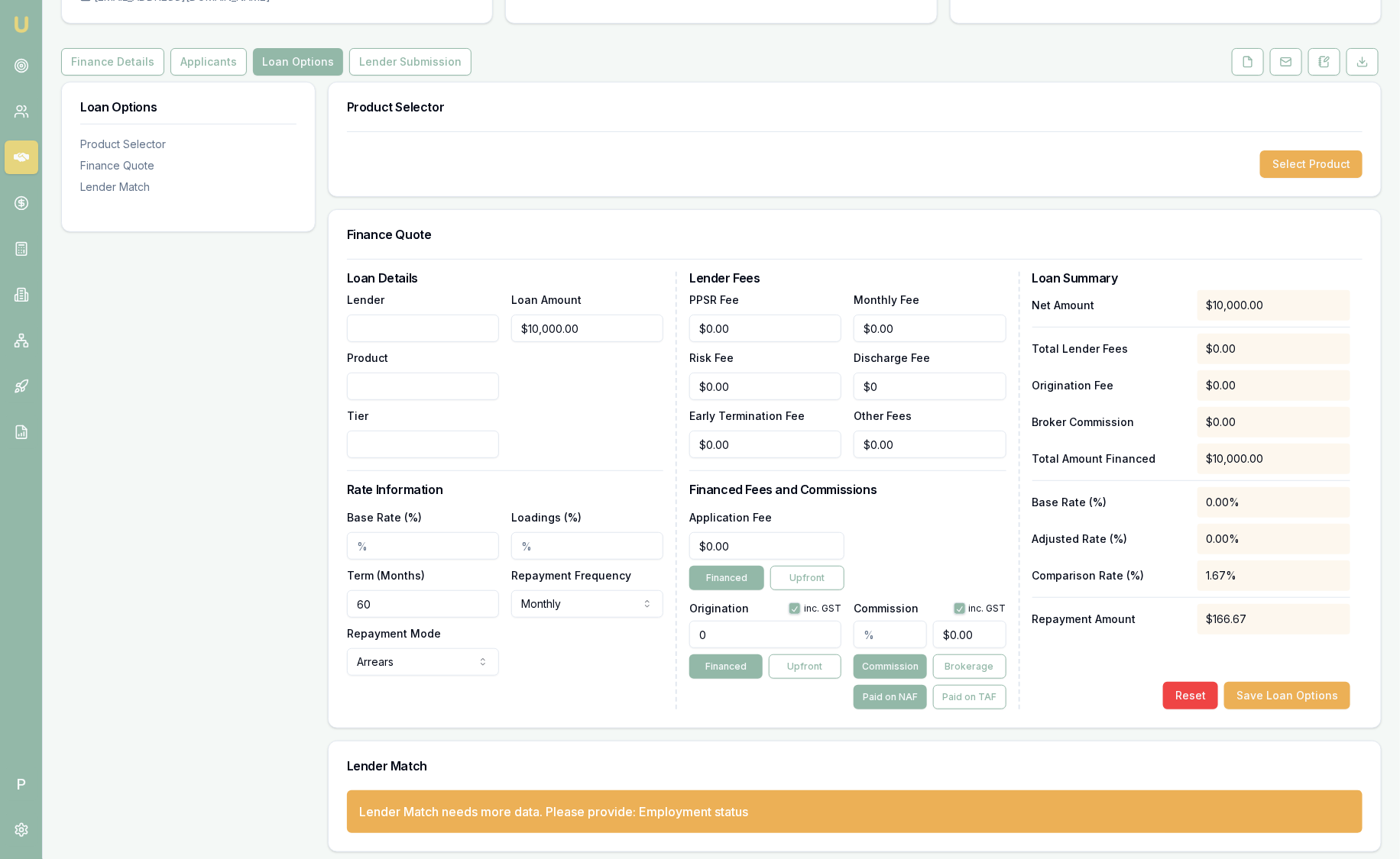
scroll to position [157, 0]
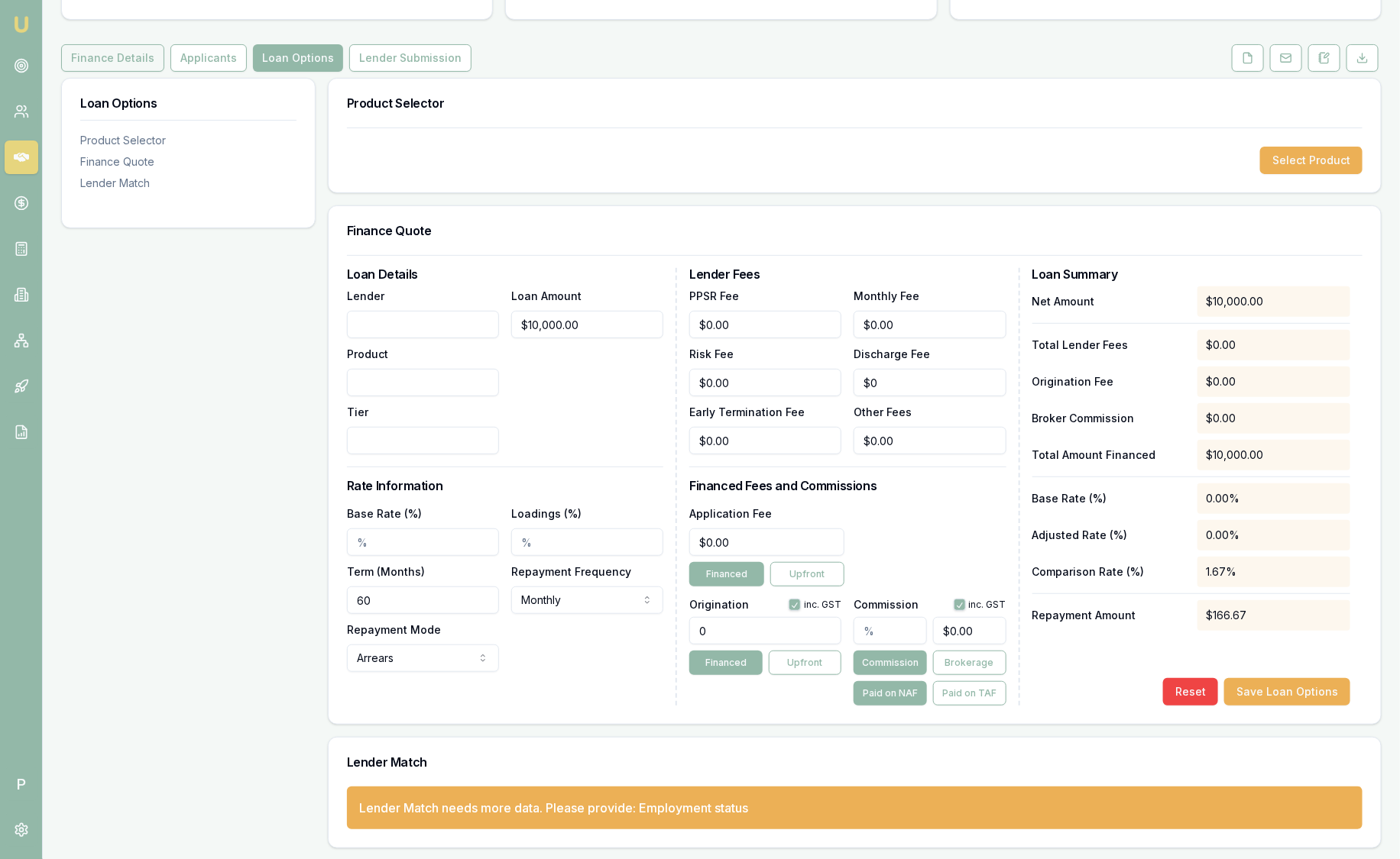
click at [141, 63] on button "Finance Details" at bounding box center [112, 57] width 103 height 28
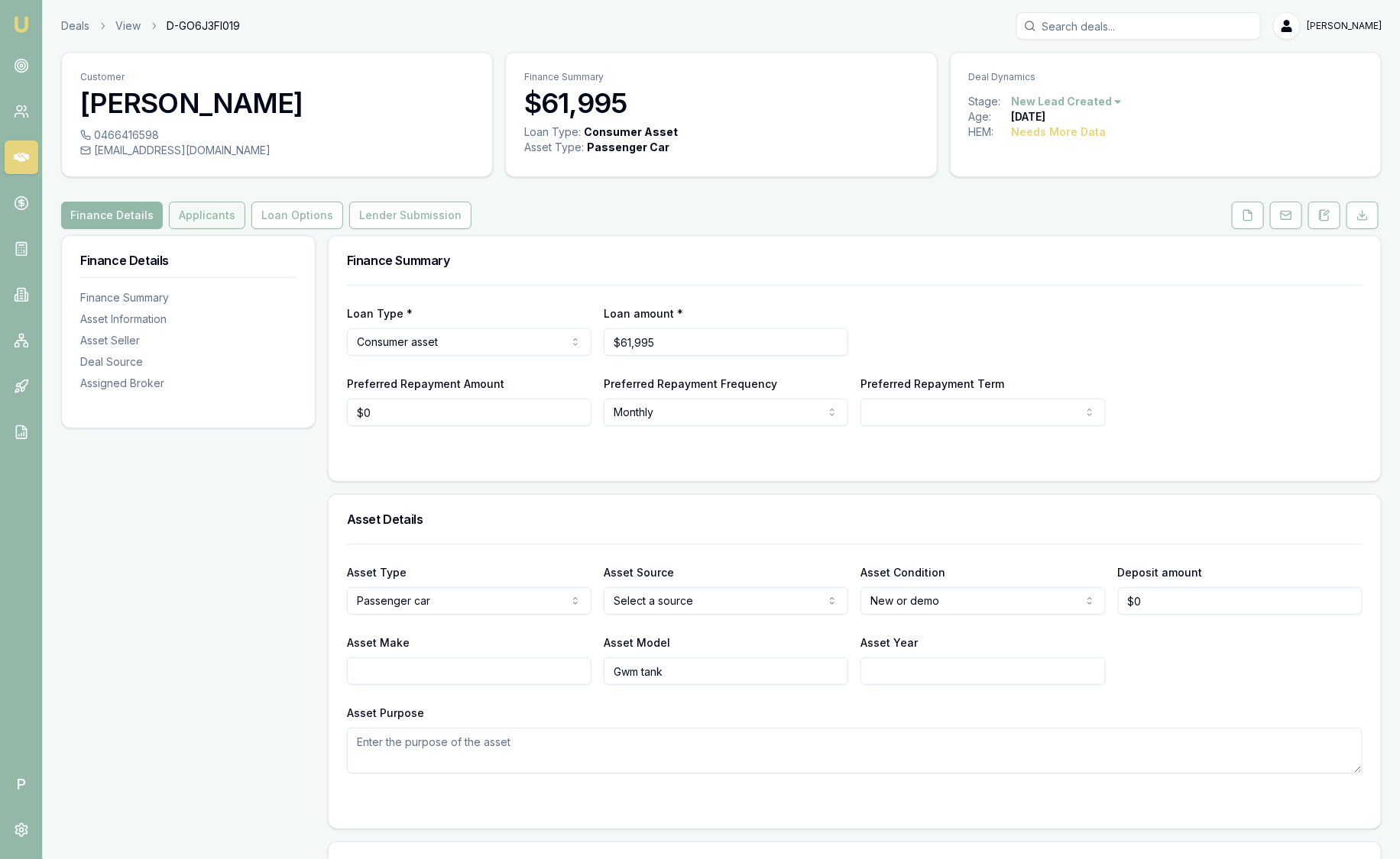
click at [217, 209] on button "Applicants" at bounding box center [207, 215] width 76 height 28
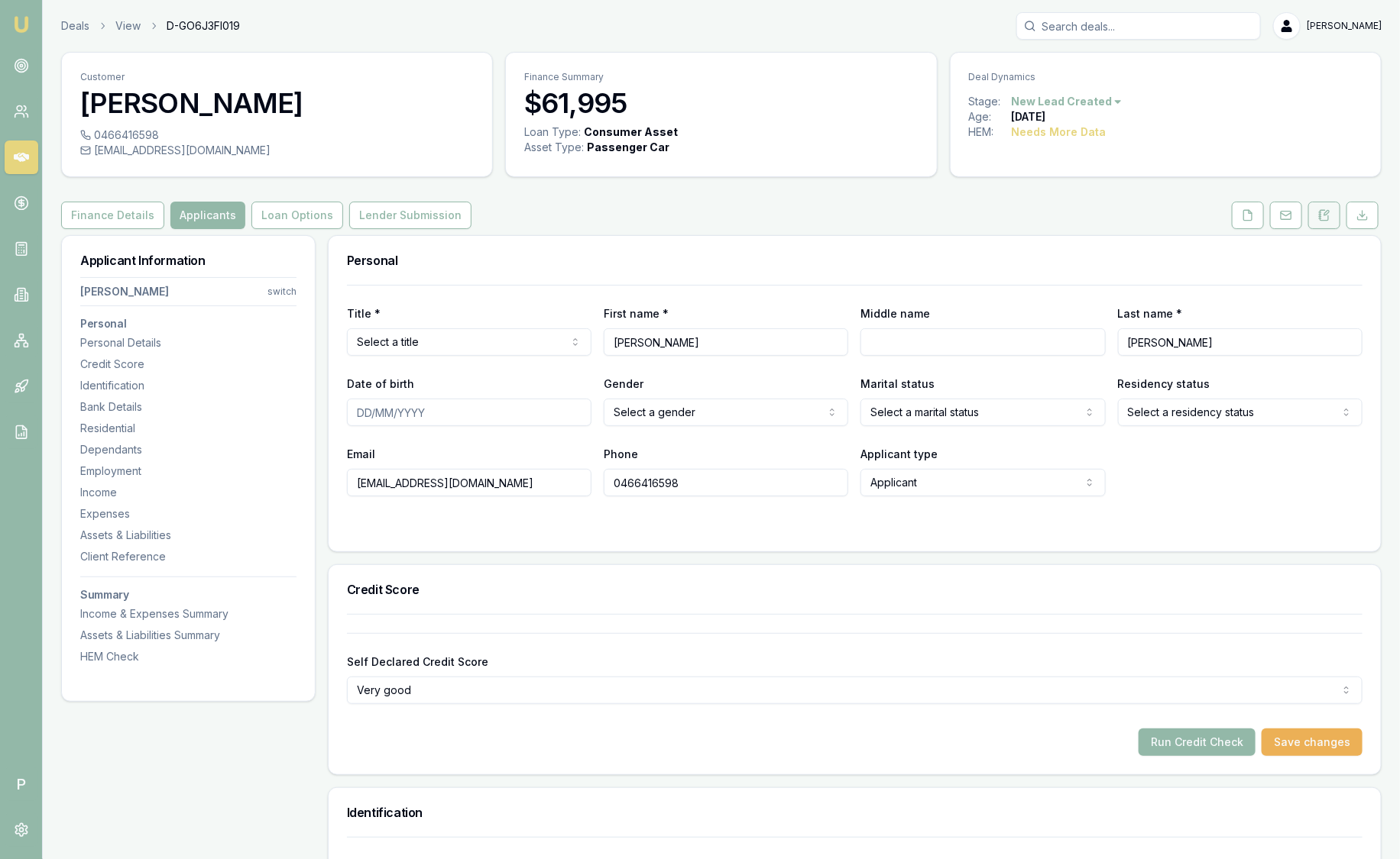
click at [1323, 203] on button at bounding box center [1324, 215] width 32 height 28
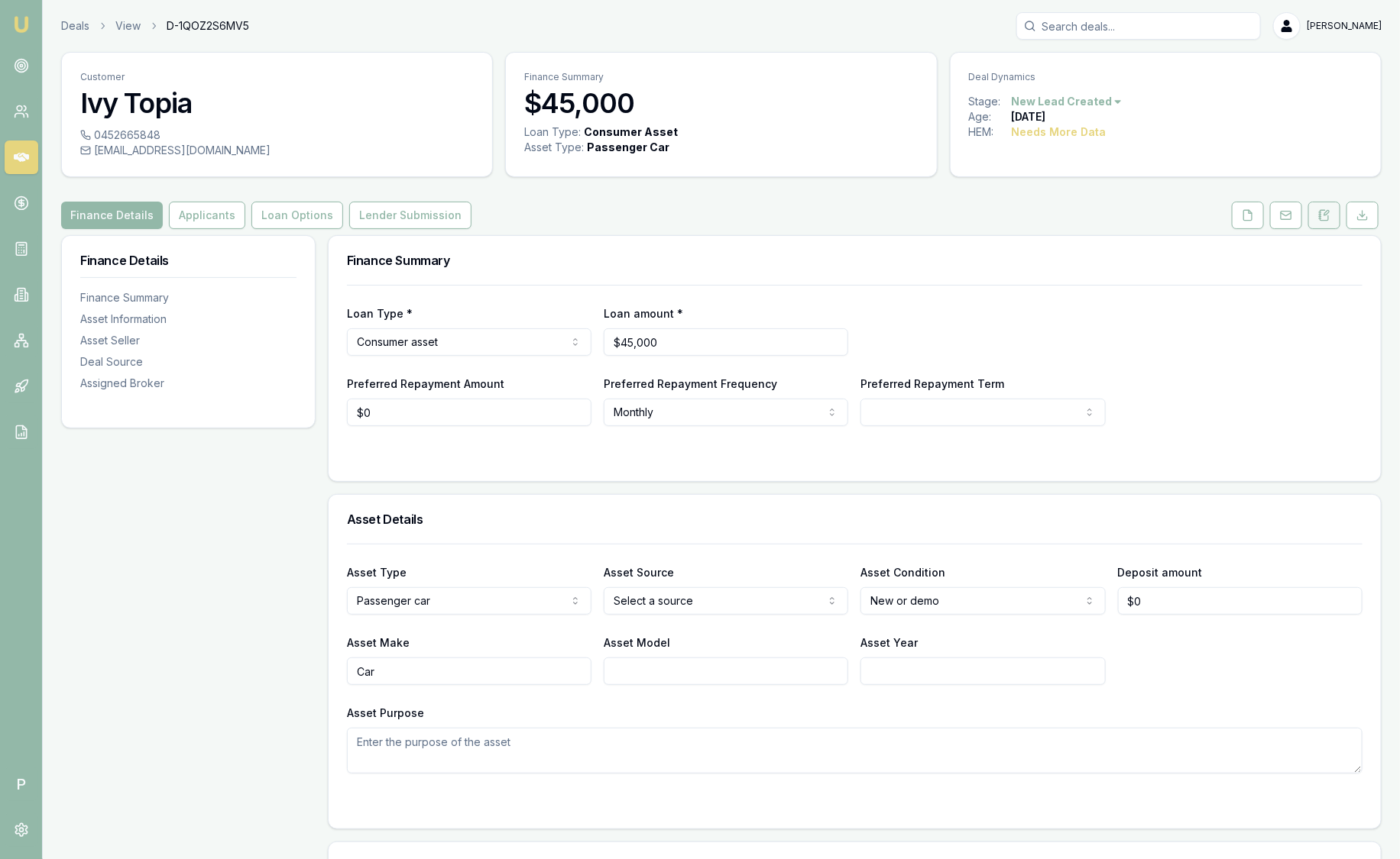
click at [1332, 208] on button at bounding box center [1324, 215] width 32 height 28
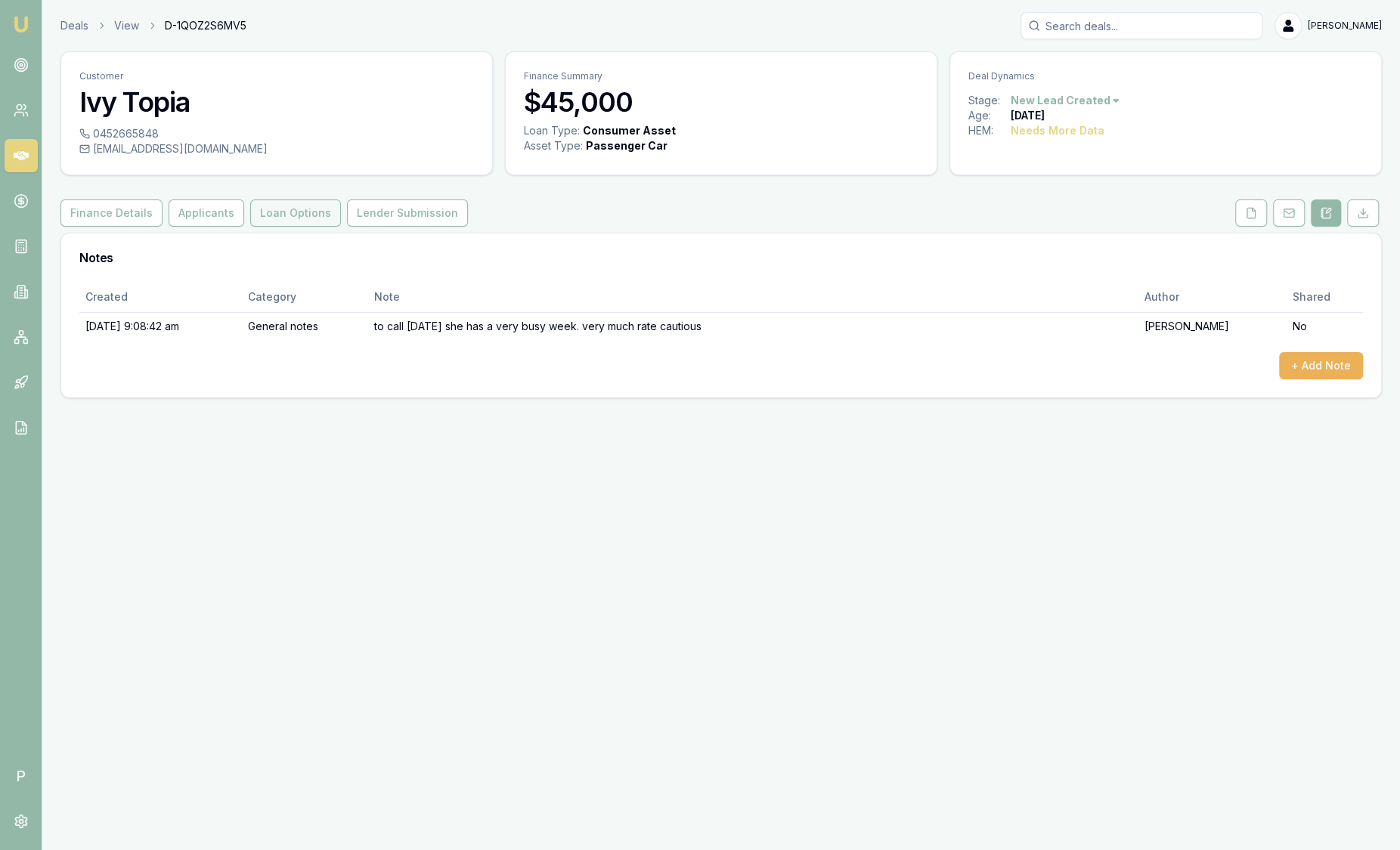
click at [270, 213] on button "Loan Options" at bounding box center [295, 213] width 91 height 28
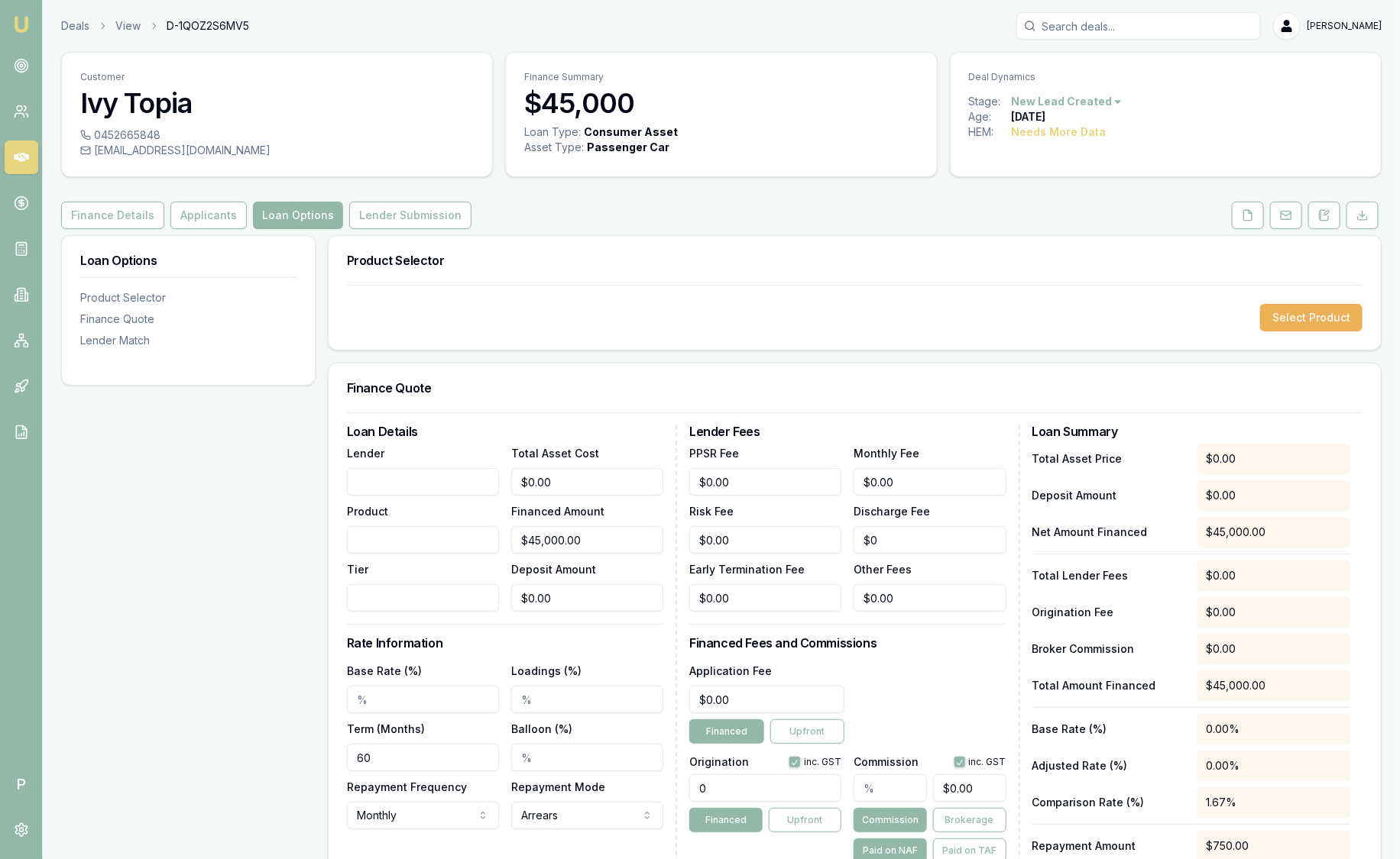
click at [223, 218] on button "Applicants" at bounding box center [209, 215] width 76 height 28
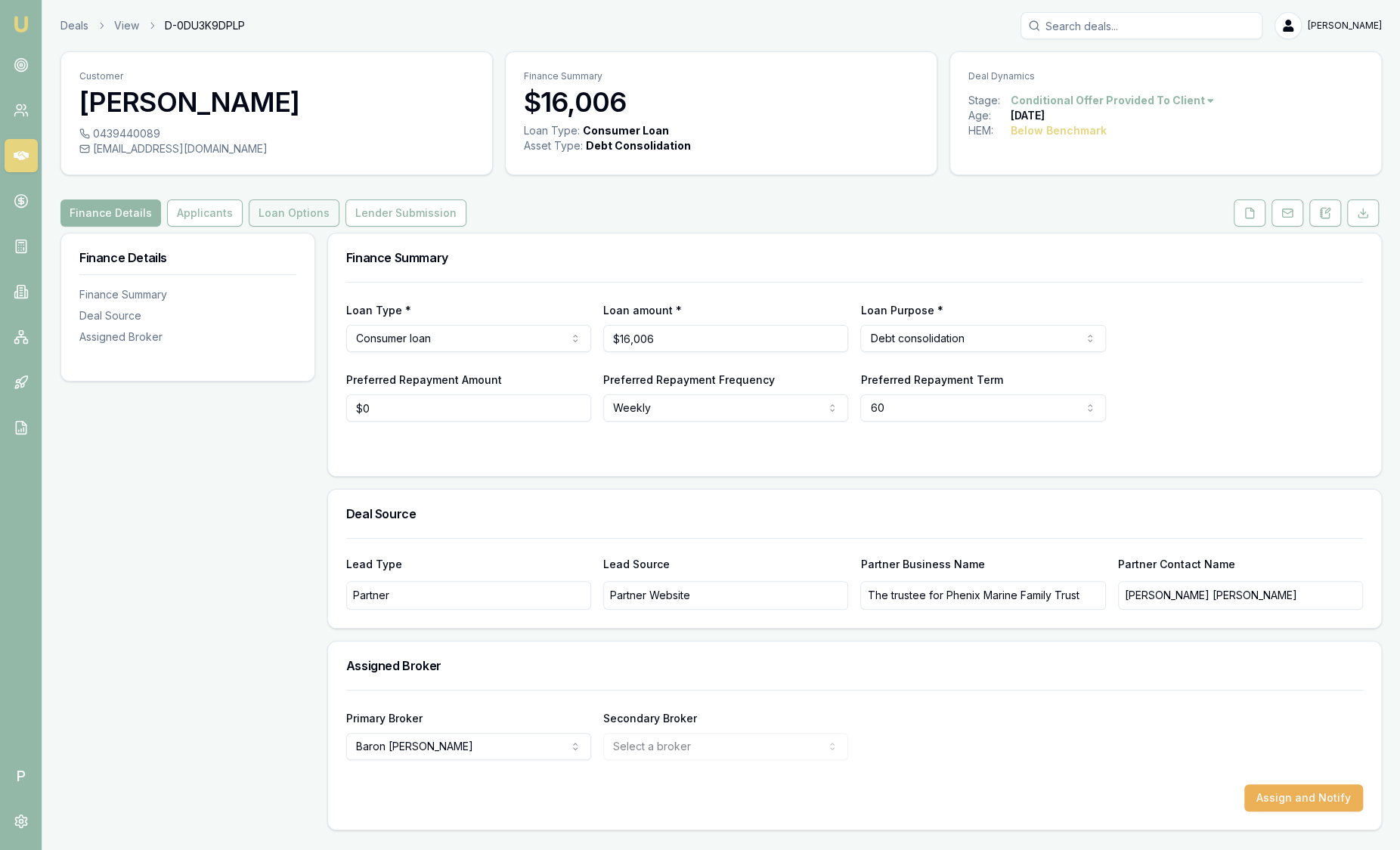
click at [304, 217] on button "Loan Options" at bounding box center [294, 213] width 91 height 28
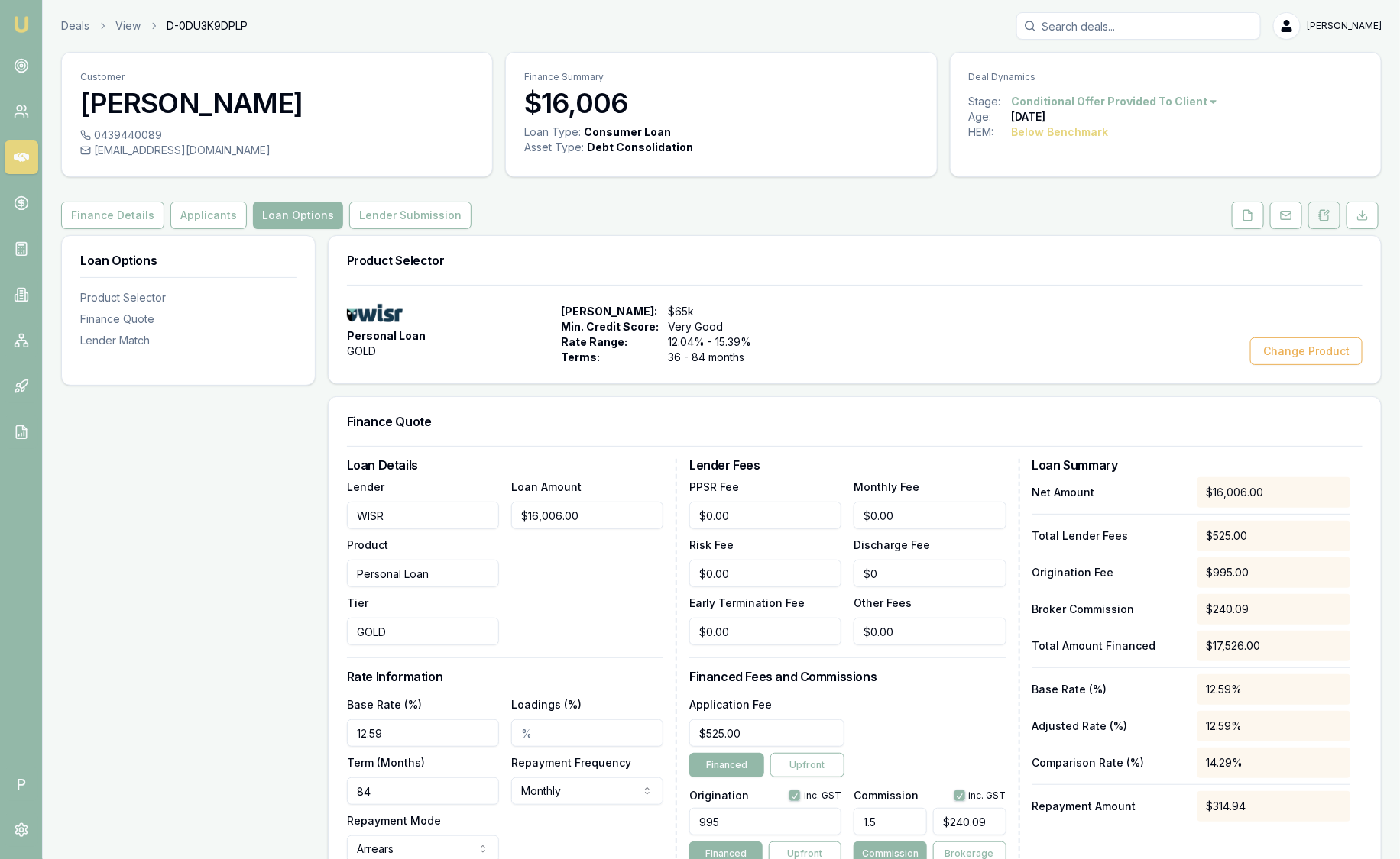
click at [1326, 213] on icon at bounding box center [1324, 215] width 12 height 12
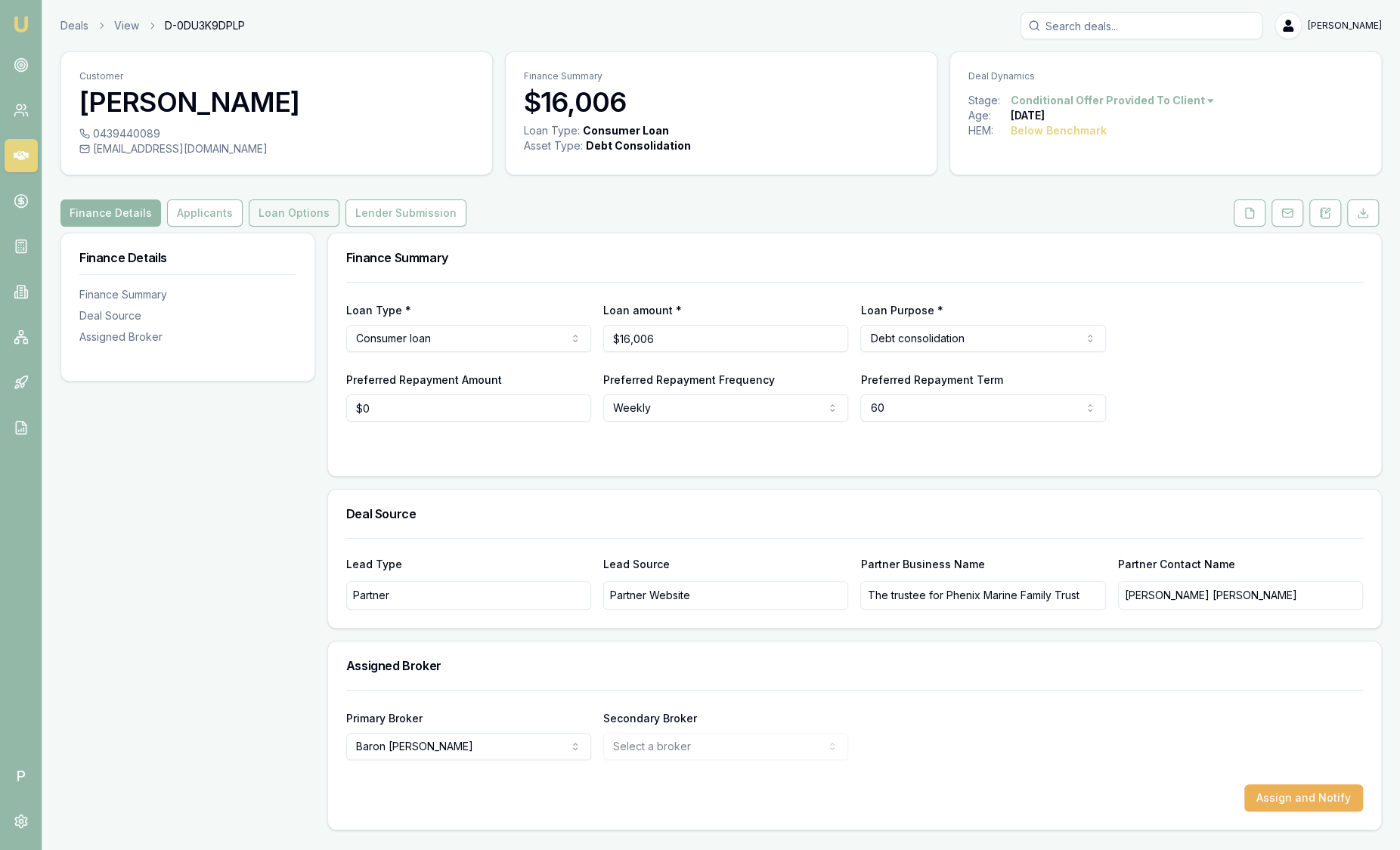
click at [262, 219] on button "Loan Options" at bounding box center [294, 213] width 91 height 28
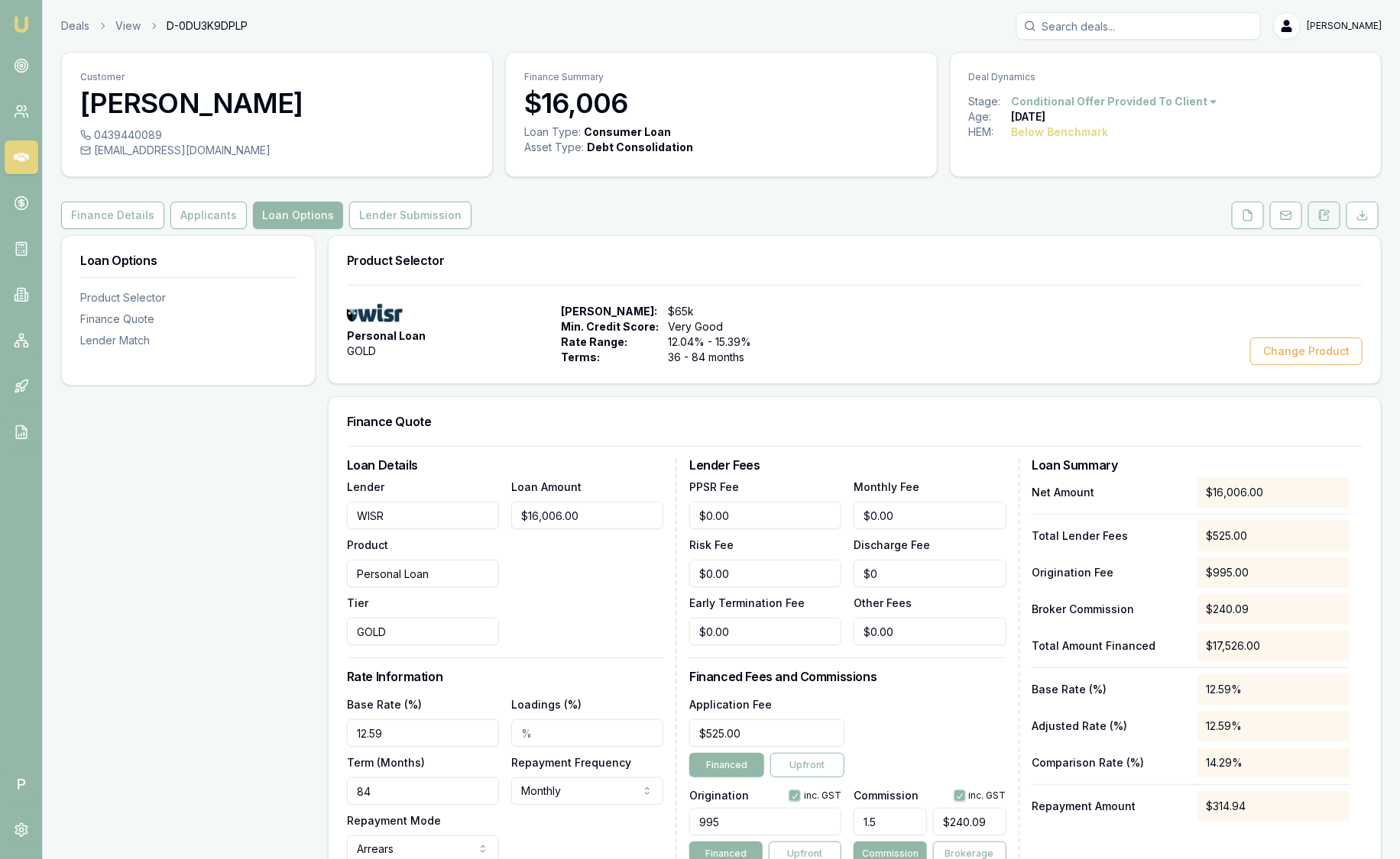
click at [1327, 216] on icon at bounding box center [1324, 215] width 12 height 12
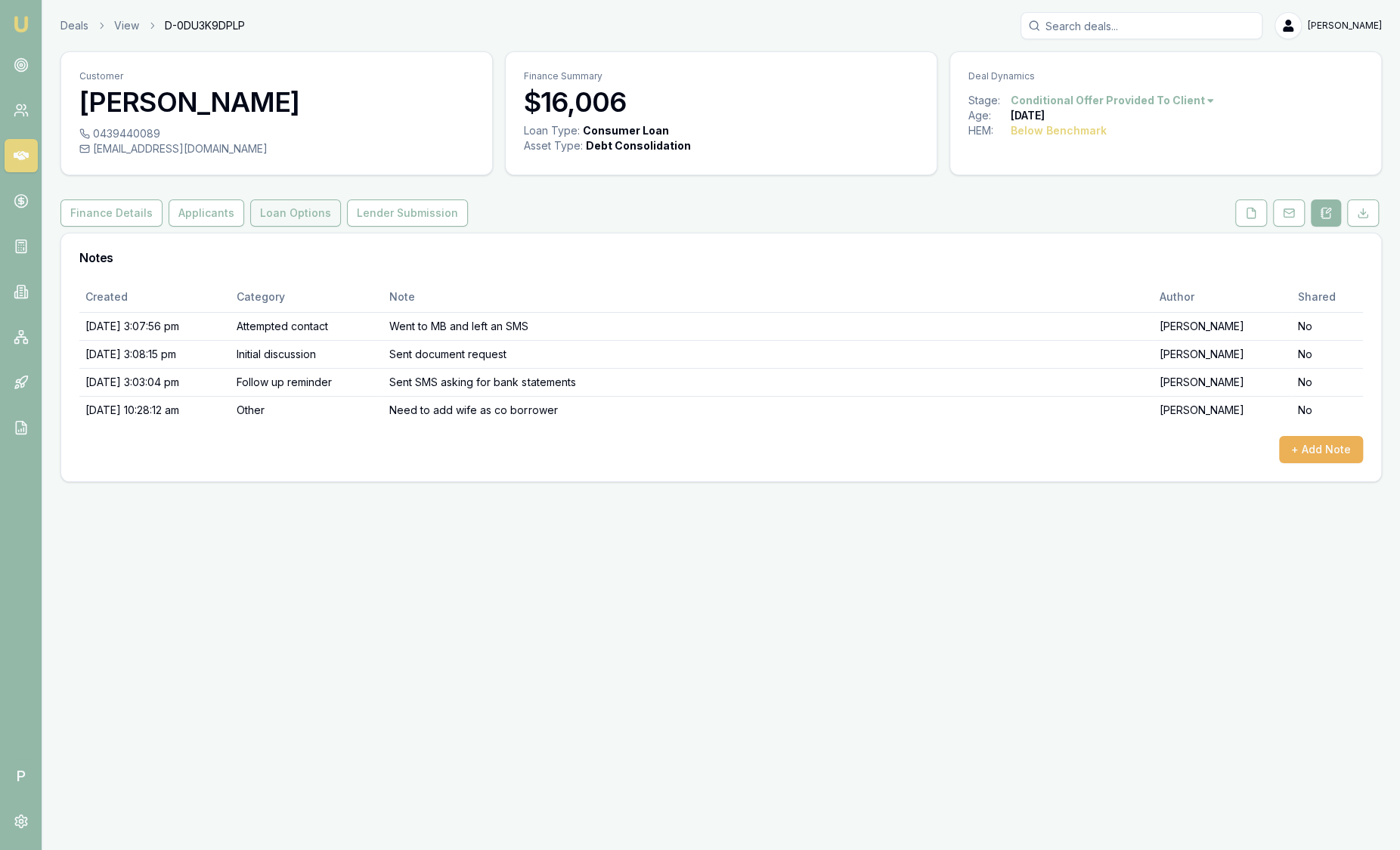
click at [303, 211] on button "Loan Options" at bounding box center [295, 213] width 91 height 28
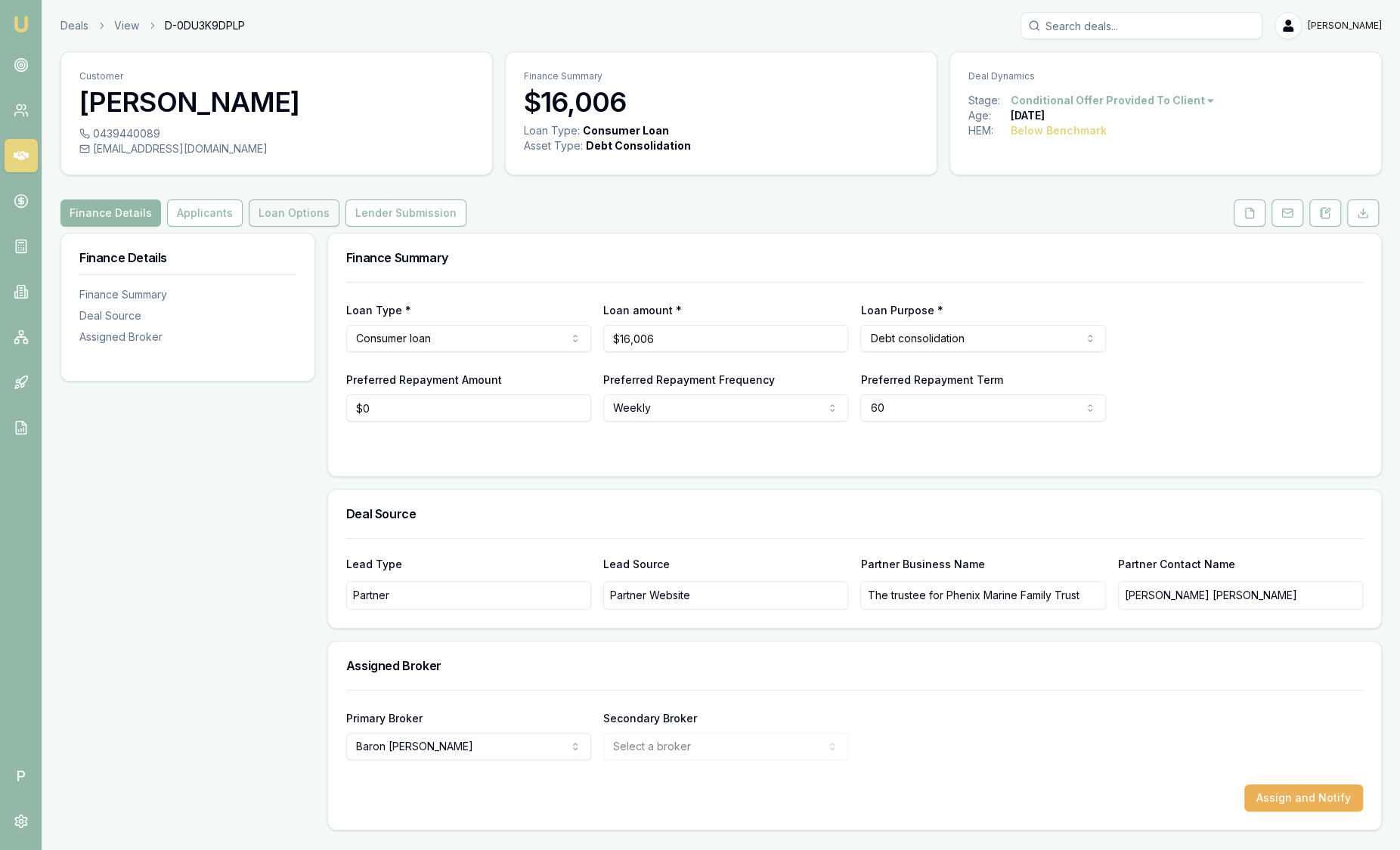
click at [298, 221] on button "Loan Options" at bounding box center [294, 213] width 91 height 28
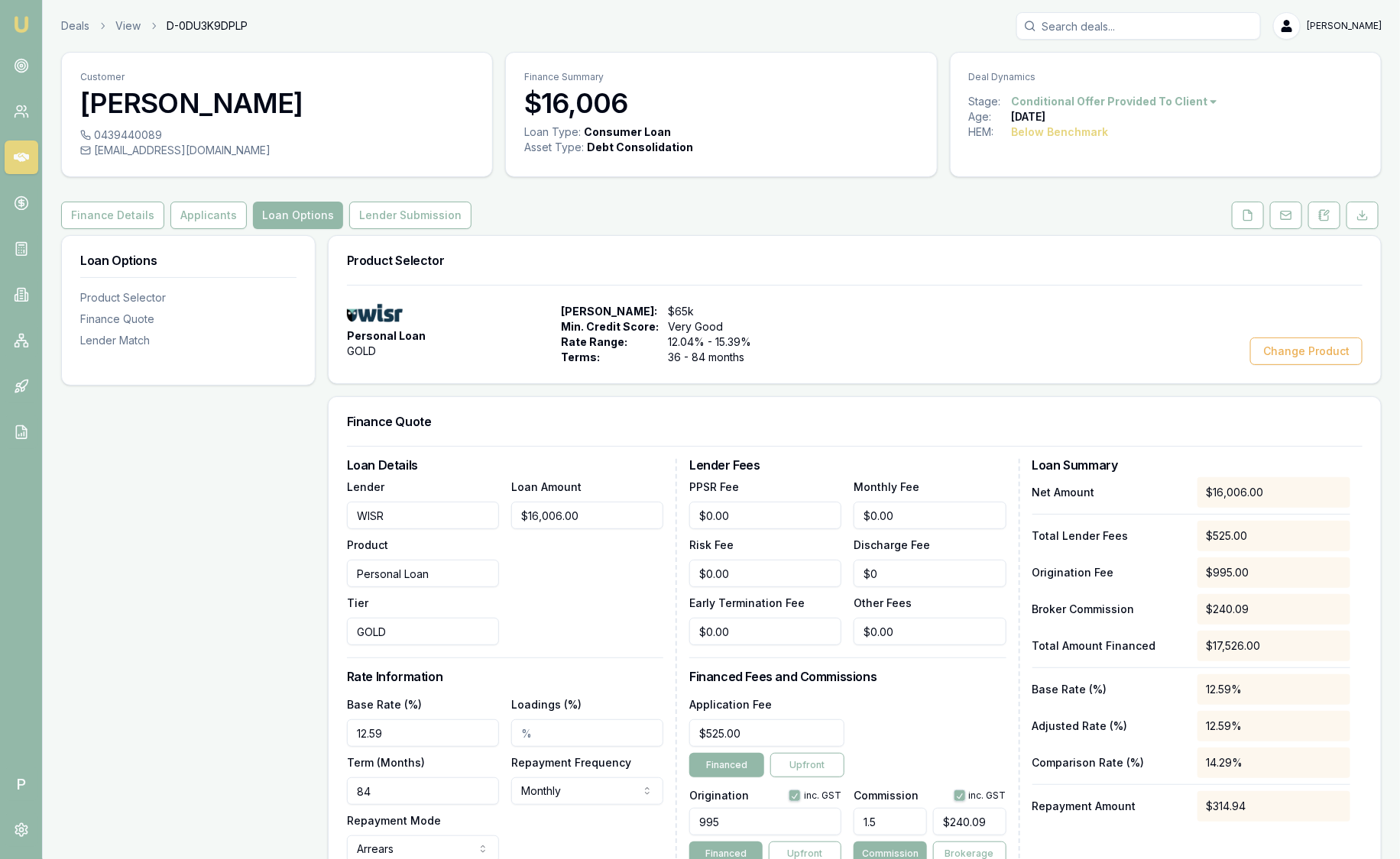
click at [9, 28] on link "Emu Broker" at bounding box center [21, 24] width 25 height 24
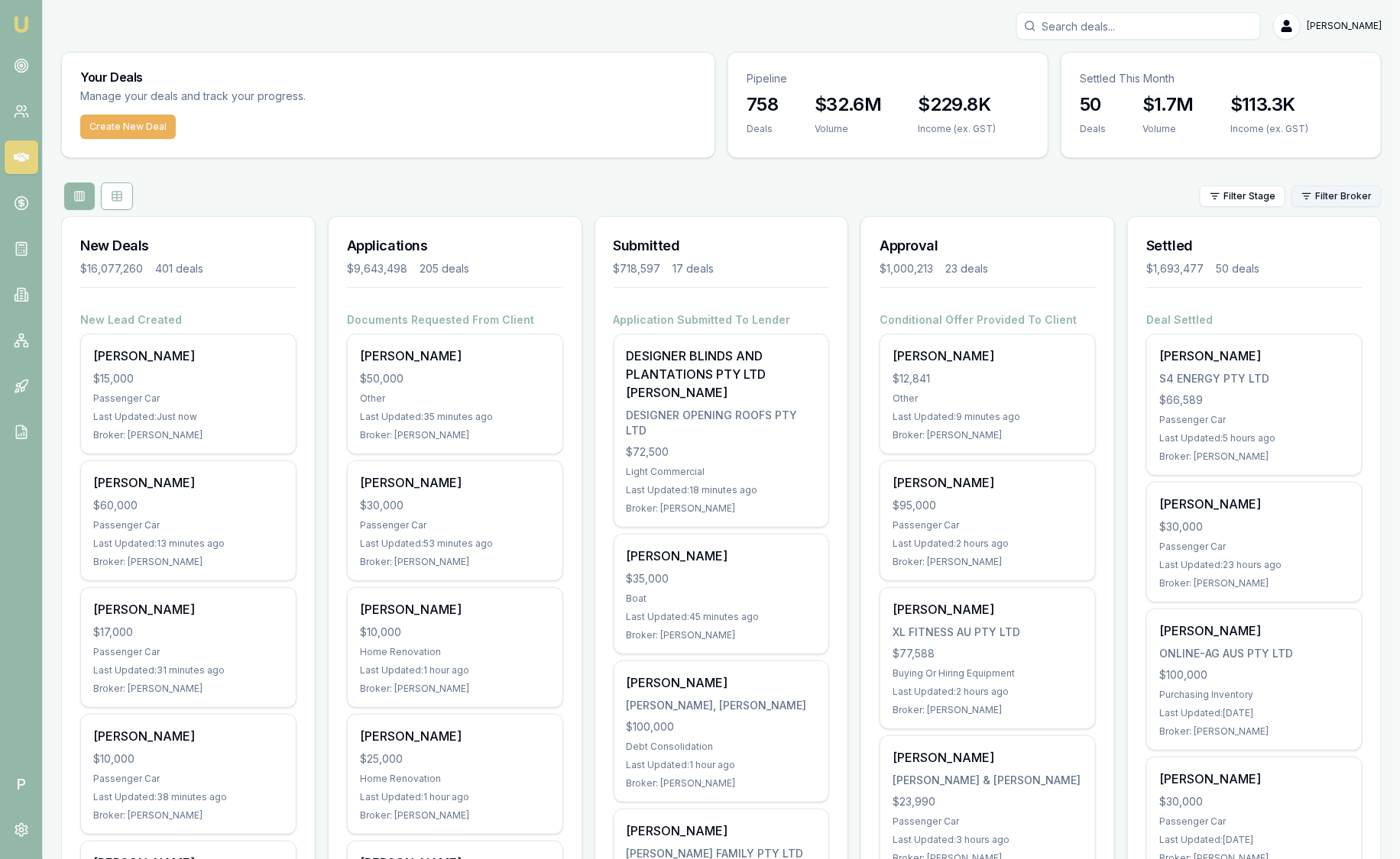
click at [1342, 188] on html "Emu Broker P Sam Crouch Toggle Menu Your Deals Manage your deals and track your…" at bounding box center [700, 429] width 1400 height 859
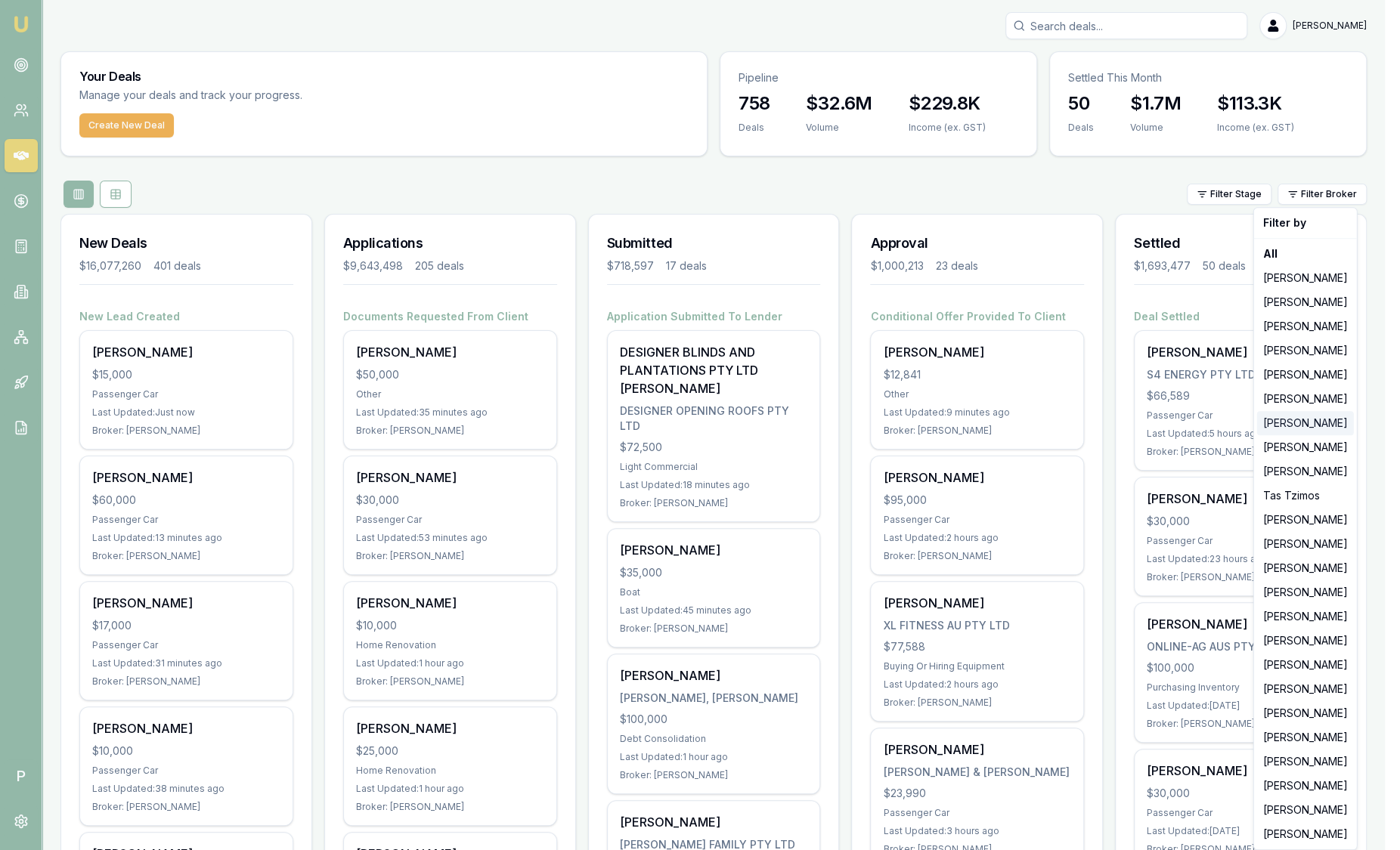
click at [1316, 418] on div "[PERSON_NAME]" at bounding box center [1306, 423] width 97 height 24
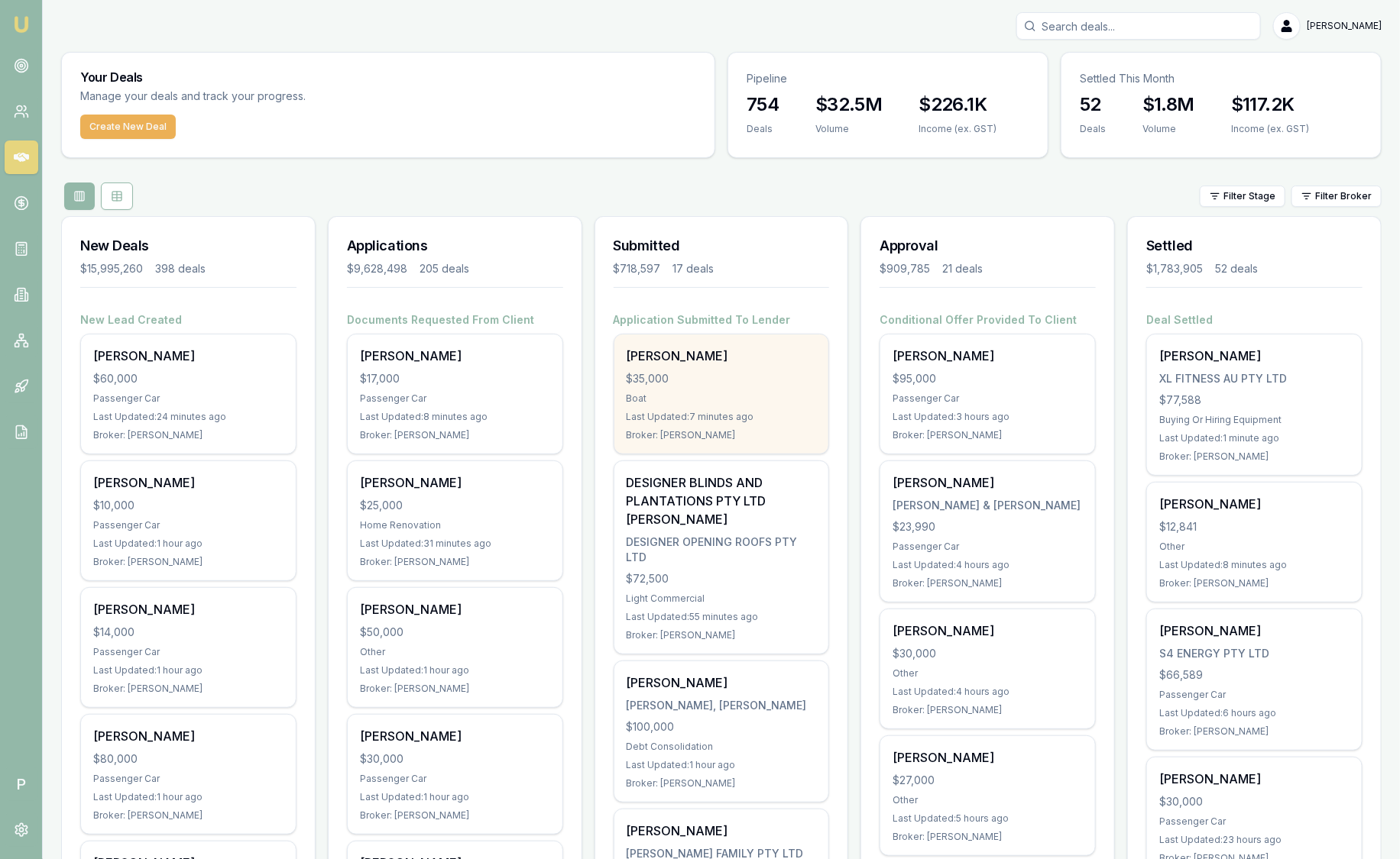
click at [679, 384] on div "$35,000" at bounding box center [721, 378] width 190 height 15
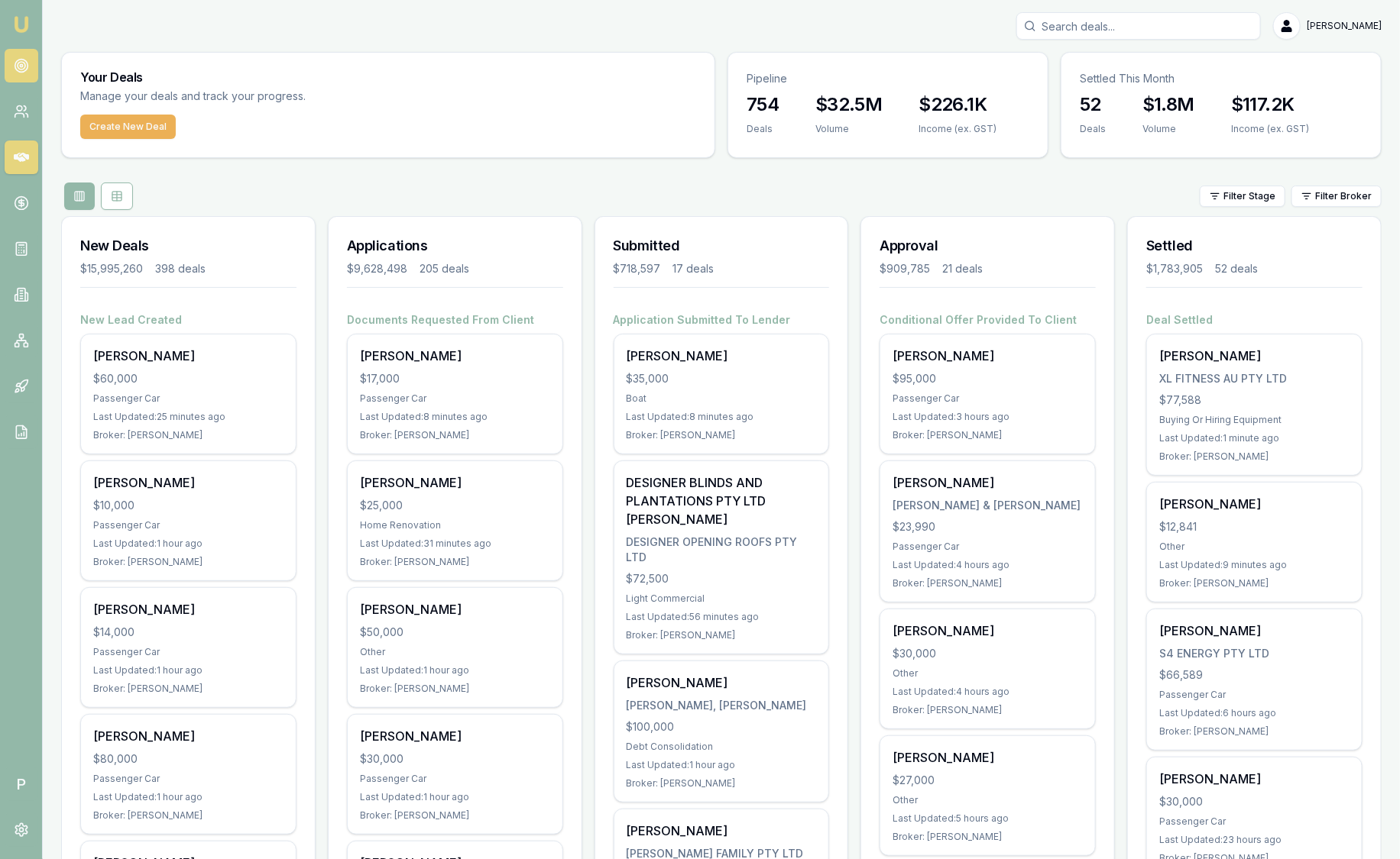
click at [19, 69] on icon at bounding box center [21, 66] width 15 height 15
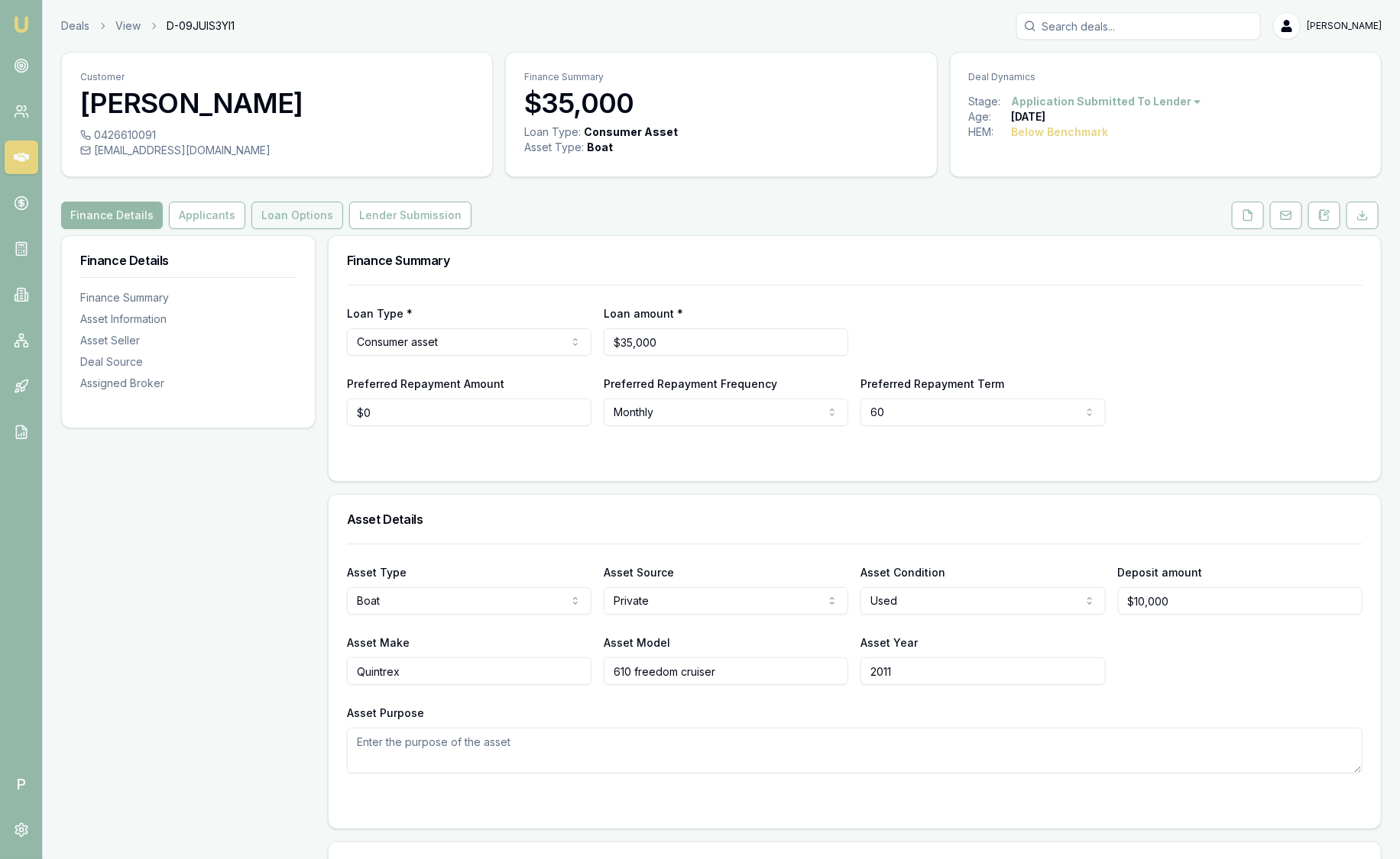
click at [281, 218] on button "Loan Options" at bounding box center [297, 215] width 92 height 28
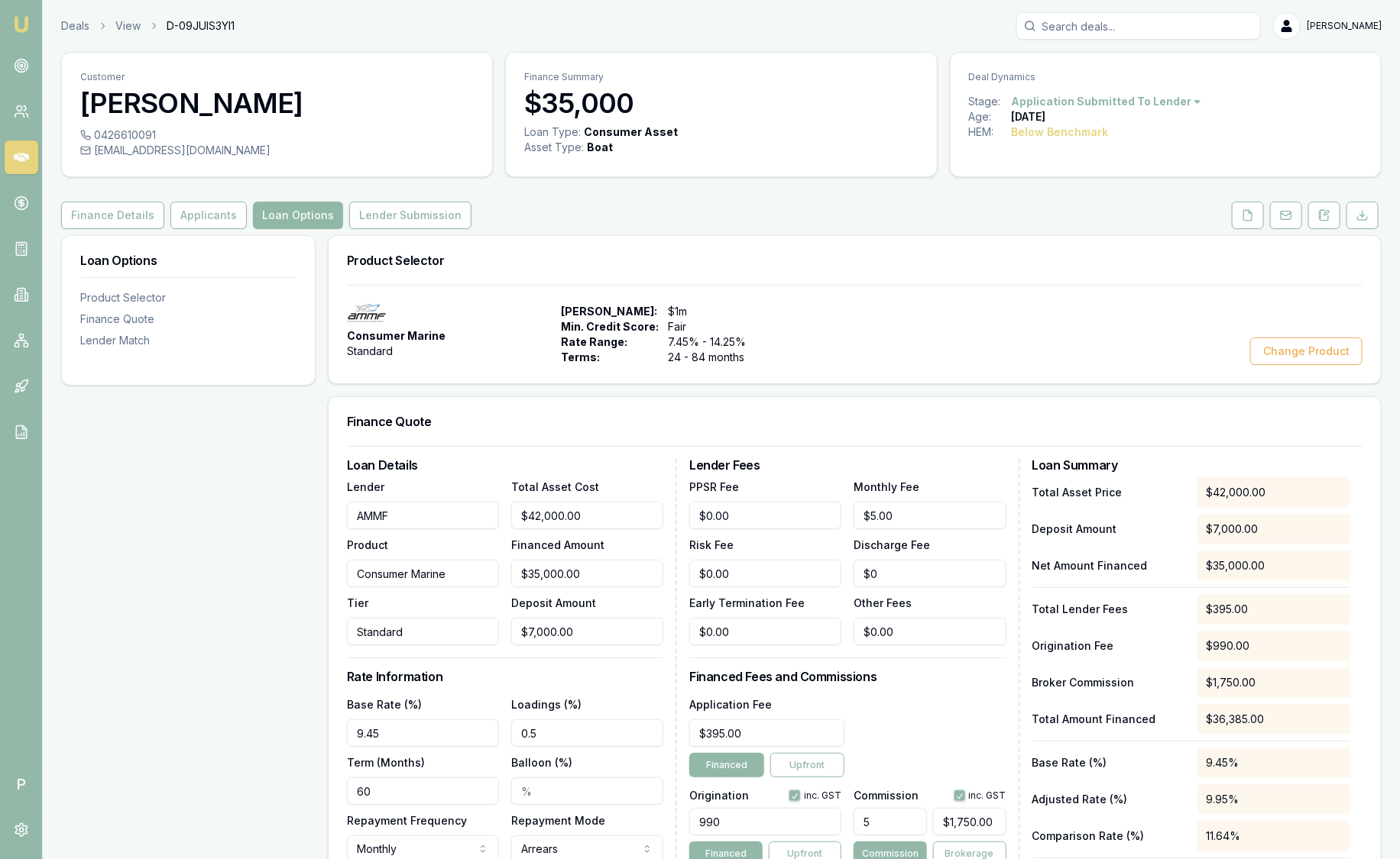
scroll to position [95, 0]
